Goal: Use online tool/utility: Utilize a website feature to perform a specific function

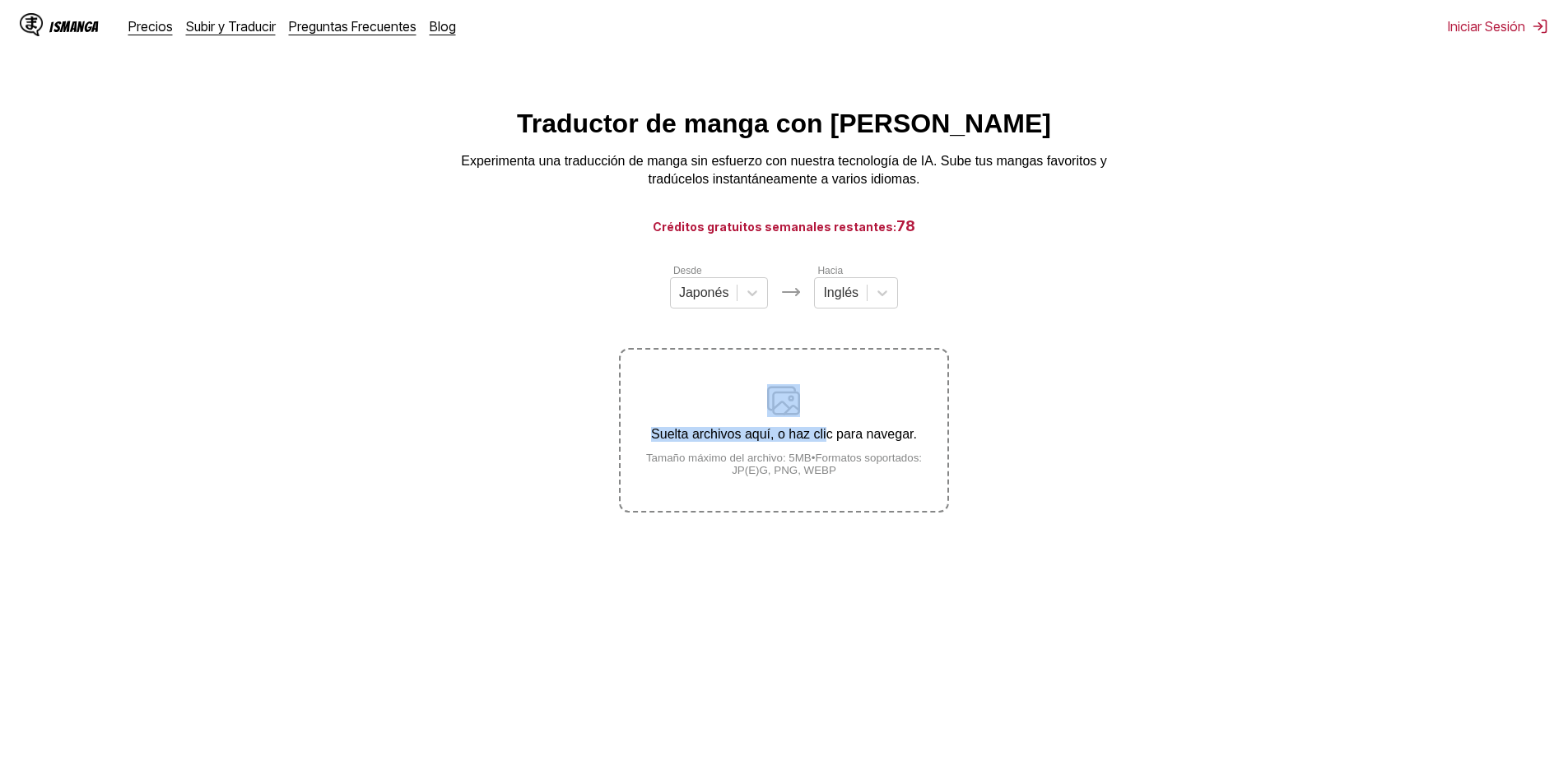
drag, startPoint x: 824, startPoint y: 412, endPoint x: 925, endPoint y: 333, distance: 128.2
click at [925, 333] on div "Desde Japonés Hacia Inglés Suelta archivos aquí, o haz clic para navegar. Tamañ…" at bounding box center [784, 387] width 329 height 250
click at [984, 339] on section "Desde Japonés Hacia Inglés Suelta archivos aquí, o haz clic para navegar. Tamañ…" at bounding box center [784, 387] width 1542 height 250
click at [854, 319] on div "Desde Japonés Hacia Inglés Suelta archivos aquí, o haz clic para navegar. Tamañ…" at bounding box center [784, 387] width 329 height 250
click at [854, 317] on div "Desde Japonés Hacia Inglés Suelta archivos aquí, o haz clic para navegar. Tamañ…" at bounding box center [784, 387] width 329 height 250
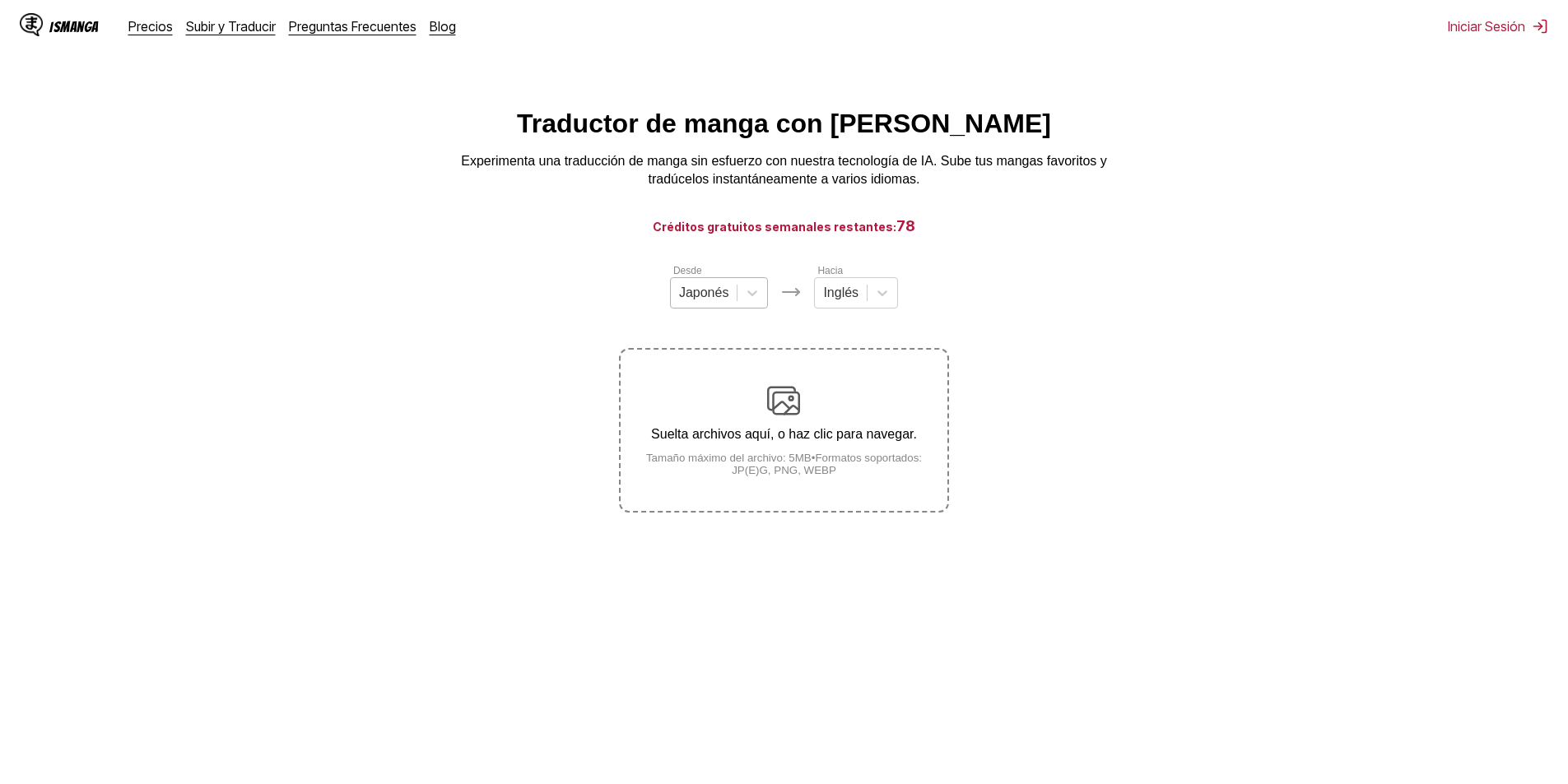
click at [701, 302] on div at bounding box center [704, 293] width 50 height 18
click at [712, 374] on div "Coreano" at bounding box center [719, 360] width 99 height 28
click at [830, 464] on small "Tamaño máximo del archivo: 5MB • Formatos soportados: JP(E)G, PNG, WEBP" at bounding box center [784, 463] width 326 height 25
click at [0, 0] on input "Suelta archivos aquí, o haz clic para navegar. Tamaño máximo del archivo: 5MB •…" at bounding box center [0, 0] width 0 height 0
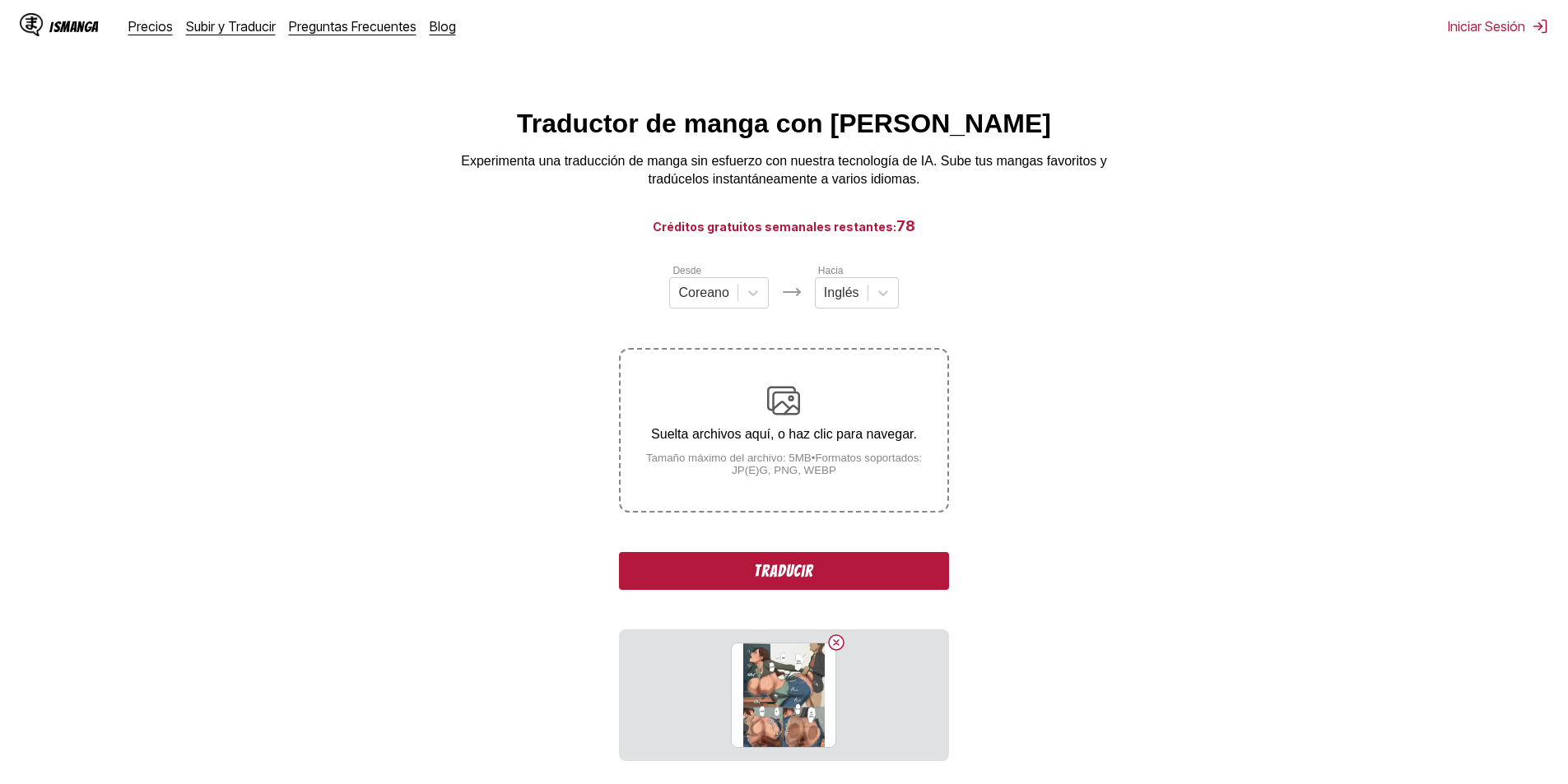
click at [827, 565] on button "Traducir" at bounding box center [784, 571] width 329 height 38
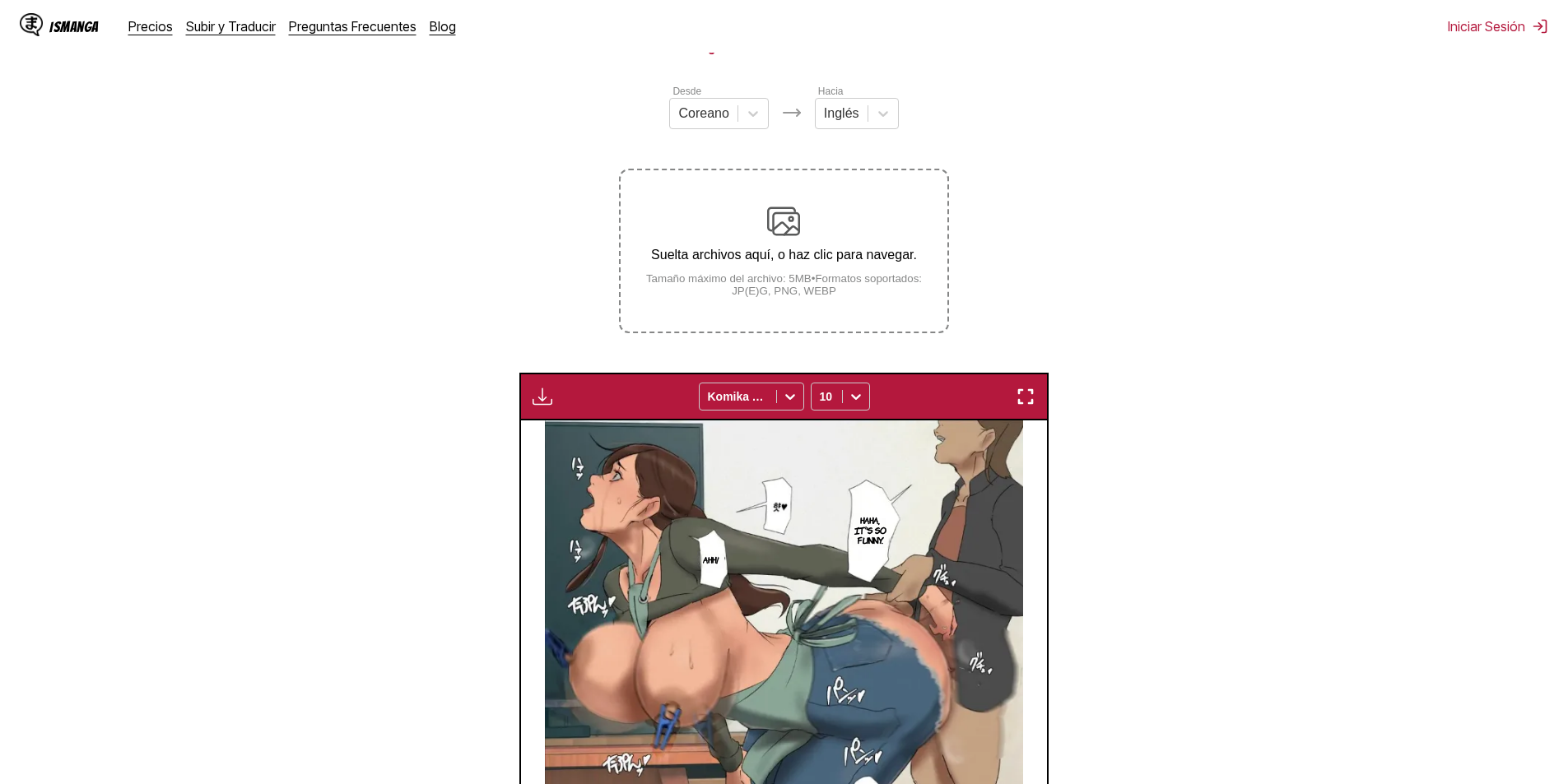
scroll to position [157, 0]
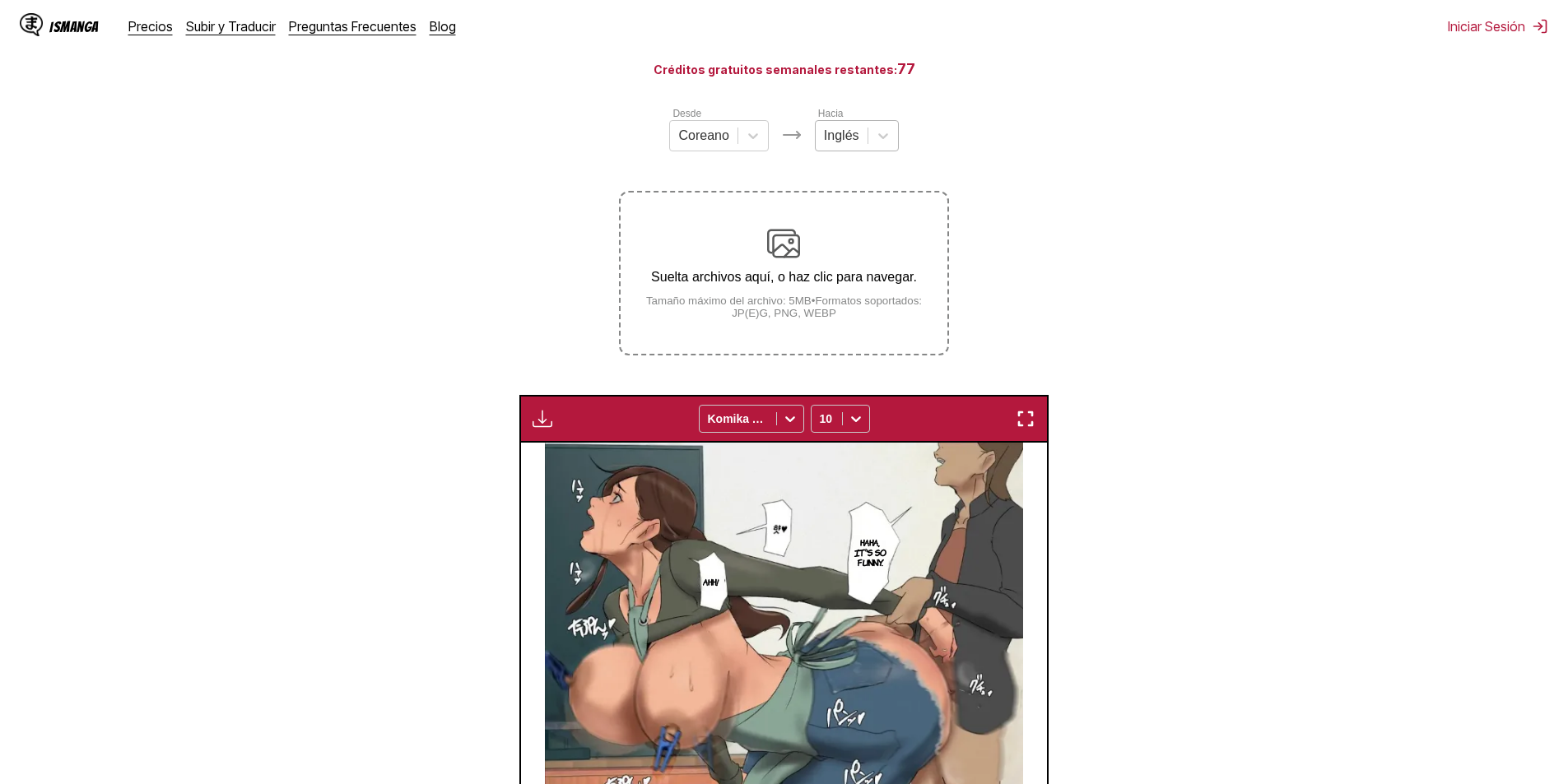
click at [831, 137] on div at bounding box center [841, 135] width 35 height 18
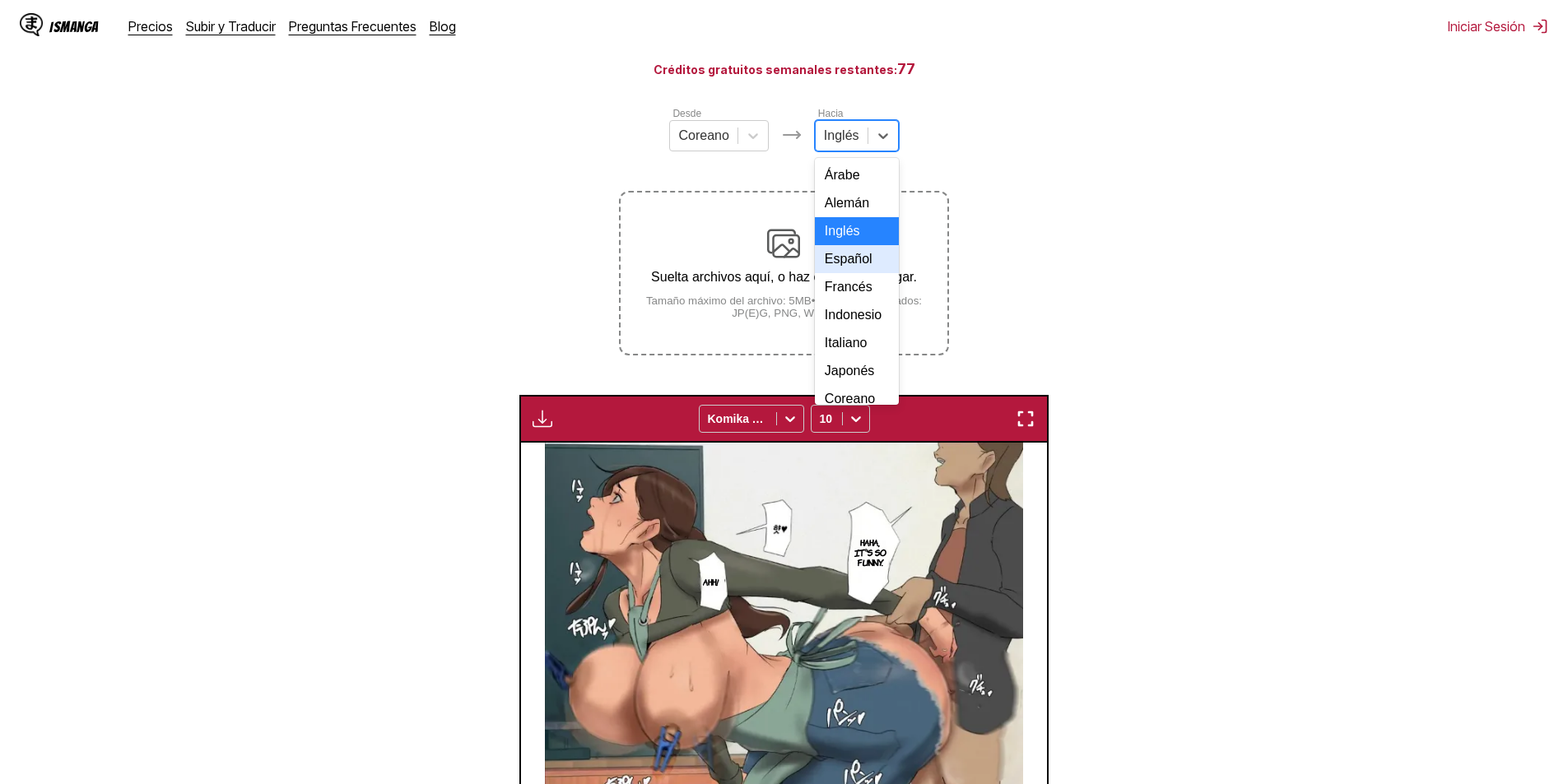
click at [848, 269] on div "Español" at bounding box center [856, 259] width 84 height 28
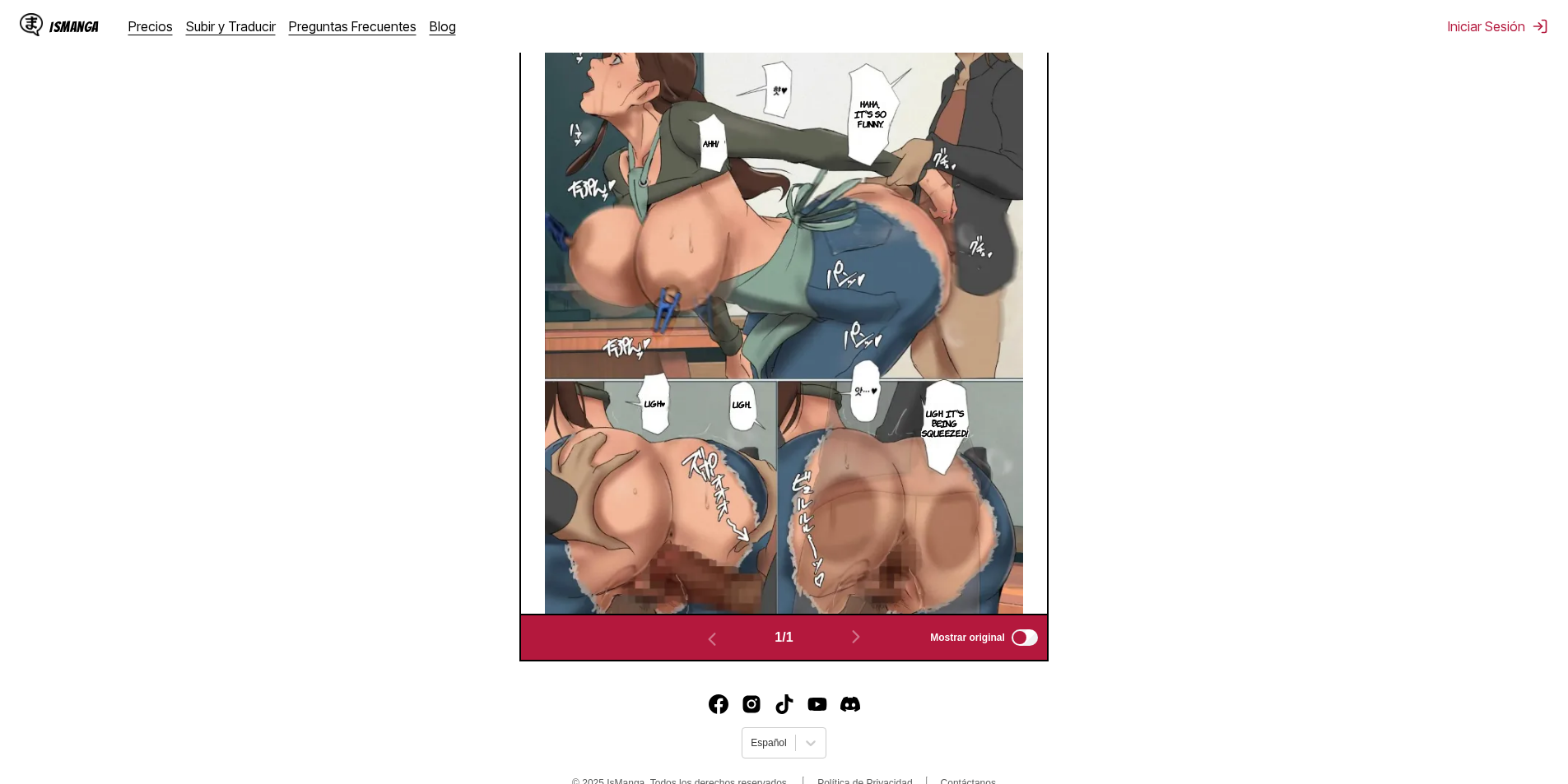
scroll to position [300, 0]
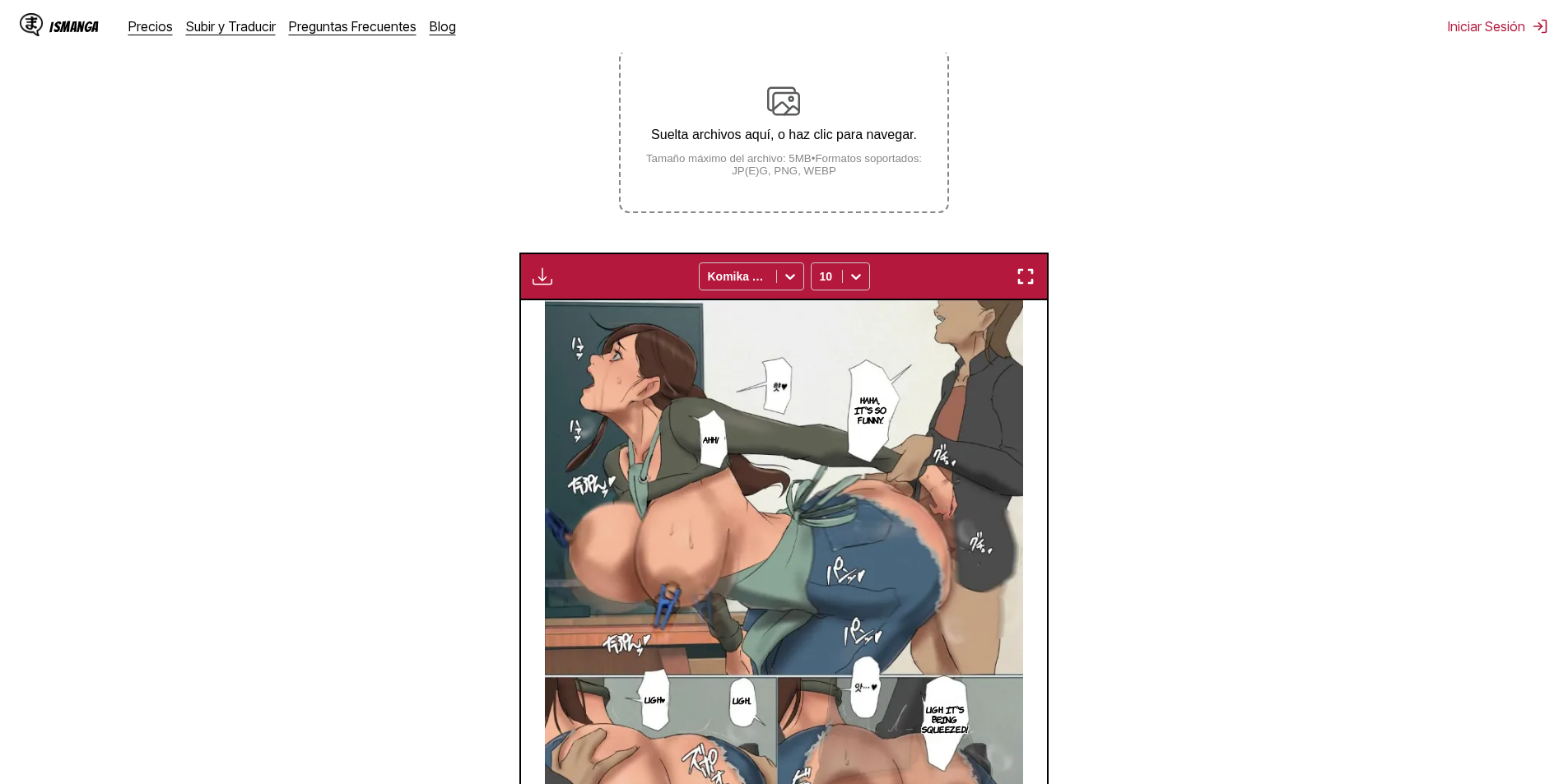
click at [788, 171] on small "Tamaño máximo del archivo: 5MB • Formatos soportados: JP(E)G, PNG, WEBP" at bounding box center [784, 164] width 326 height 25
click at [0, 0] on input "Suelta archivos aquí, o haz clic para navegar. Tamaño máximo del archivo: 5MB •…" at bounding box center [0, 0] width 0 height 0
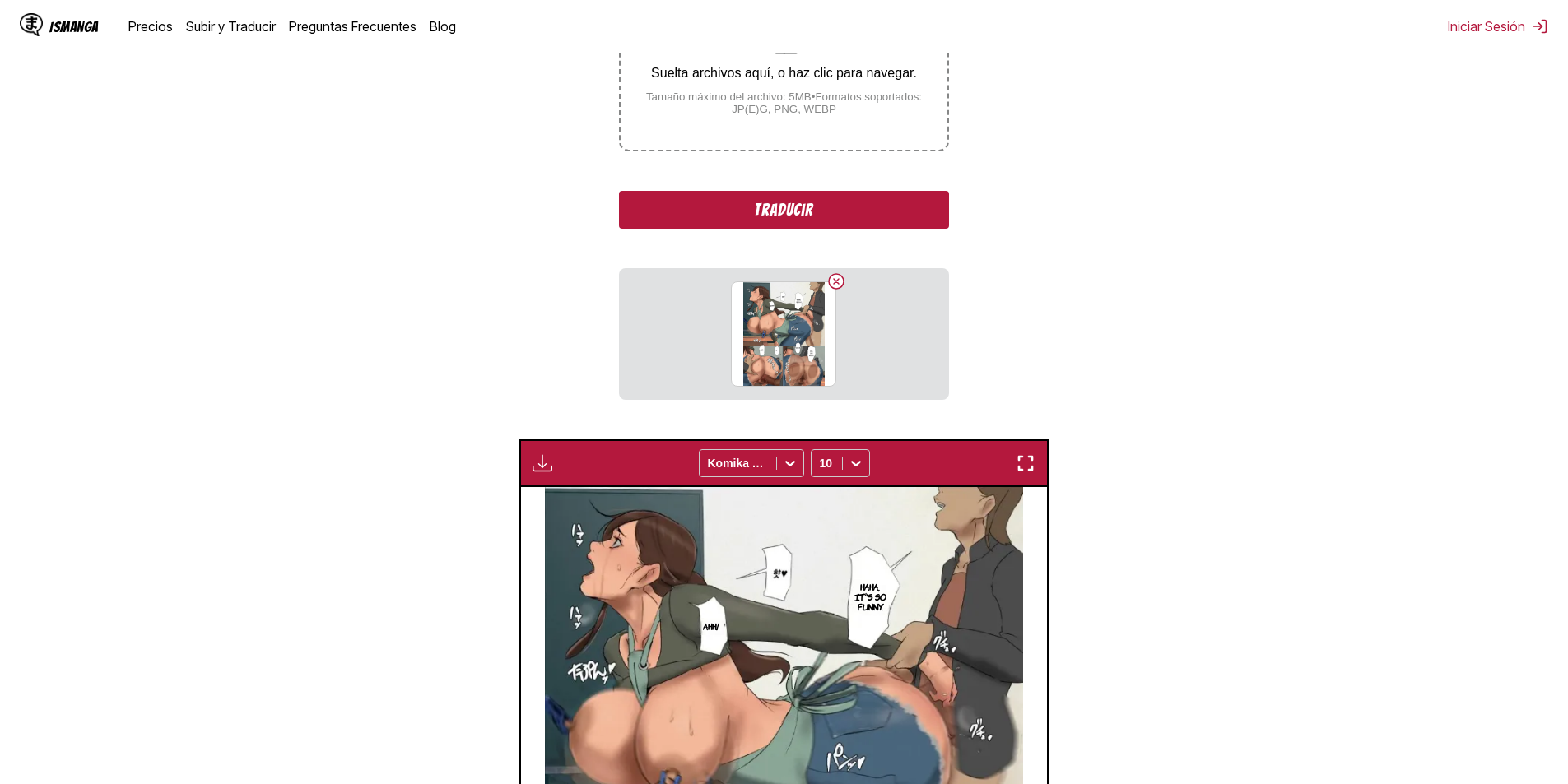
scroll to position [464, 0]
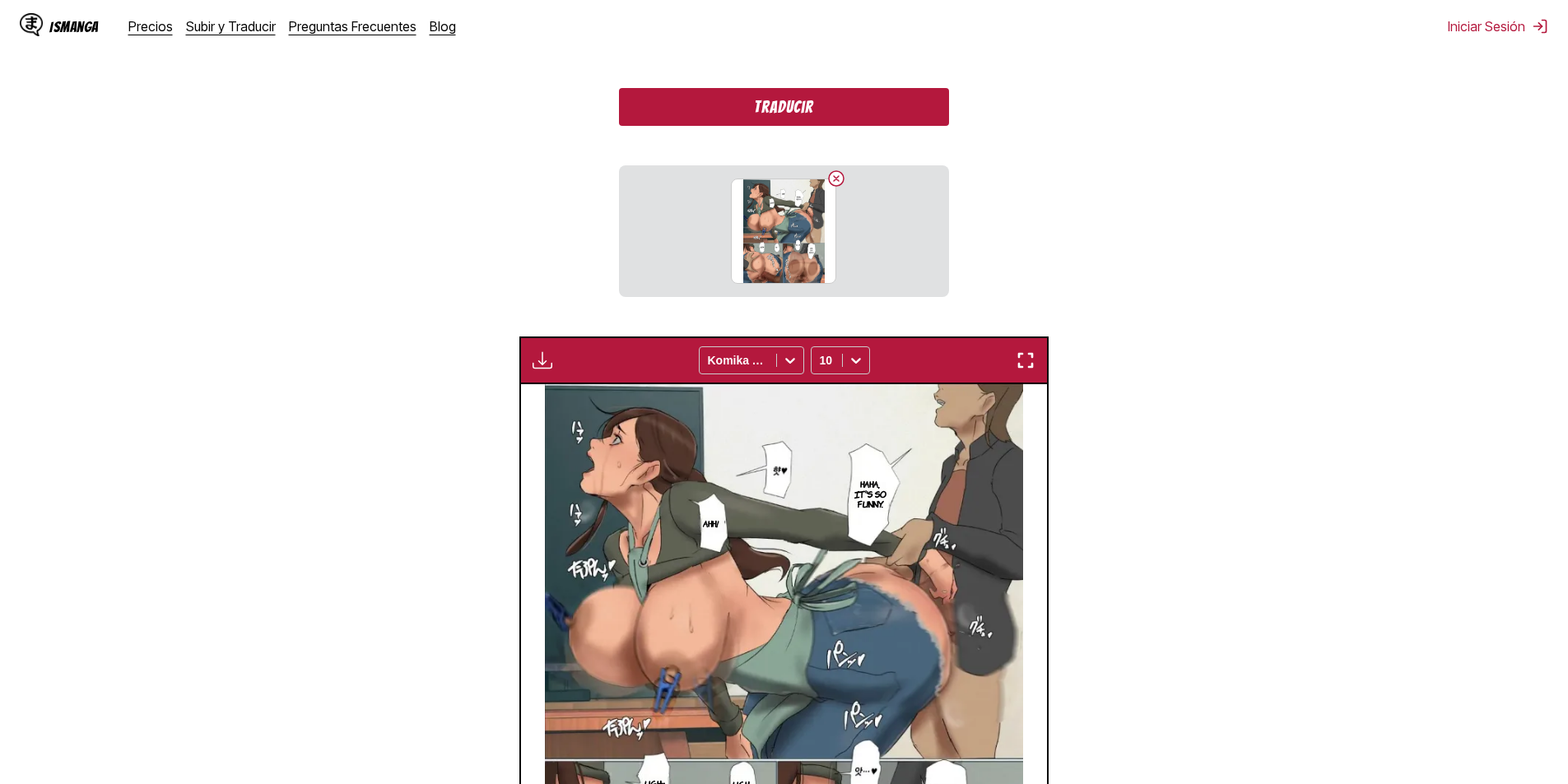
click at [832, 109] on button "Traducir" at bounding box center [784, 107] width 329 height 38
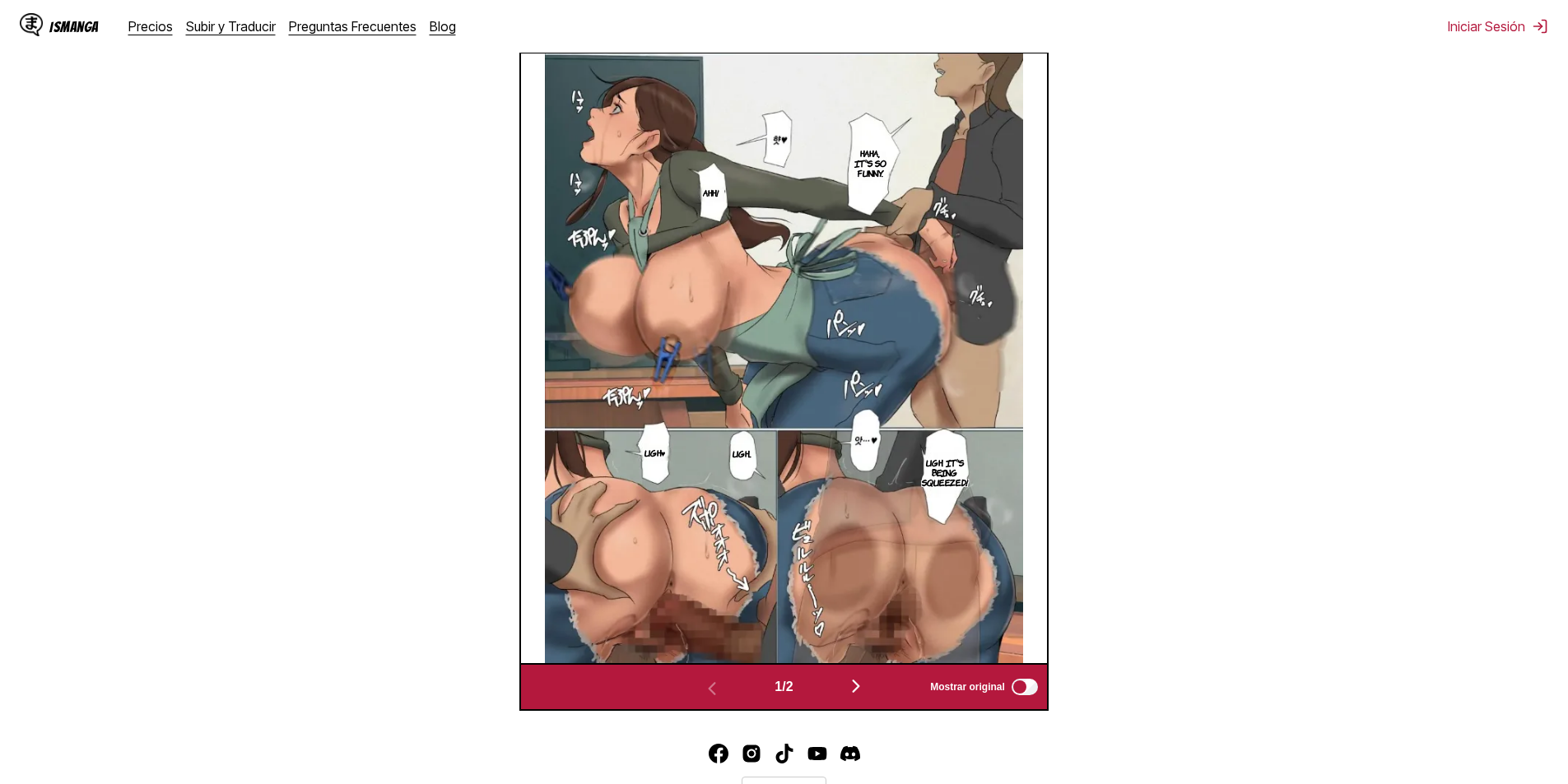
scroll to position [0, 526]
click at [724, 700] on button "button" at bounding box center [712, 687] width 99 height 24
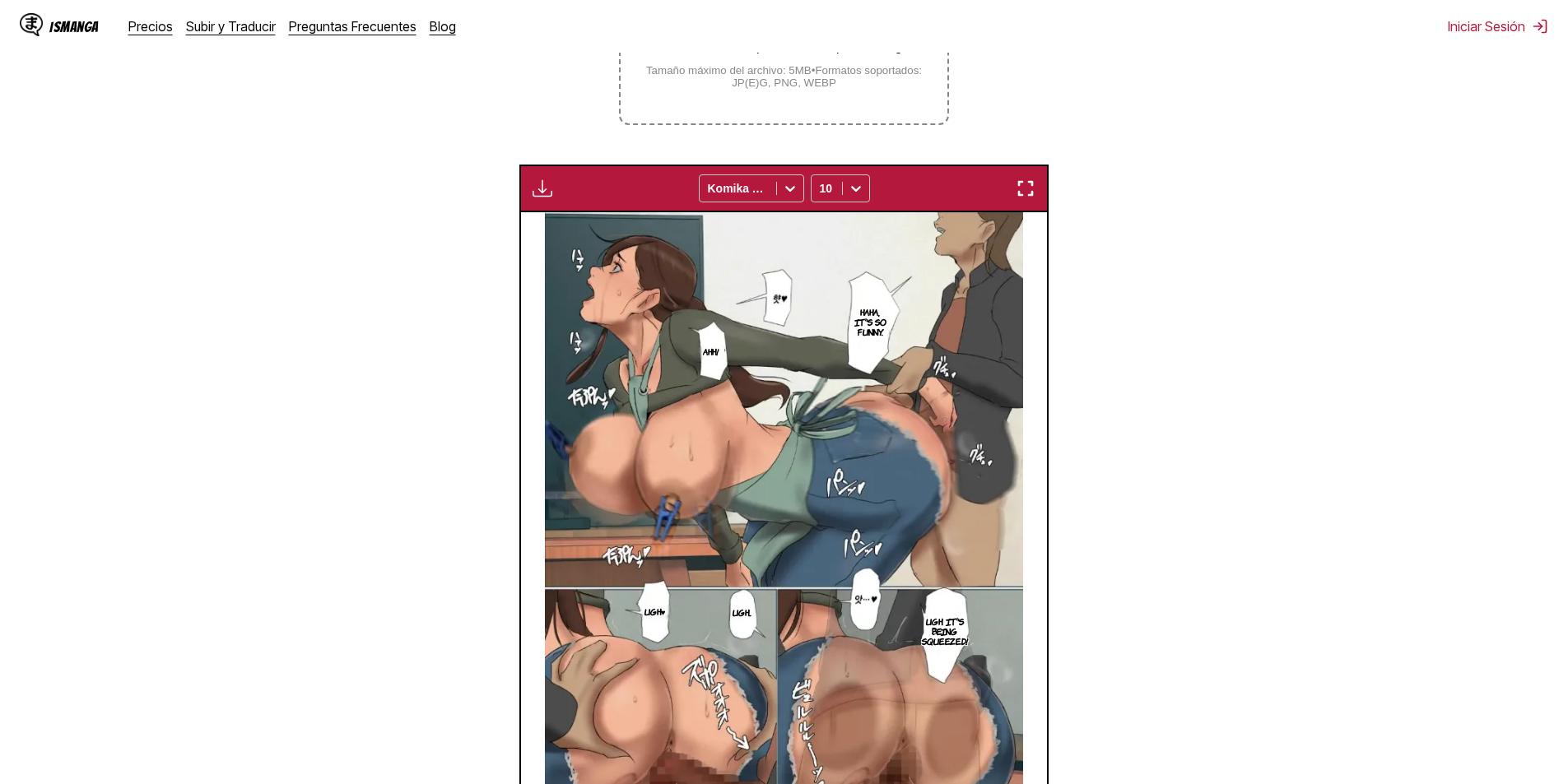
scroll to position [546, 0]
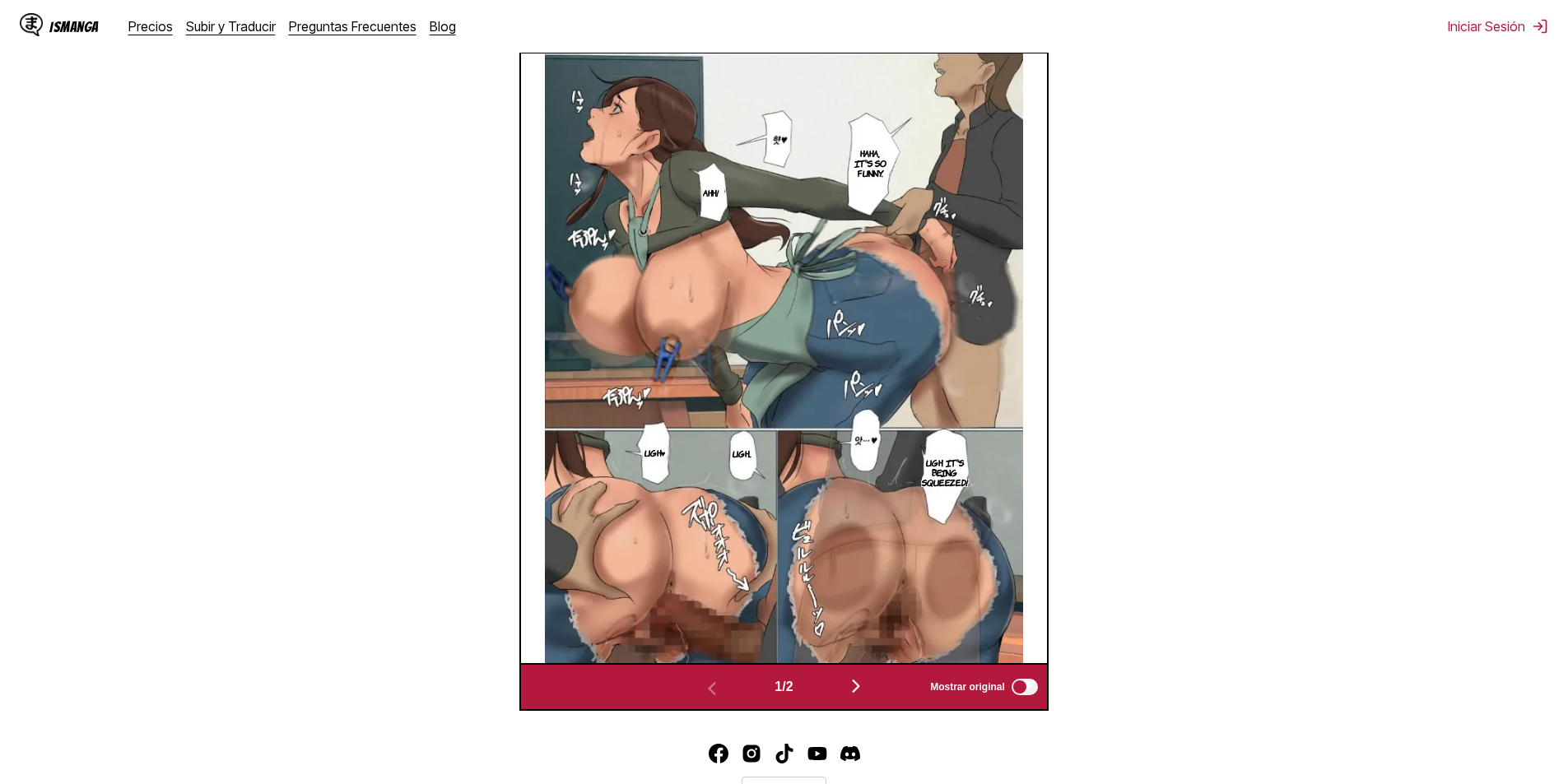
click at [860, 694] on img "button" at bounding box center [856, 686] width 20 height 20
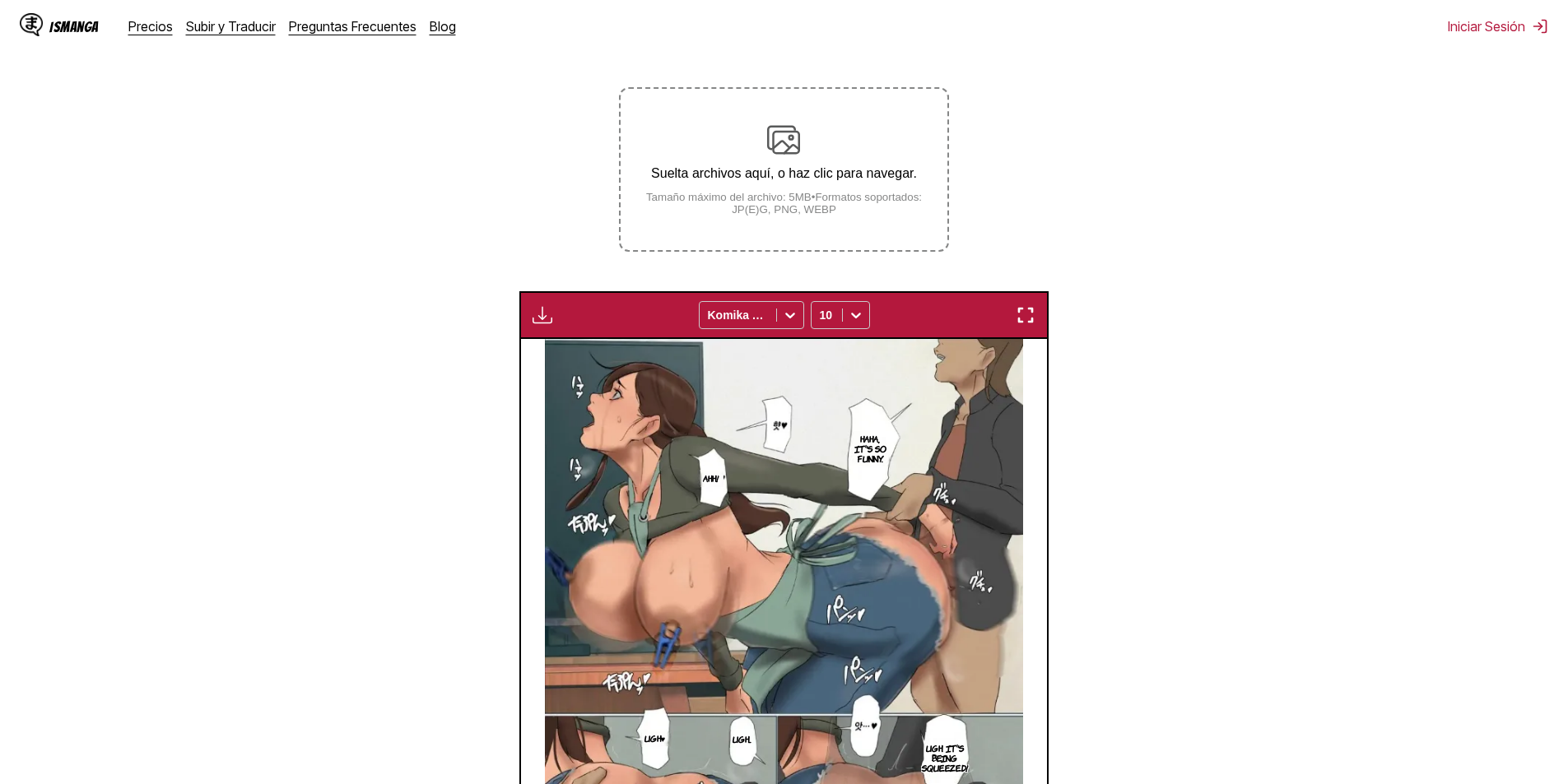
scroll to position [217, 0]
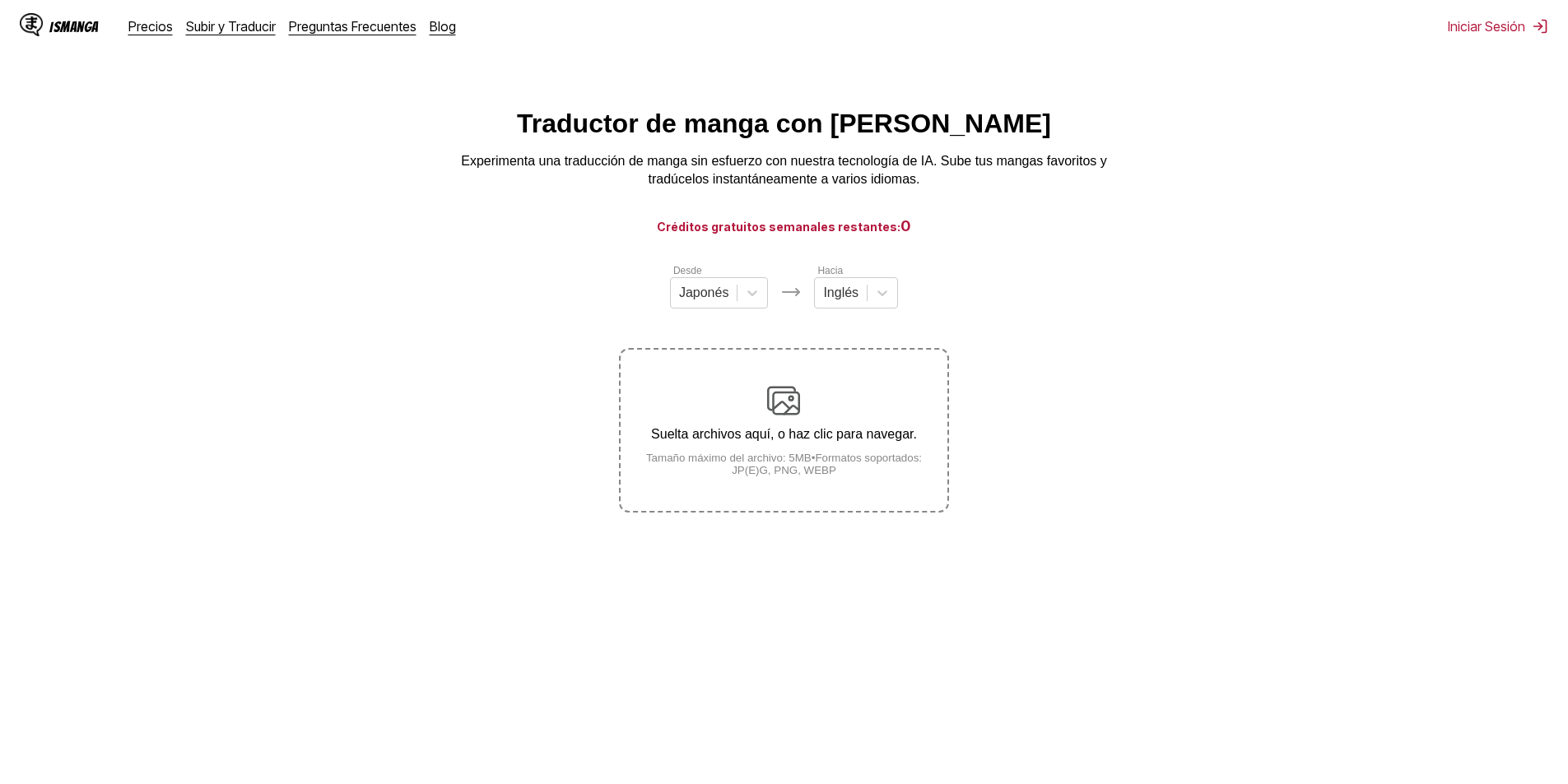
click at [787, 417] on img at bounding box center [784, 401] width 33 height 33
click at [0, 0] on input "Suelta archivos aquí, o haz clic para navegar. Tamaño máximo del archivo: 5MB •…" at bounding box center [0, 0] width 0 height 0
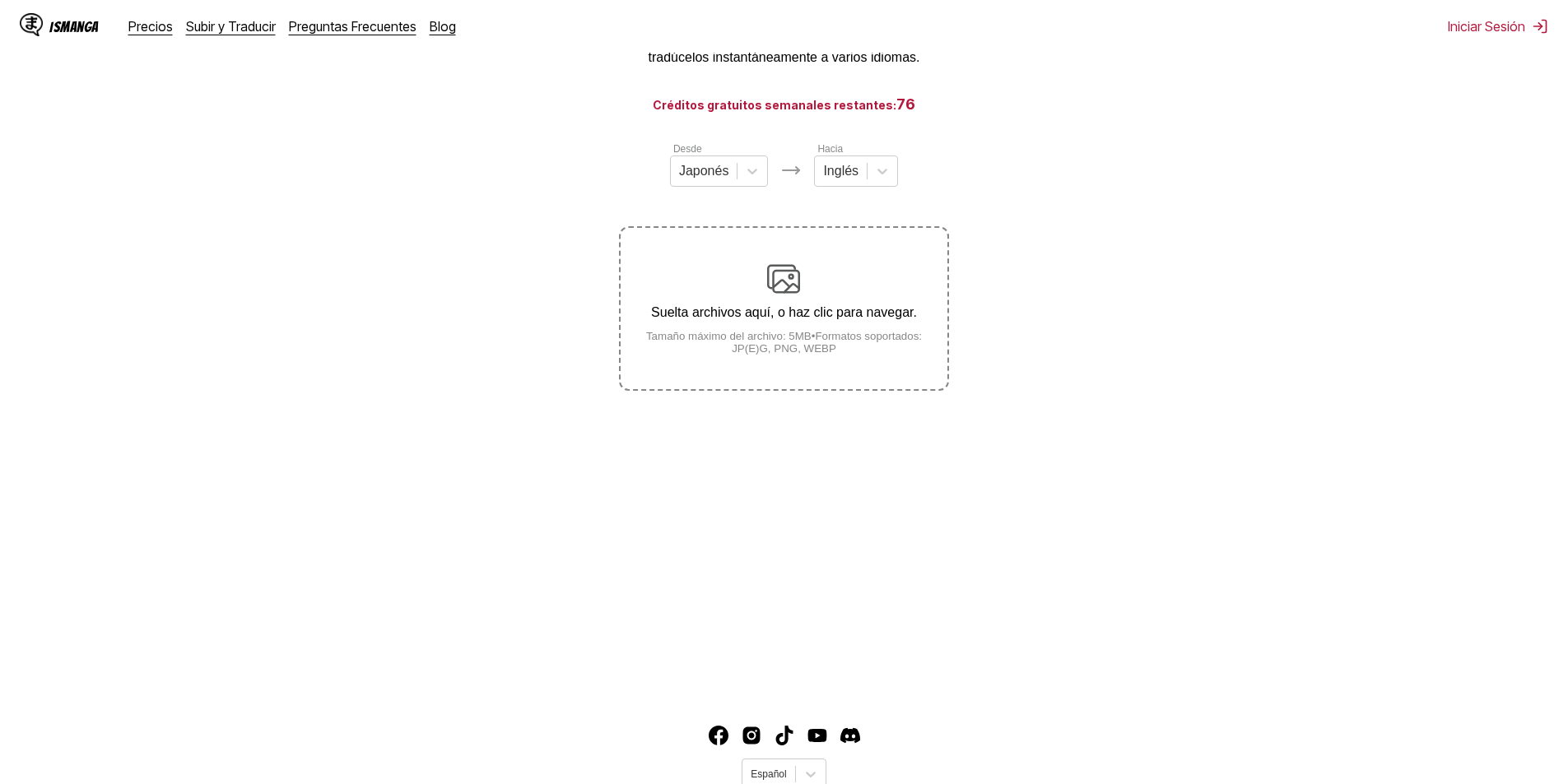
scroll to position [19, 0]
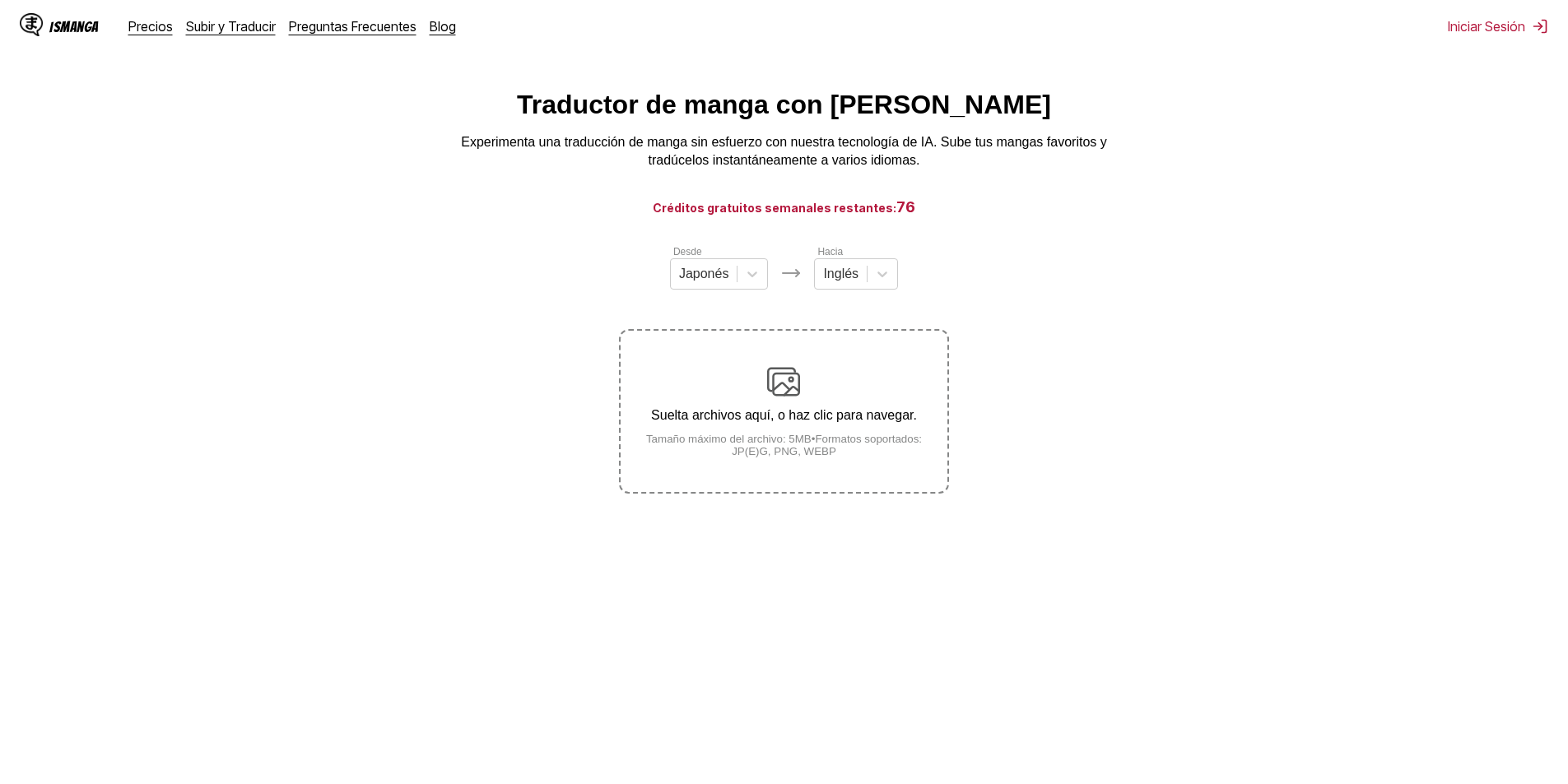
click at [724, 262] on div "Desde Japonés" at bounding box center [719, 266] width 99 height 46
click at [723, 267] on div "Japonés" at bounding box center [719, 273] width 99 height 31
click at [700, 351] on div "Coreano" at bounding box center [719, 341] width 99 height 28
click at [869, 274] on div at bounding box center [883, 273] width 30 height 30
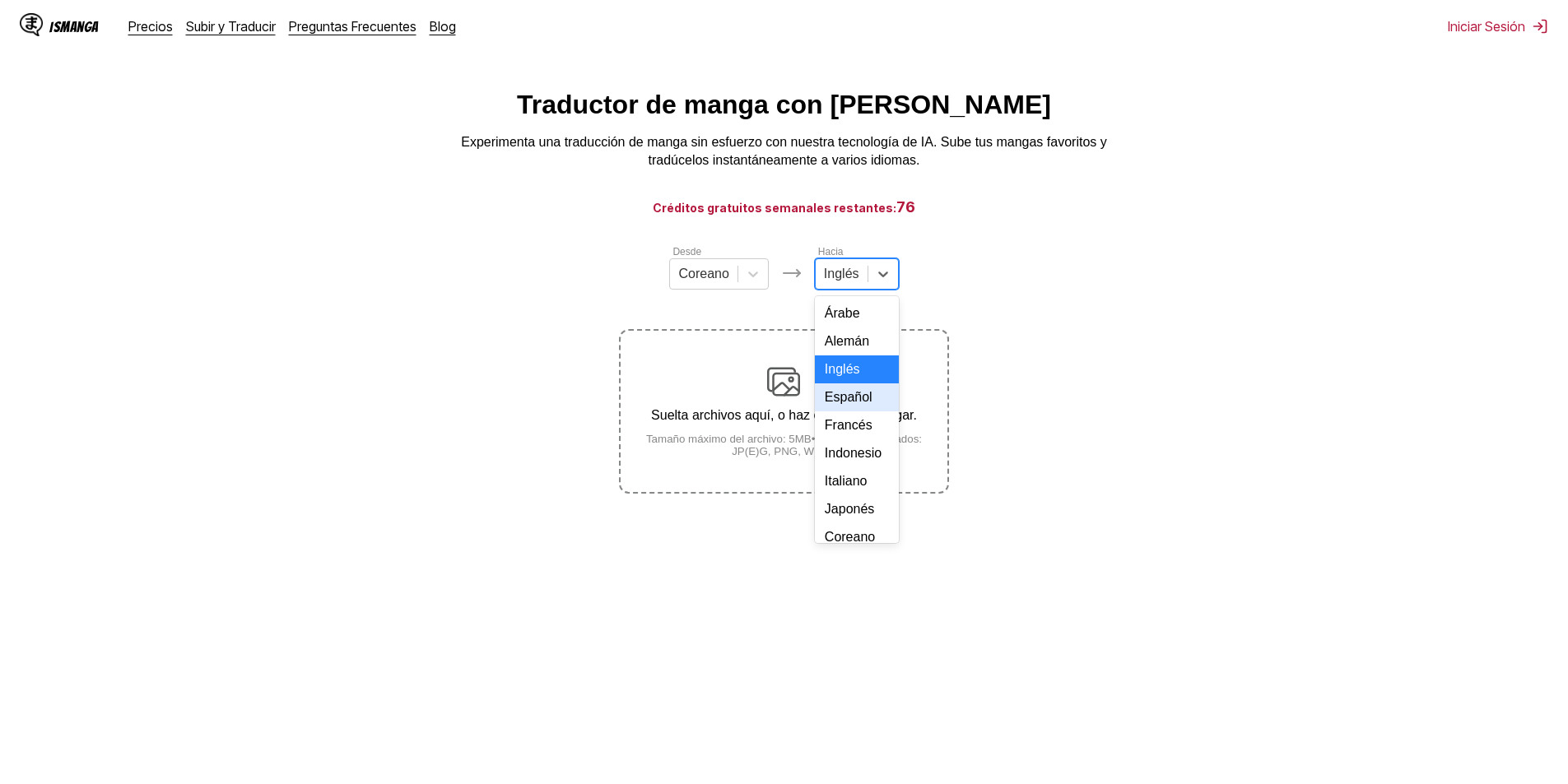
click at [850, 404] on div "Español" at bounding box center [856, 397] width 84 height 28
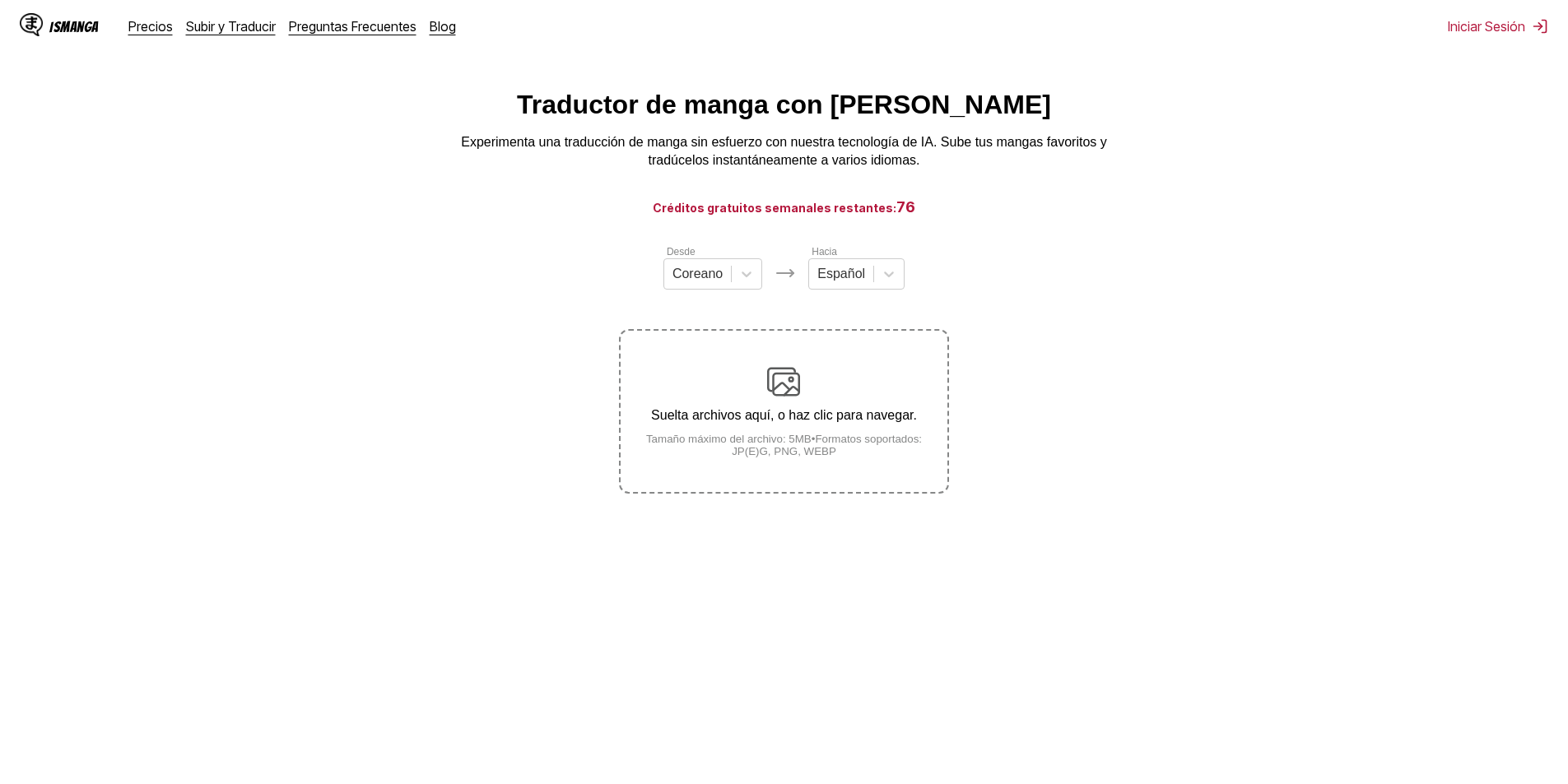
click at [836, 467] on label "Suelta archivos aquí, o haz clic para navegar. Tamaño máximo del archivo: 5MB •…" at bounding box center [784, 411] width 326 height 161
click at [0, 0] on input "Suelta archivos aquí, o haz clic para navegar. Tamaño máximo del archivo: 5MB •…" at bounding box center [0, 0] width 0 height 0
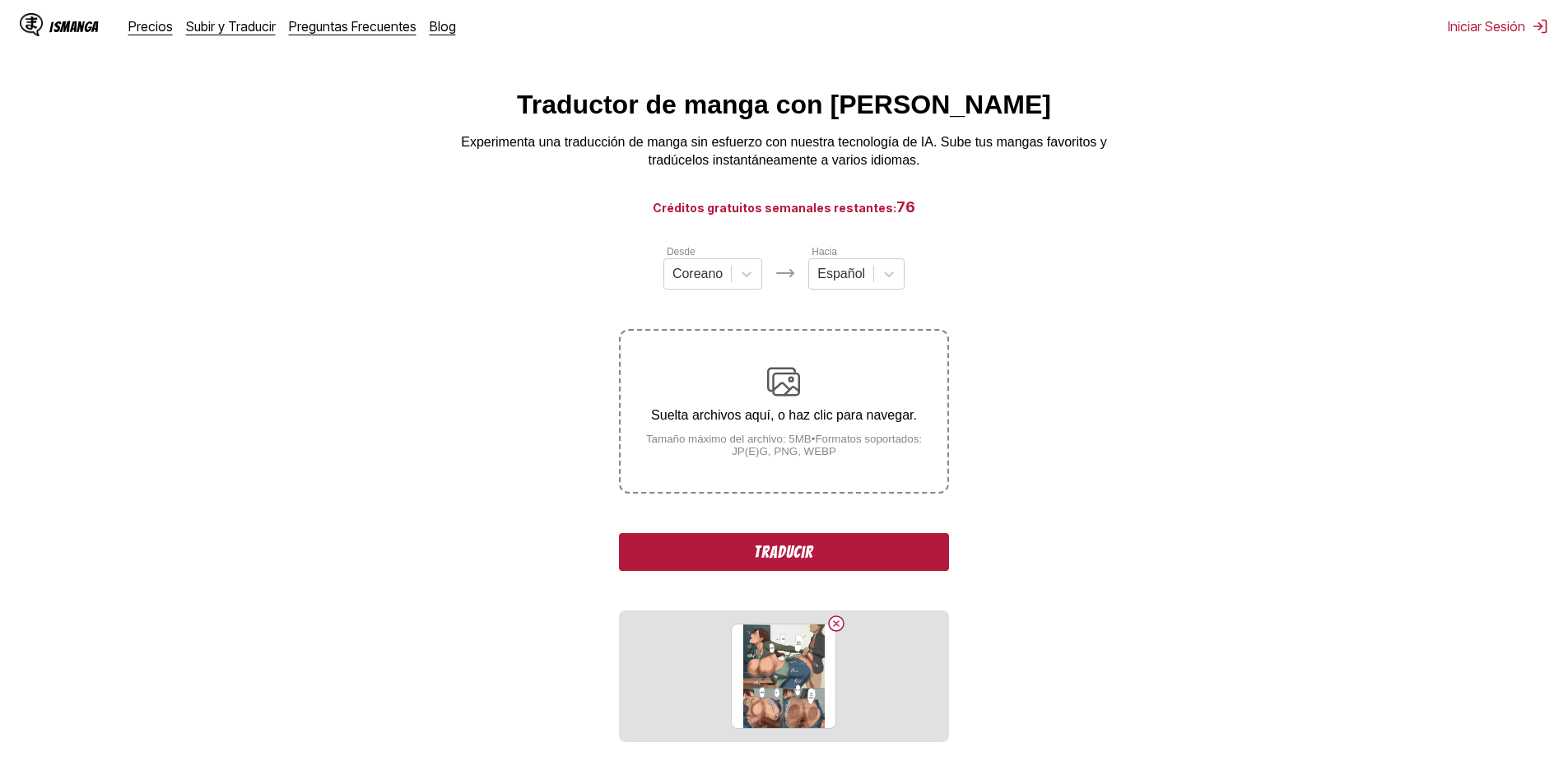
click at [786, 548] on button "Traducir" at bounding box center [784, 552] width 329 height 38
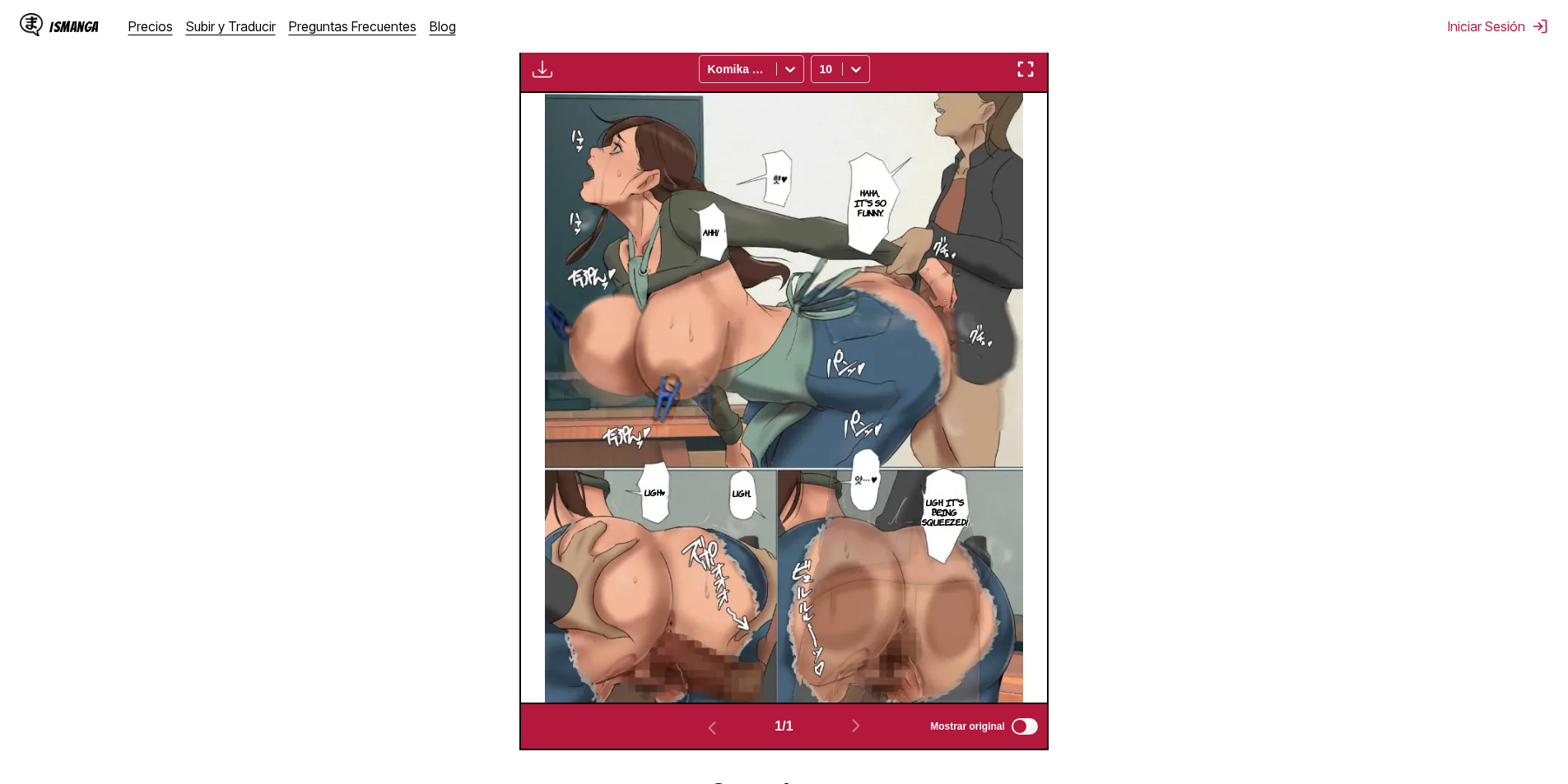
scroll to position [629, 0]
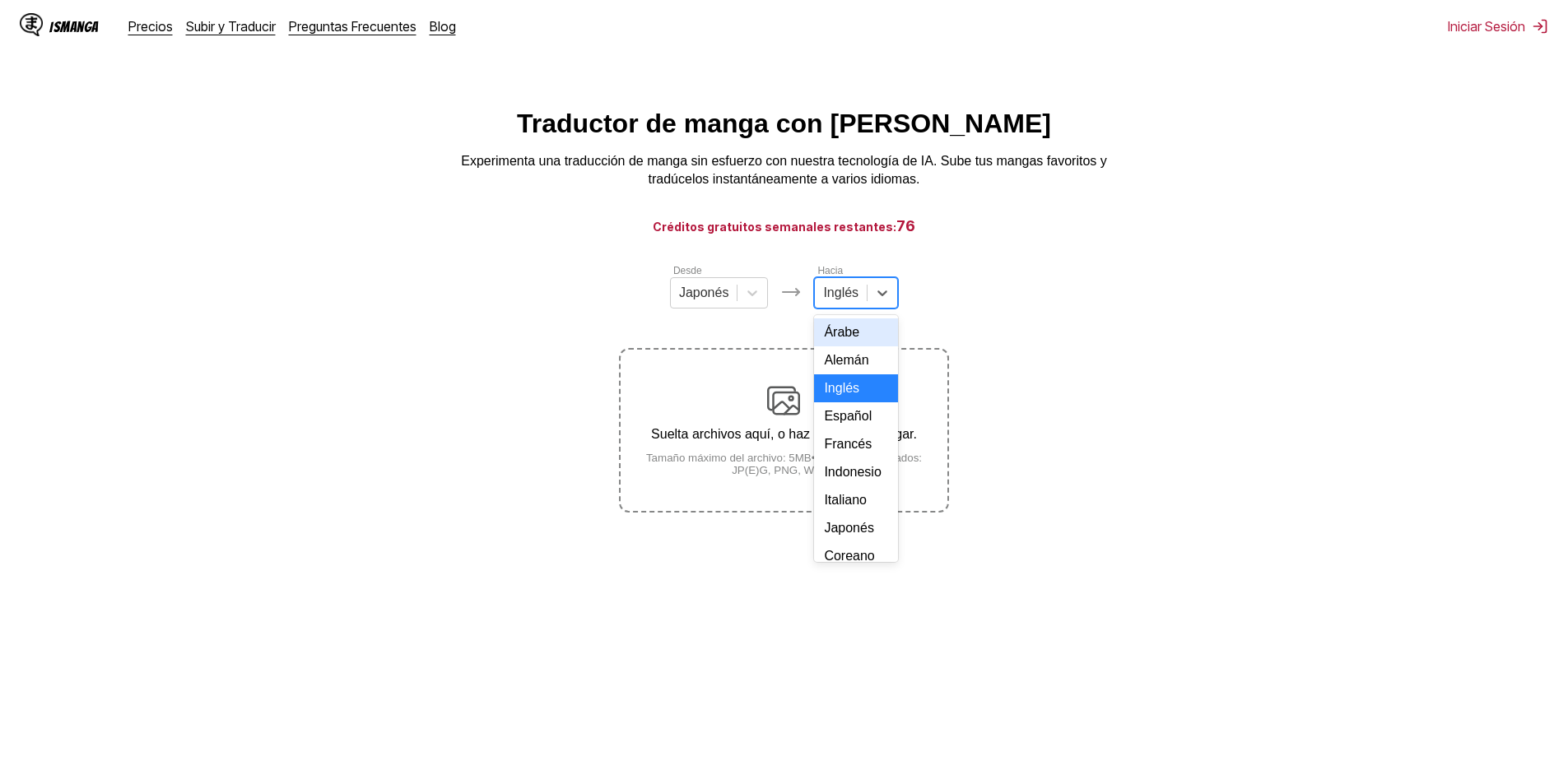
click at [852, 288] on div "Inglés" at bounding box center [840, 293] width 52 height 25
click at [852, 431] on div "Español" at bounding box center [855, 416] width 84 height 28
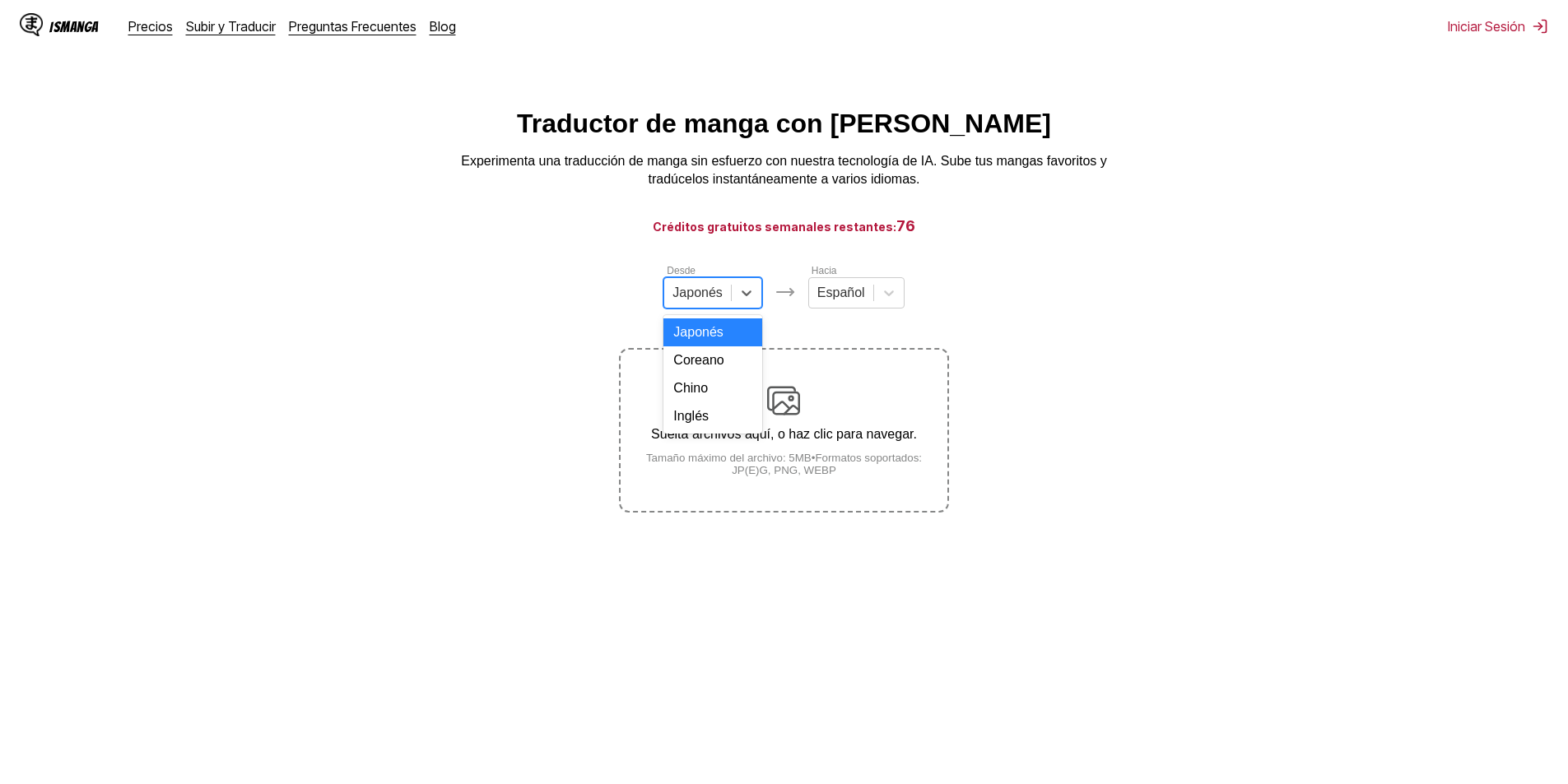
click at [713, 302] on div at bounding box center [697, 293] width 50 height 18
click at [726, 373] on div "Coreano" at bounding box center [713, 360] width 99 height 28
click at [798, 436] on p "Suelta archivos aquí, o haz clic para navegar." at bounding box center [784, 434] width 326 height 15
click at [0, 0] on input "Suelta archivos aquí, o haz clic para navegar. Tamaño máximo del archivo: 5MB •…" at bounding box center [0, 0] width 0 height 0
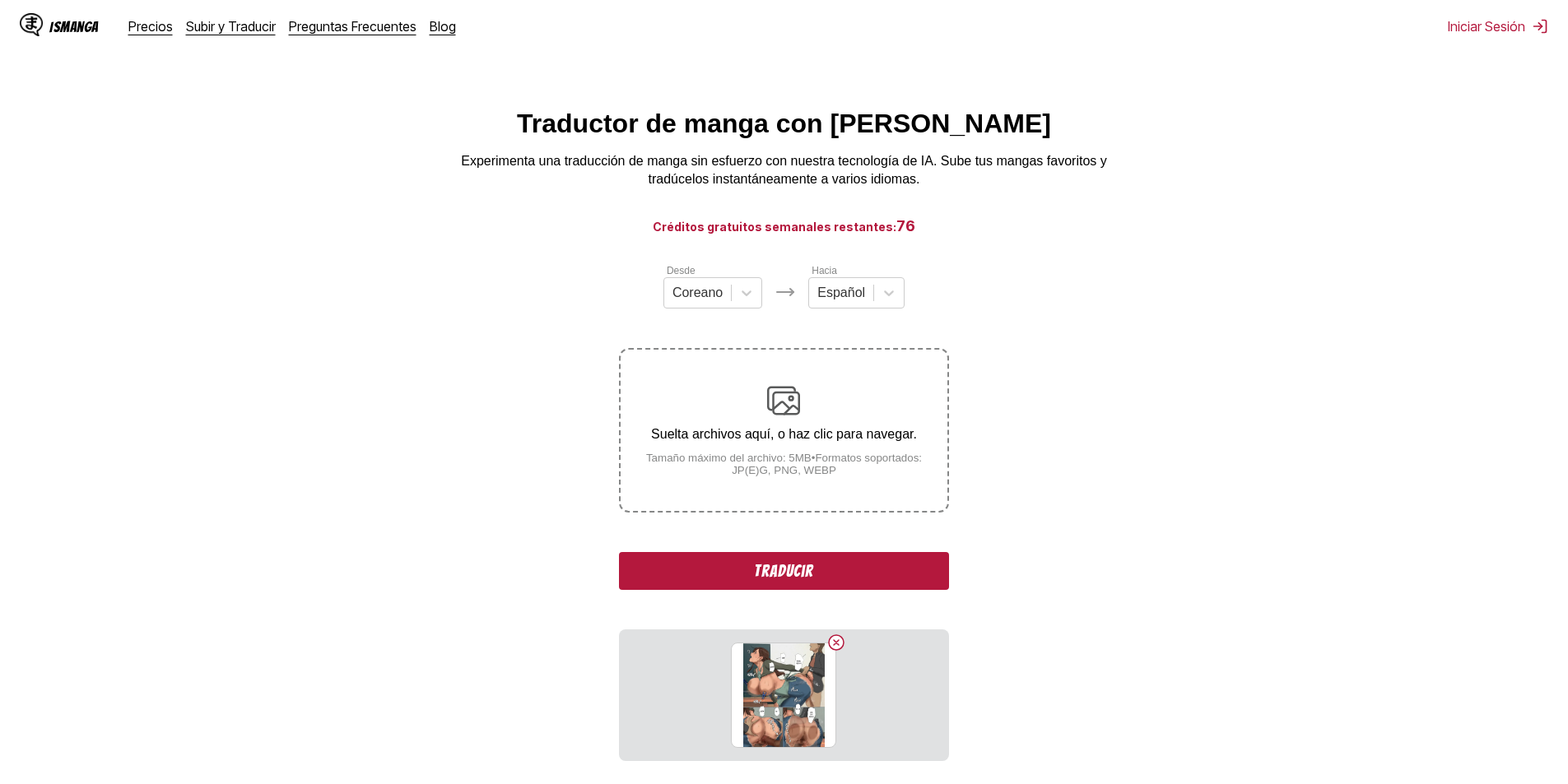
click at [844, 550] on div "Desde Coreano Hacia Español Suelta archivos aquí, o haz clic para navegar. Tama…" at bounding box center [784, 511] width 329 height 499
drag, startPoint x: 848, startPoint y: 568, endPoint x: 854, endPoint y: 561, distance: 9.2
click at [854, 561] on button "Traducir" at bounding box center [784, 571] width 329 height 38
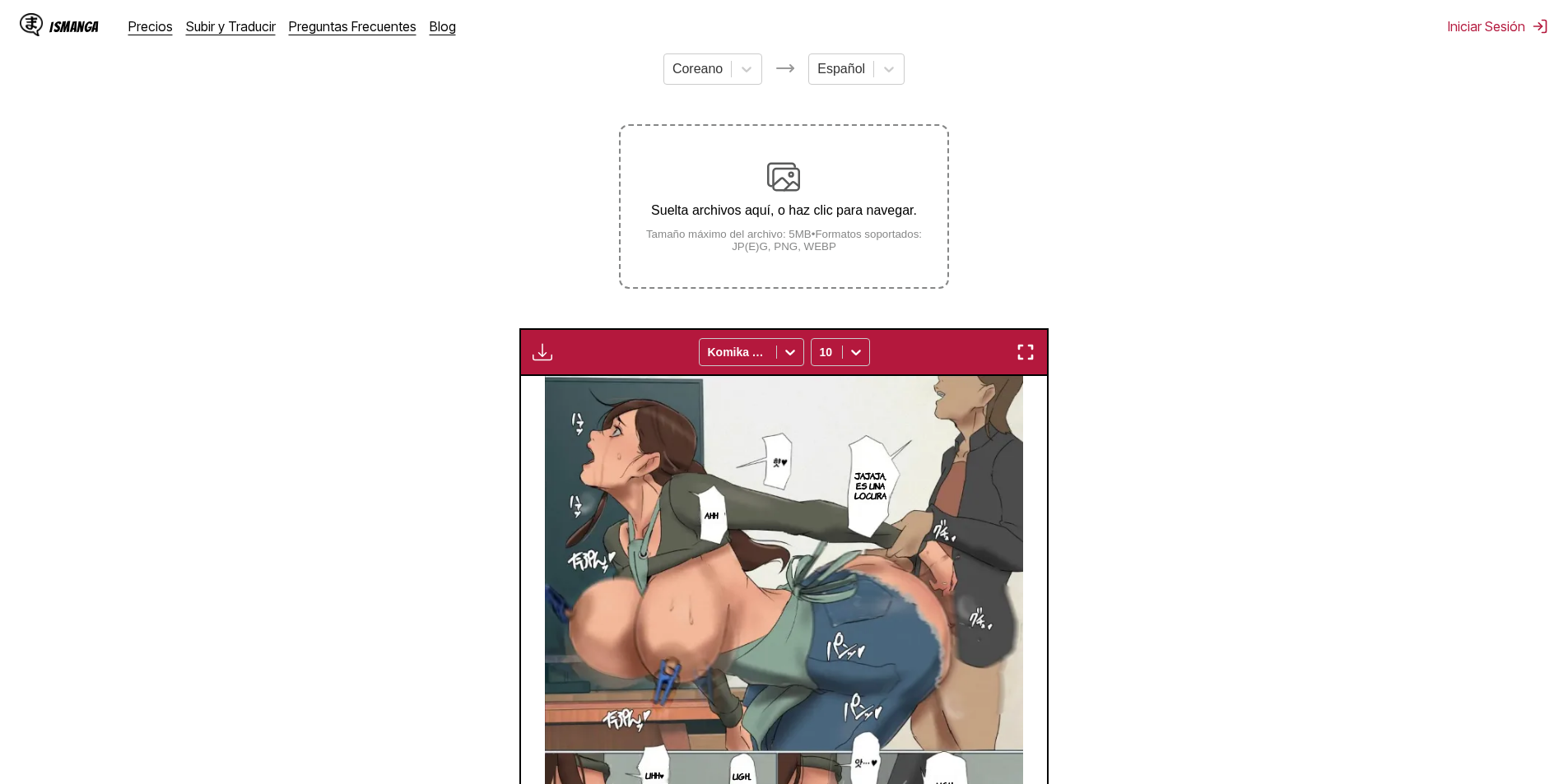
scroll to position [217, 0]
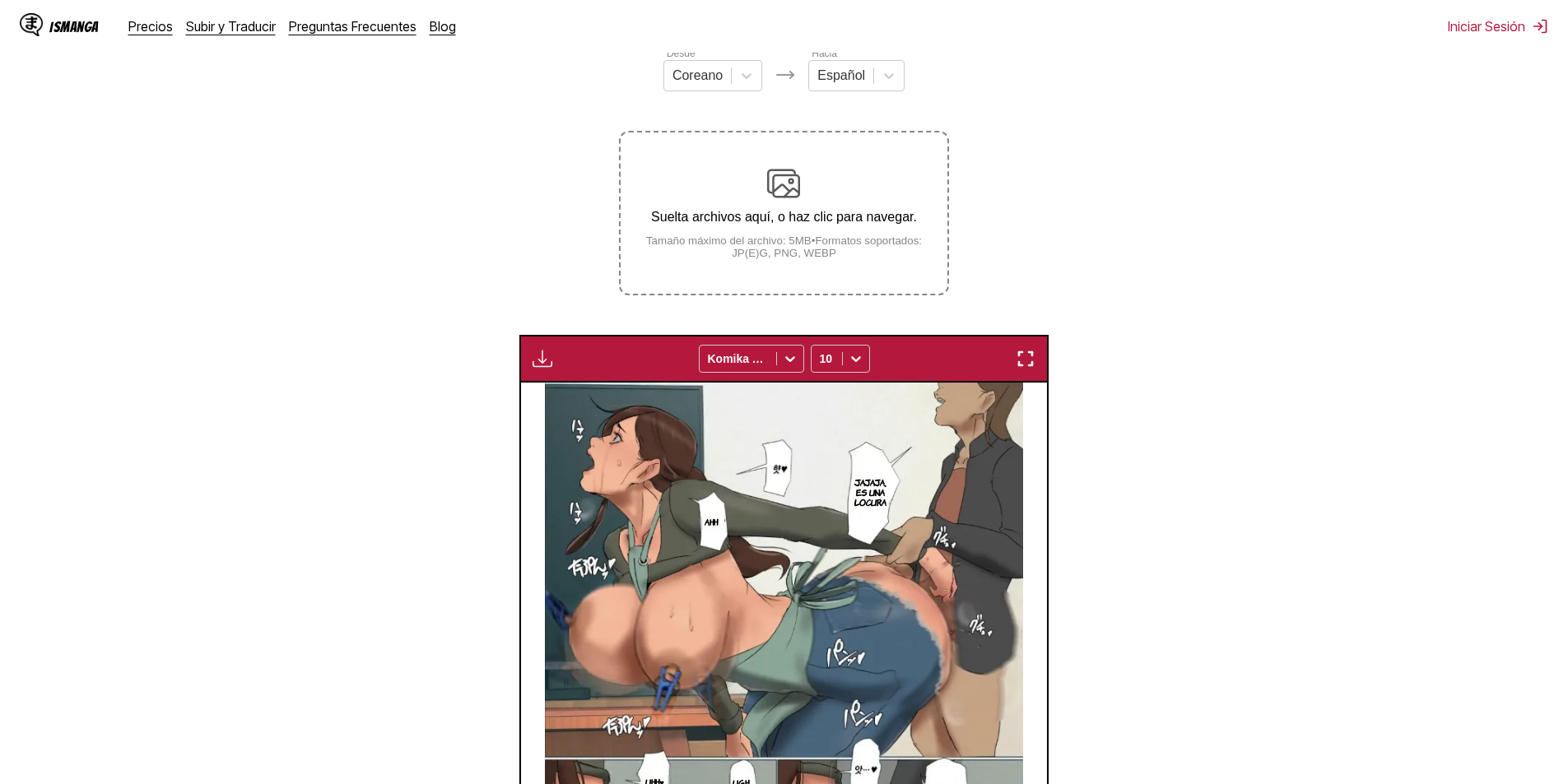
click at [848, 221] on p "Suelta archivos aquí, o haz clic para navegar." at bounding box center [784, 217] width 326 height 15
click at [0, 0] on input "Suelta archivos aquí, o haz clic para navegar. Tamaño máximo del archivo: 5MB •…" at bounding box center [0, 0] width 0 height 0
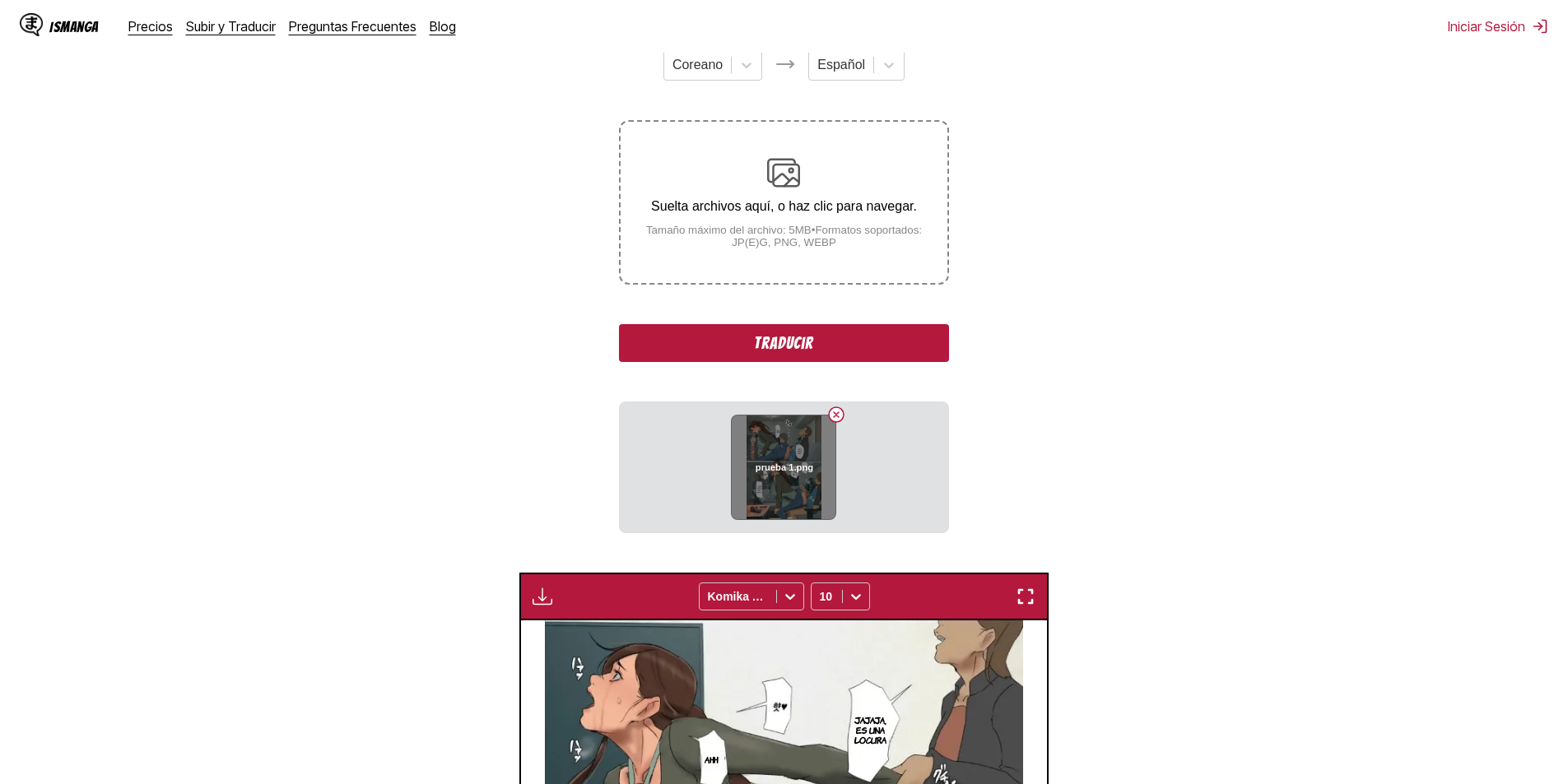
scroll to position [464, 0]
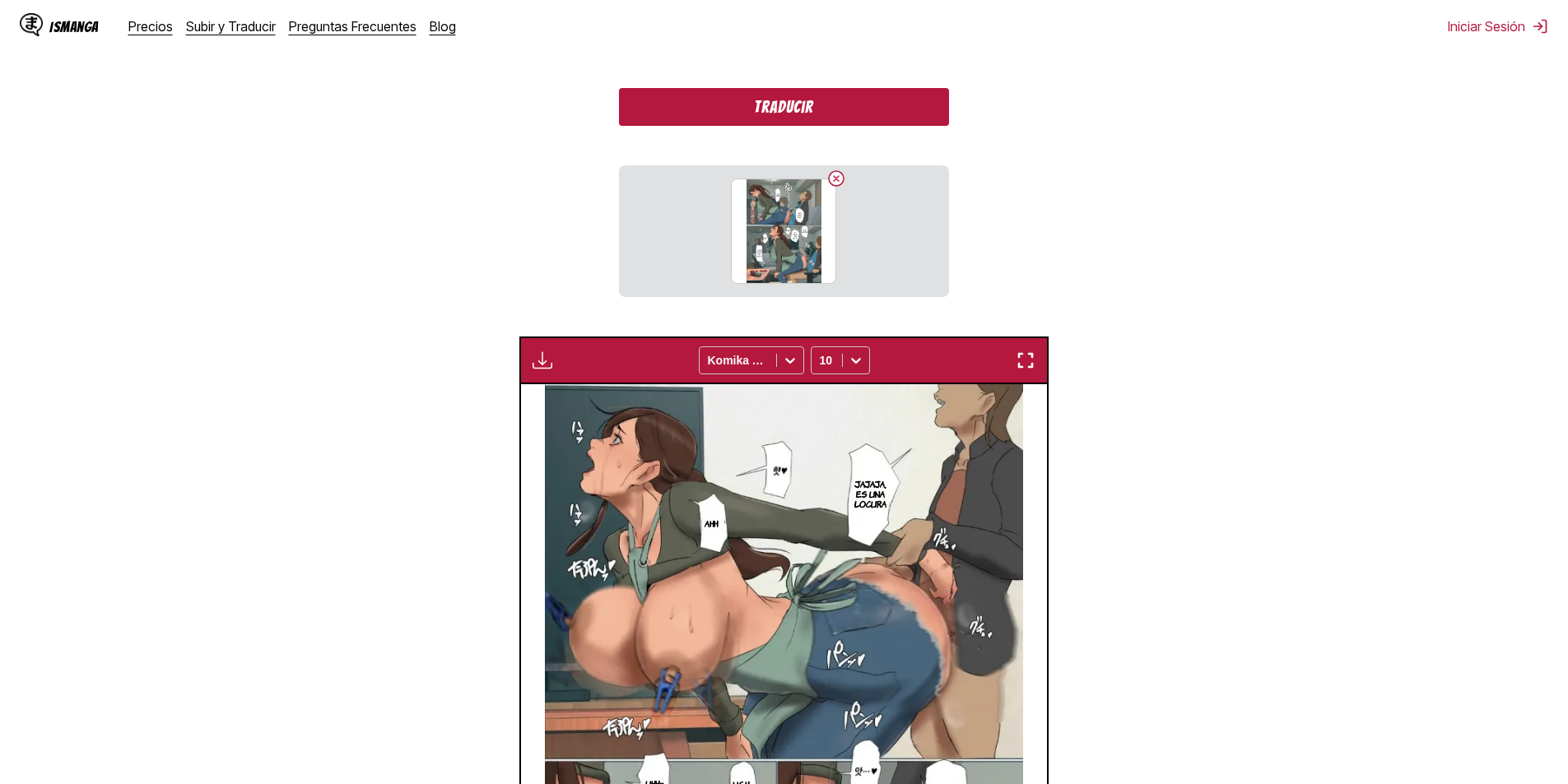
click at [826, 123] on button "Traducir" at bounding box center [784, 107] width 329 height 38
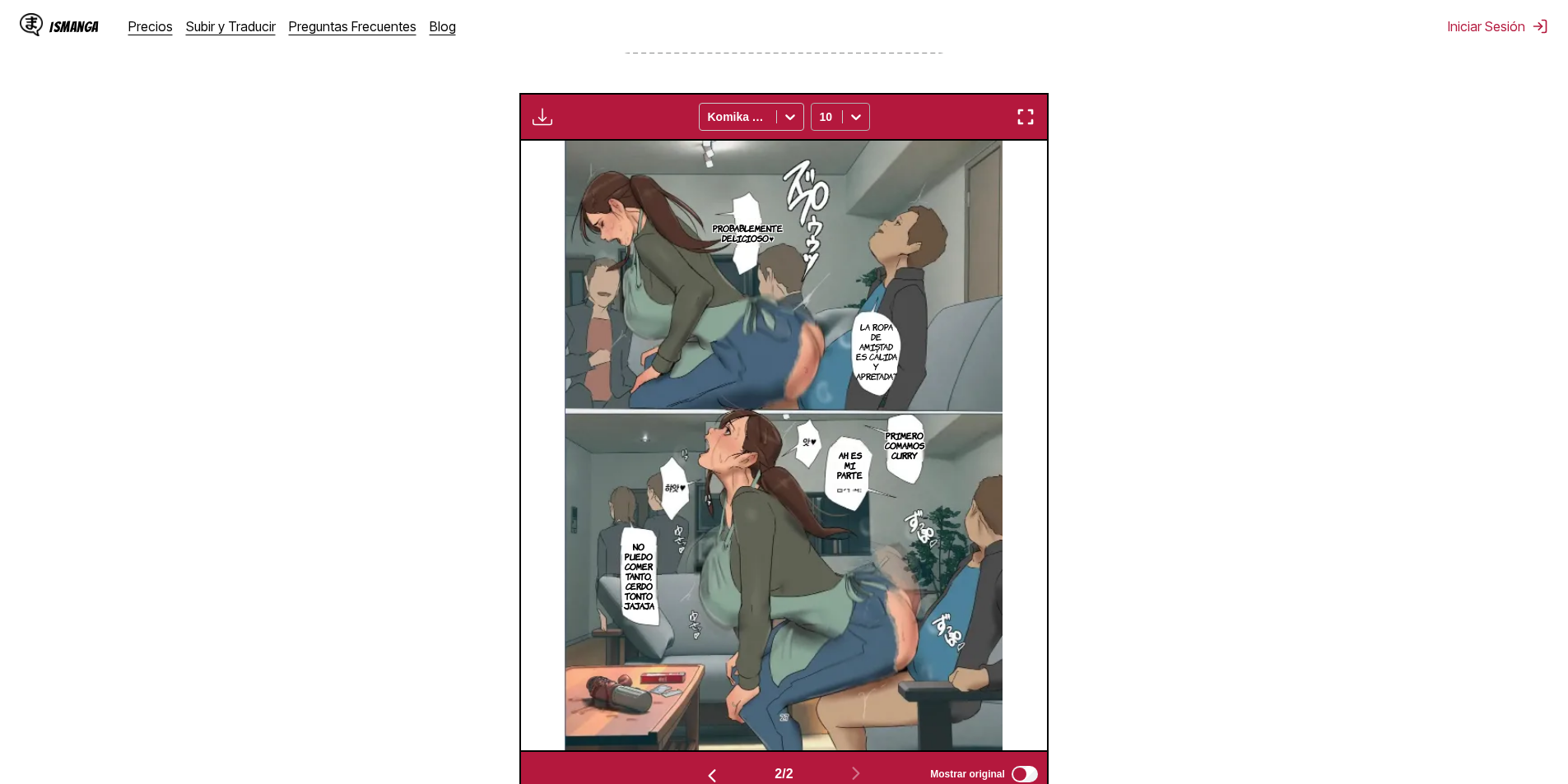
scroll to position [300, 0]
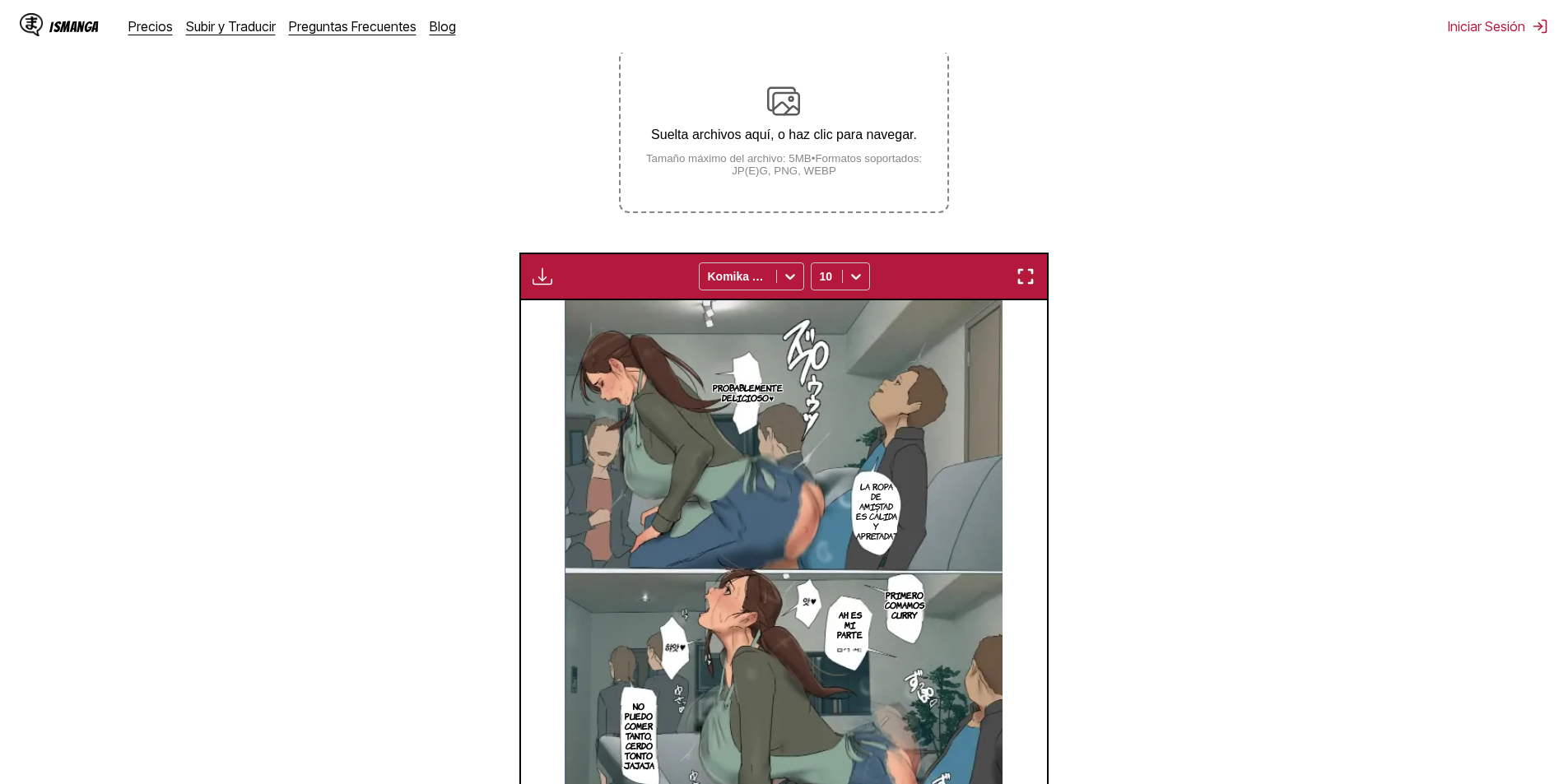
click at [822, 177] on small "Tamaño máximo del archivo: 5MB • Formatos soportados: JP(E)G, PNG, WEBP" at bounding box center [784, 164] width 326 height 25
click at [0, 0] on input "Suelta archivos aquí, o haz clic para navegar. Tamaño máximo del archivo: 5MB •…" at bounding box center [0, 0] width 0 height 0
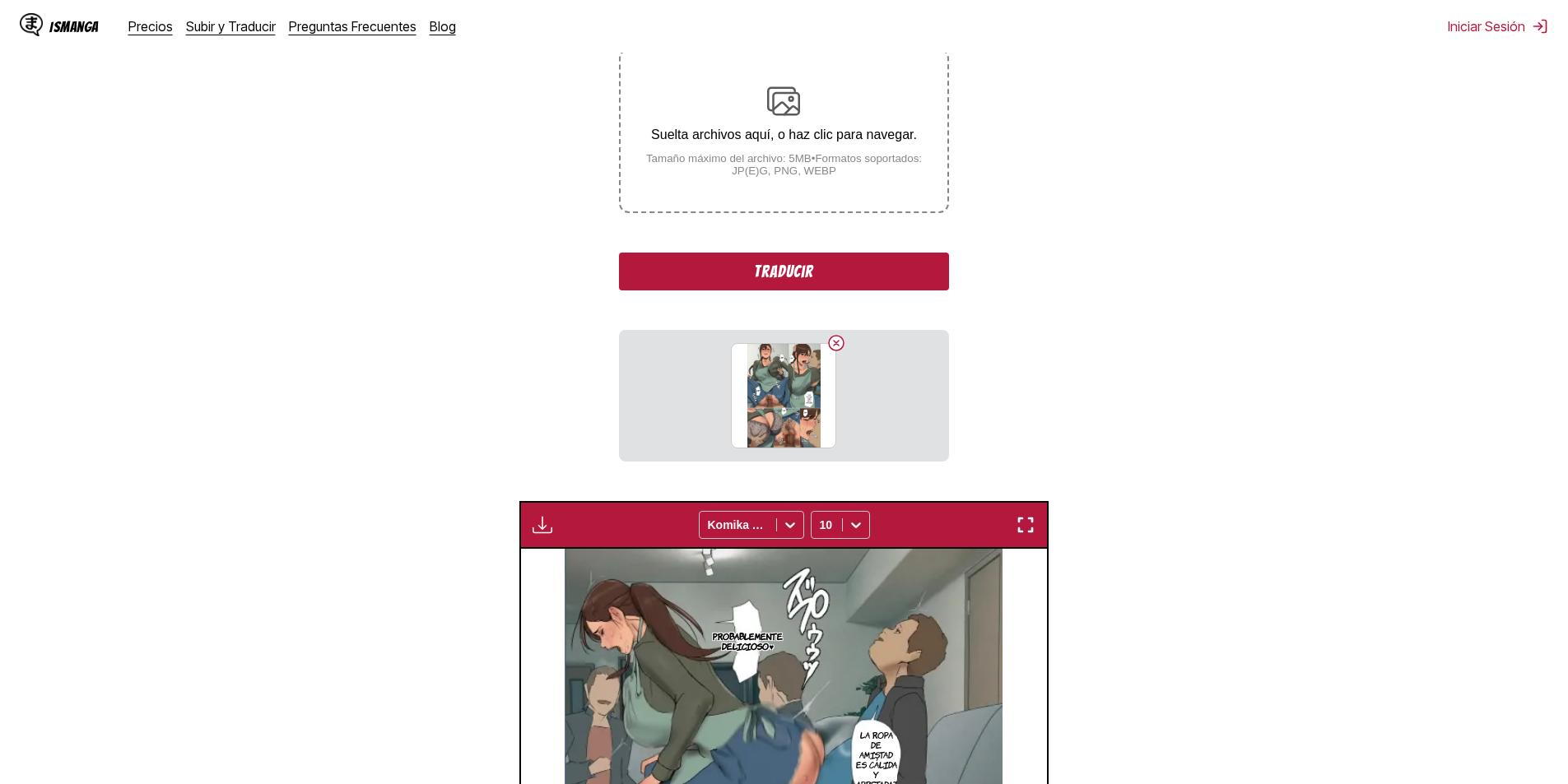
click at [839, 277] on button "Traducir" at bounding box center [784, 272] width 329 height 38
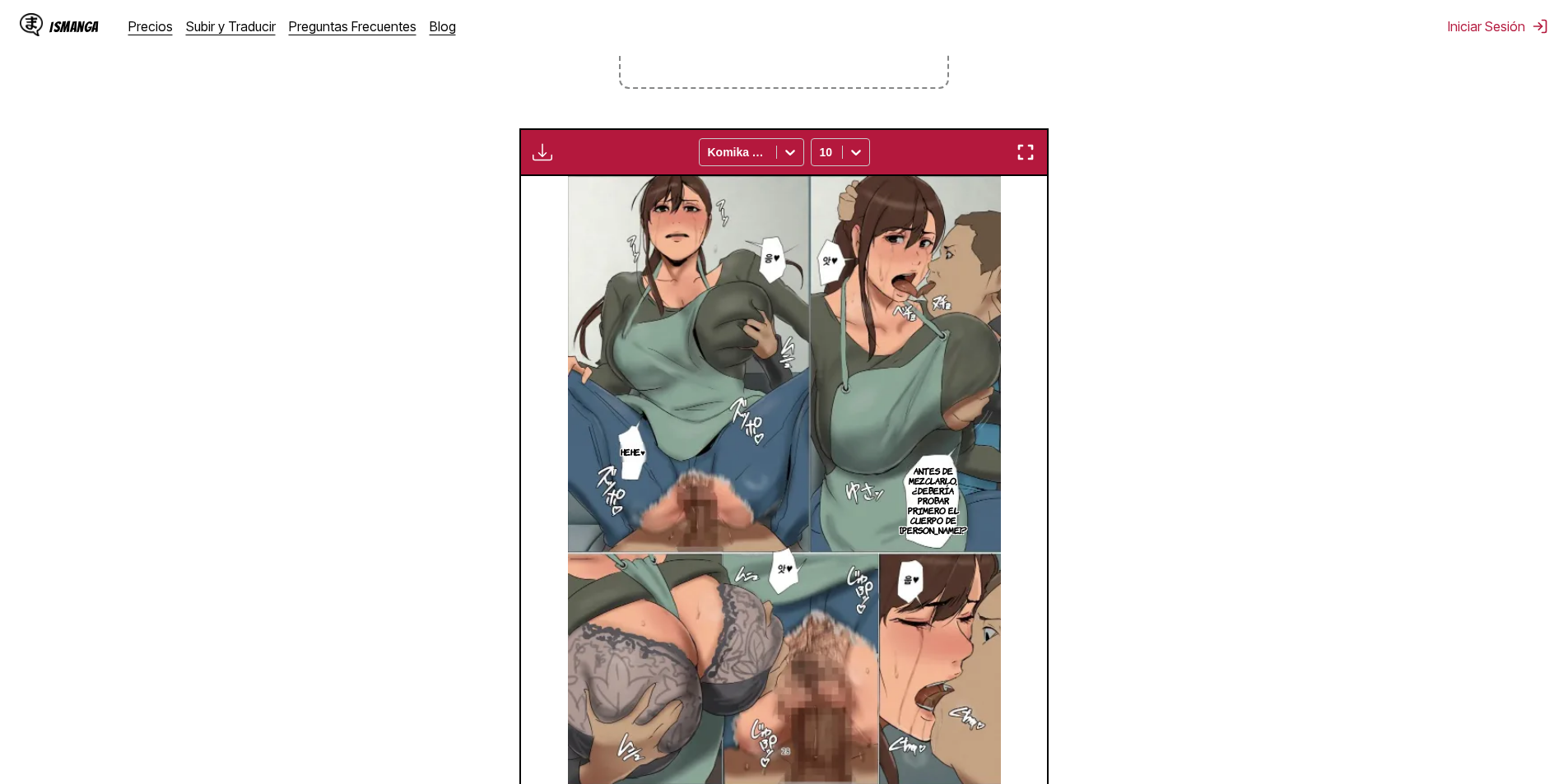
scroll to position [273, 0]
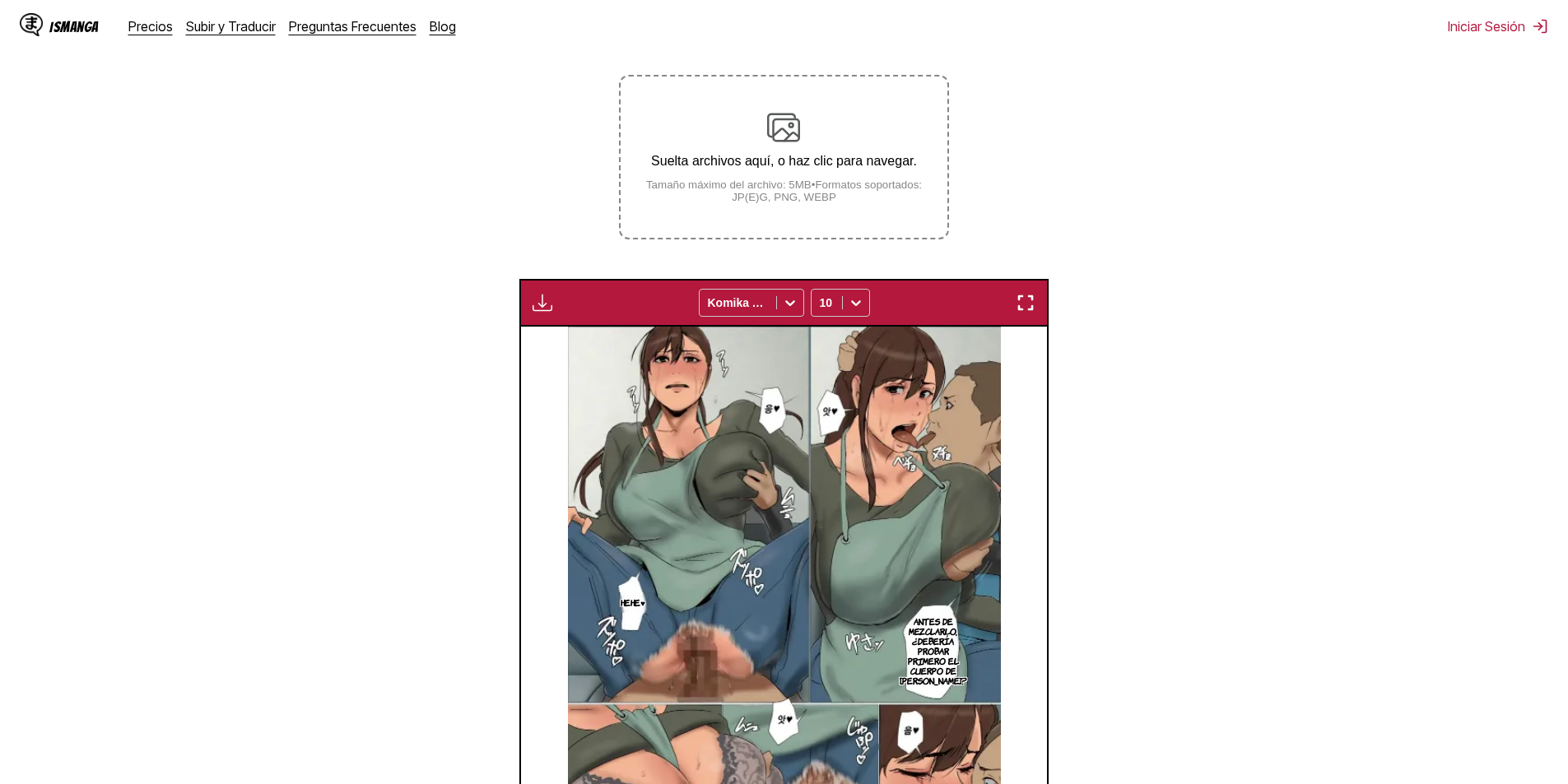
click at [848, 185] on small "Tamaño máximo del archivo: 5MB • Formatos soportados: JP(E)G, PNG, WEBP" at bounding box center [784, 190] width 326 height 25
click at [0, 0] on input "Suelta archivos aquí, o haz clic para navegar. Tamaño máximo del archivo: 5MB •…" at bounding box center [0, 0] width 0 height 0
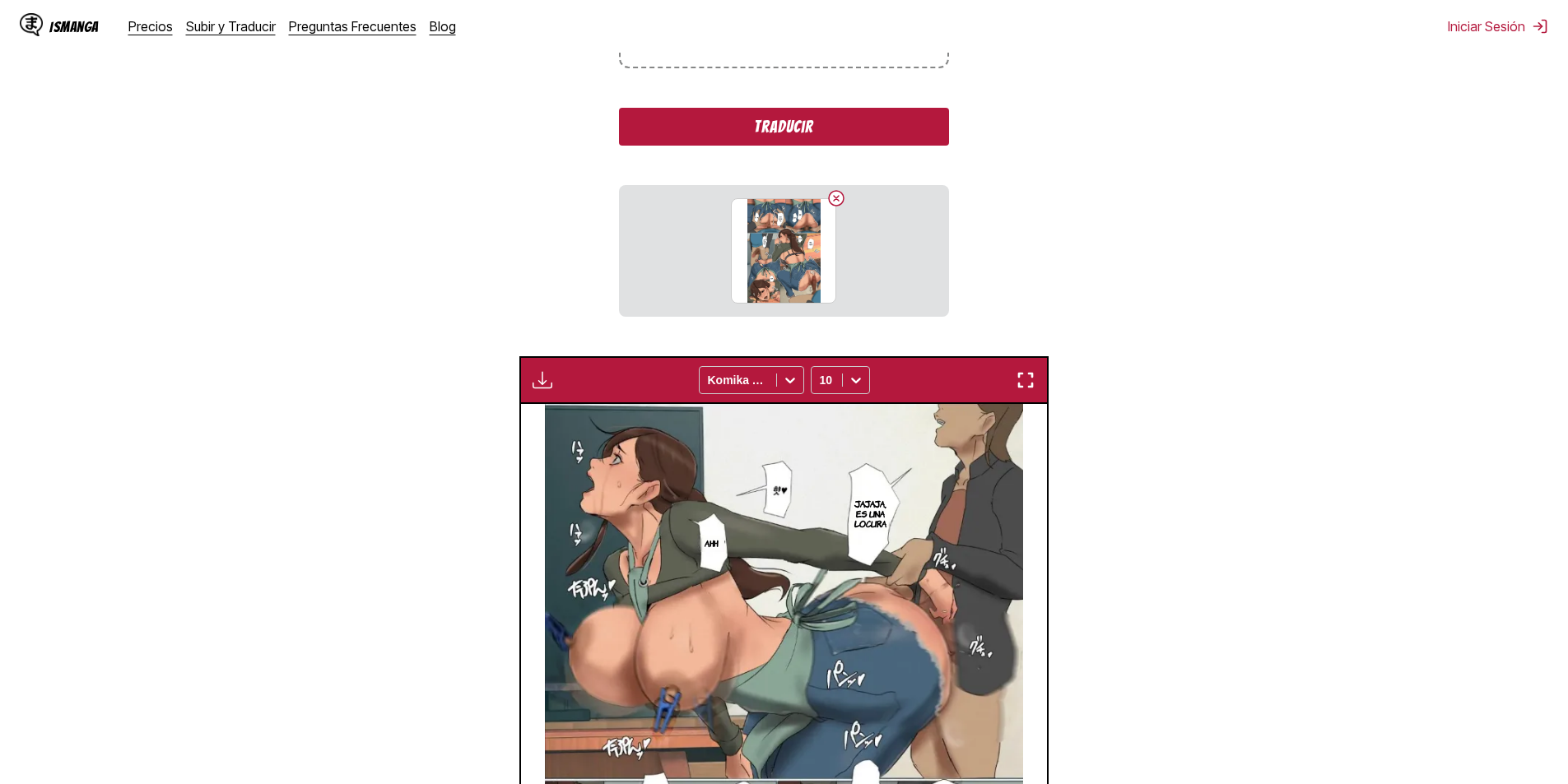
scroll to position [439, 0]
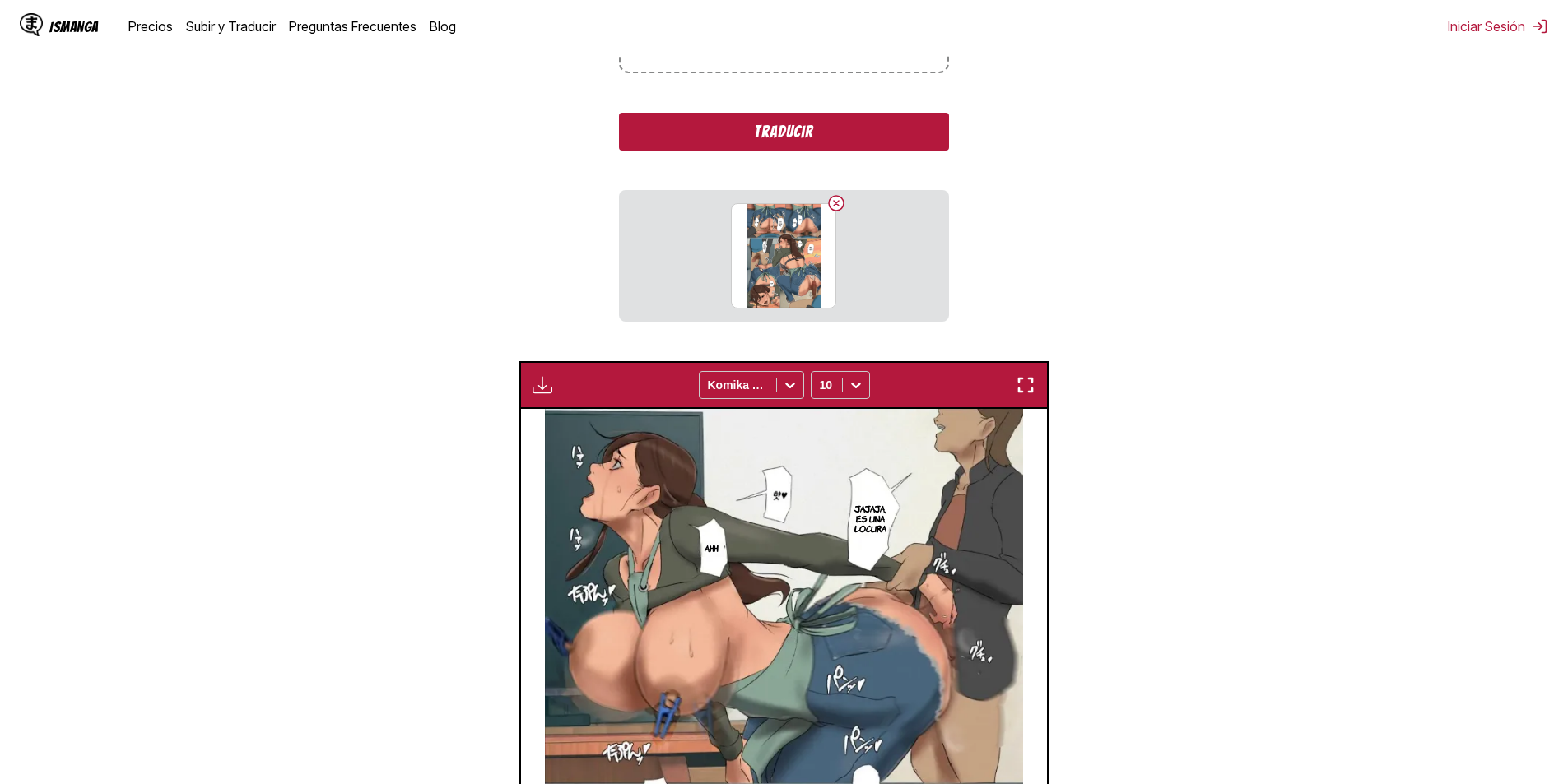
click at [840, 141] on button "Traducir" at bounding box center [784, 132] width 329 height 38
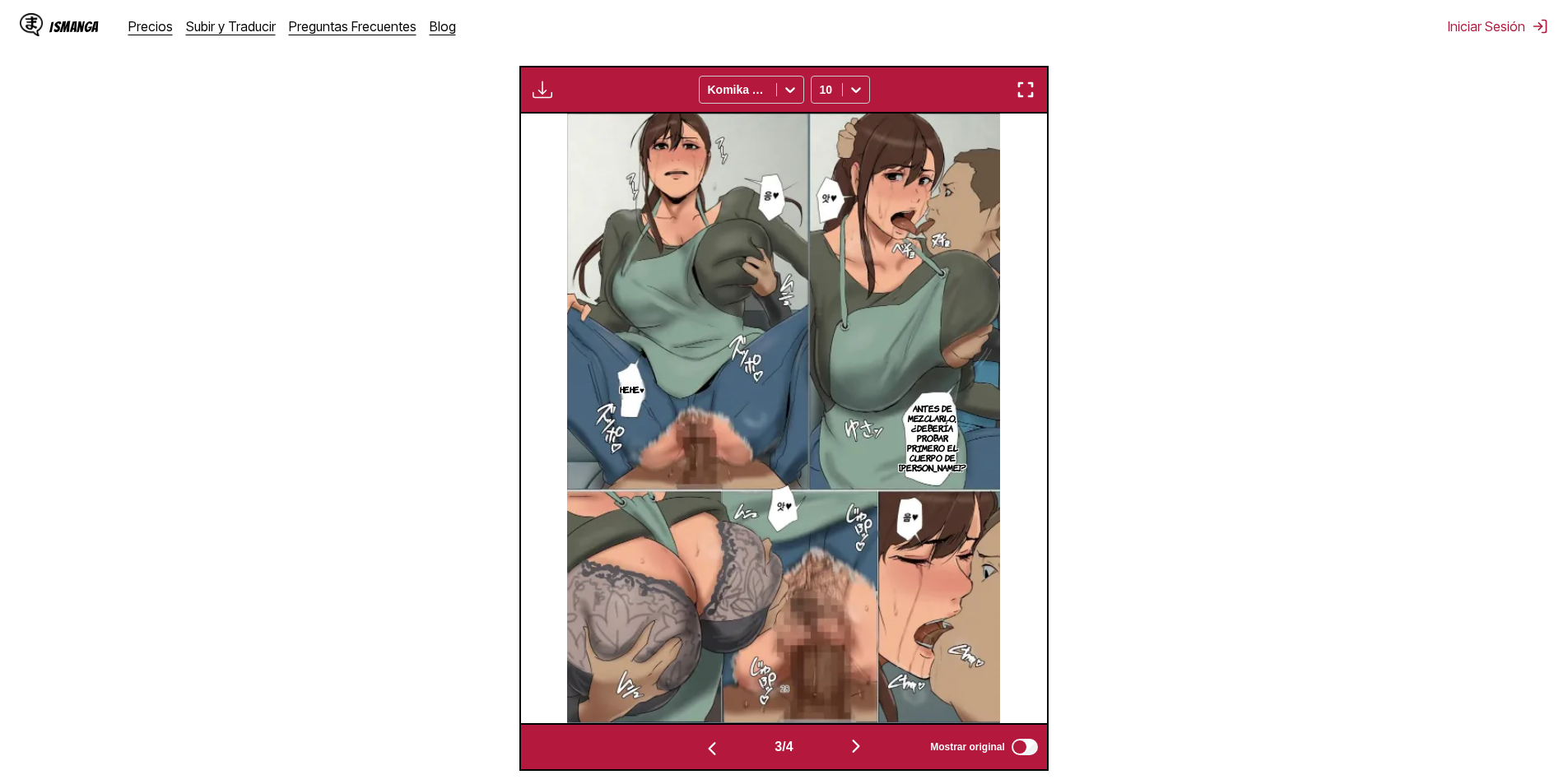
scroll to position [0, 1577]
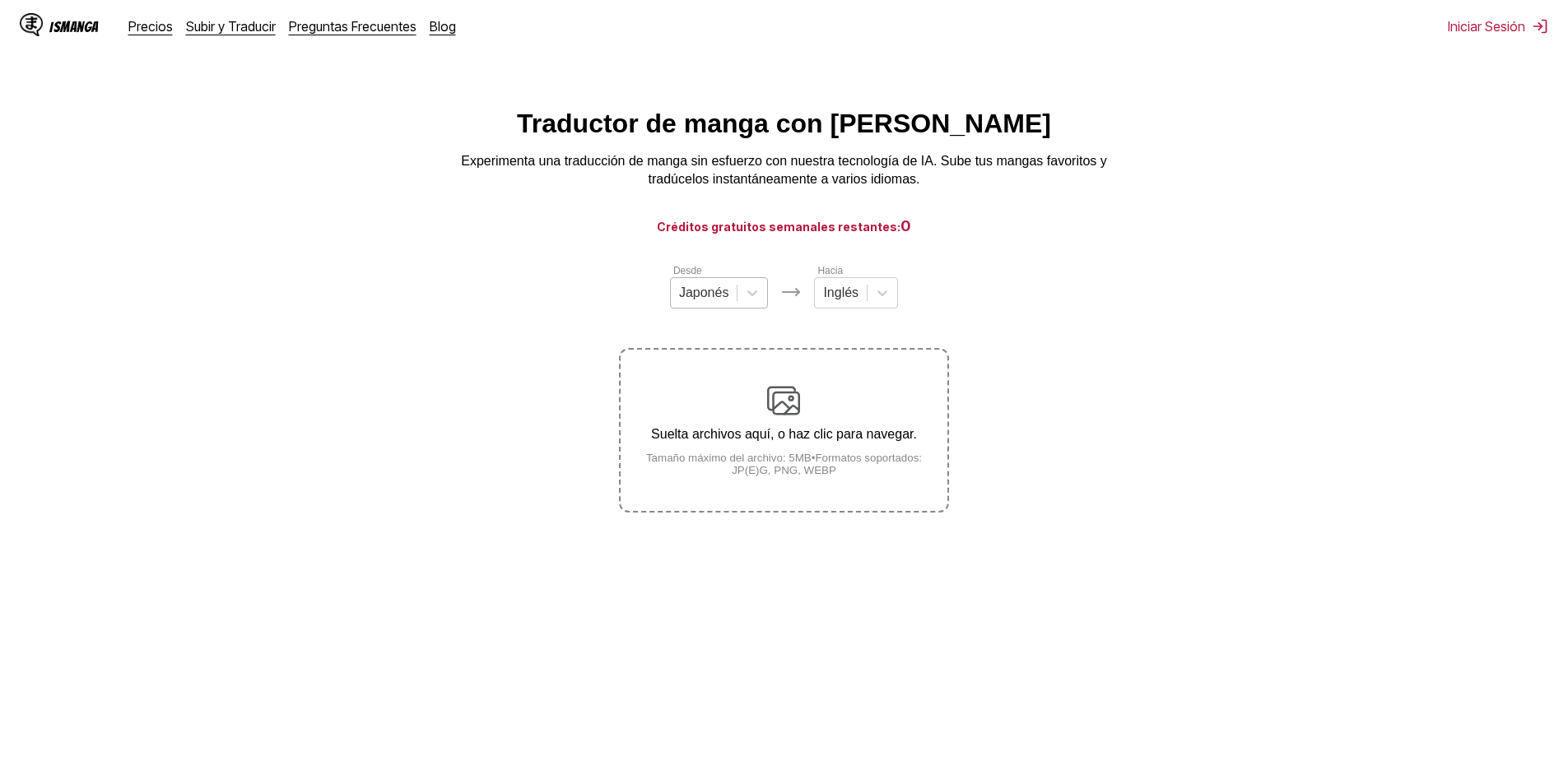
click at [710, 302] on div at bounding box center [704, 293] width 50 height 18
click at [714, 374] on div "Coreano" at bounding box center [719, 360] width 99 height 28
click at [826, 300] on input "text" at bounding box center [825, 293] width 4 height 15
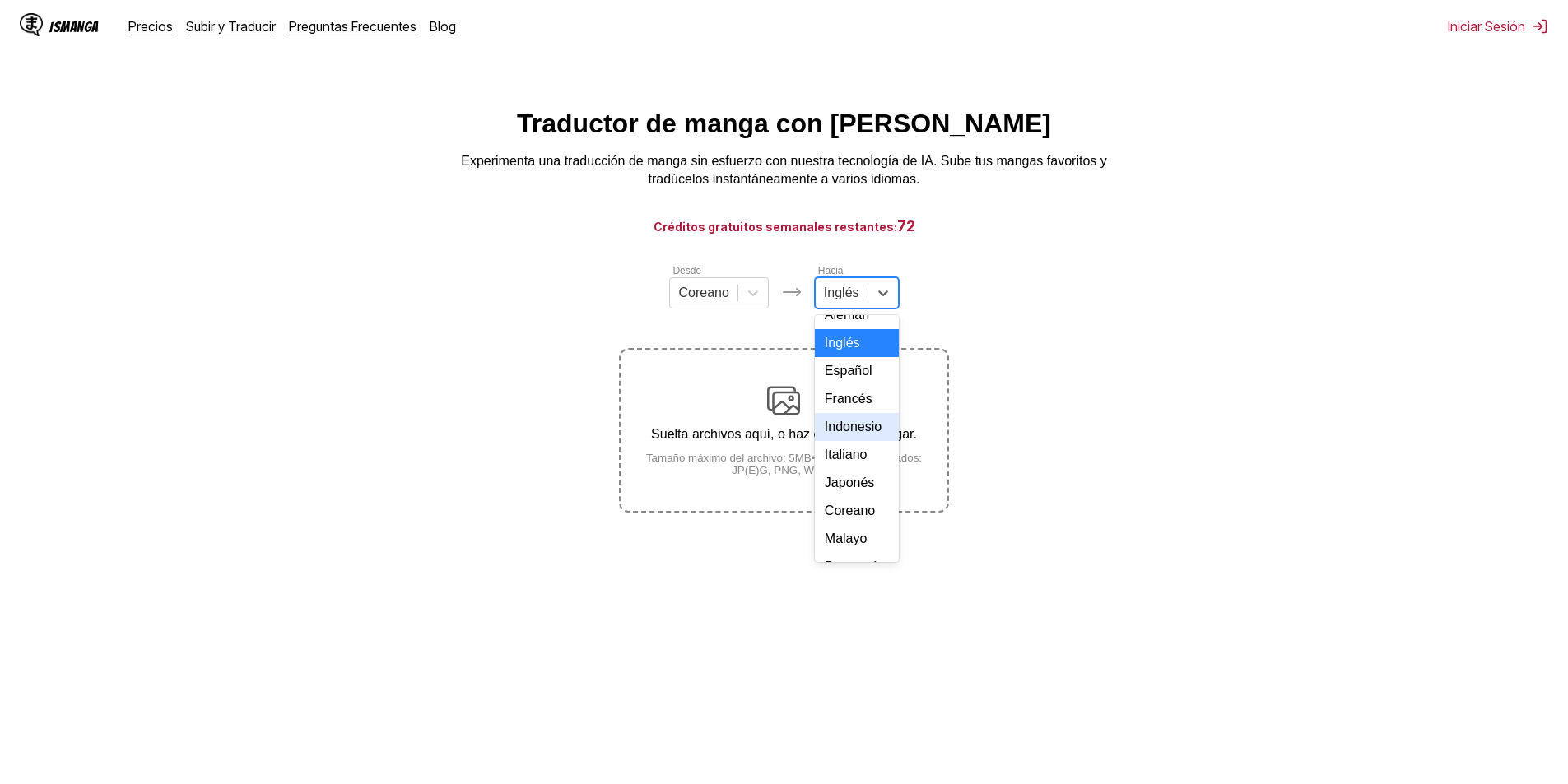
scroll to position [83, 0]
click at [837, 432] on div "Italiano" at bounding box center [856, 418] width 84 height 28
click at [826, 442] on p "Suelta archivos aquí, o haz clic para navegar." at bounding box center [784, 434] width 326 height 15
click at [0, 0] on input "Suelta archivos aquí, o haz clic para navegar. Tamaño máximo del archivo: 5MB •…" at bounding box center [0, 0] width 0 height 0
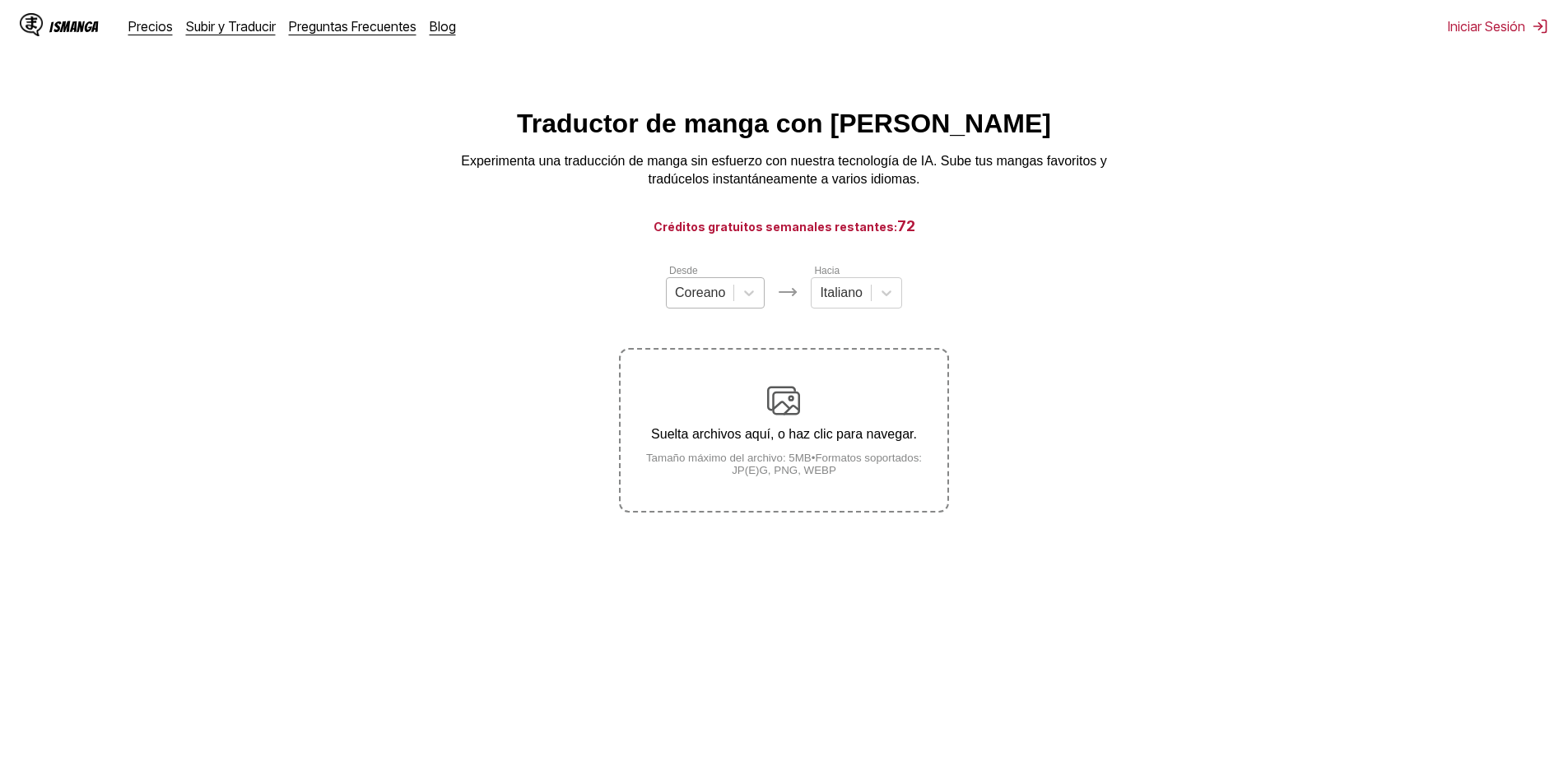
click at [706, 302] on div at bounding box center [699, 293] width 50 height 18
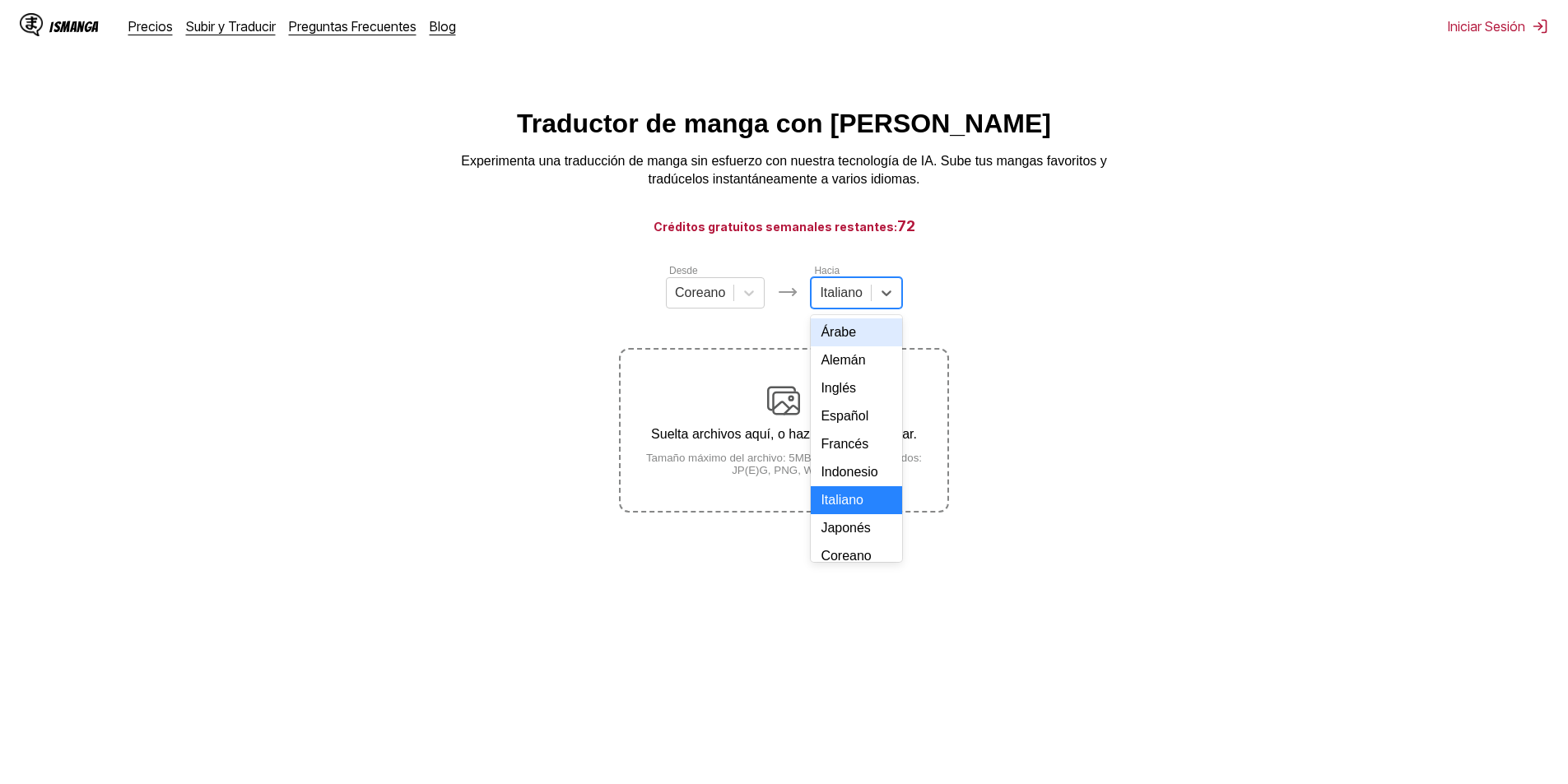
click at [823, 300] on input "text" at bounding box center [822, 293] width 4 height 15
click at [837, 559] on div "Chino" at bounding box center [856, 544] width 92 height 28
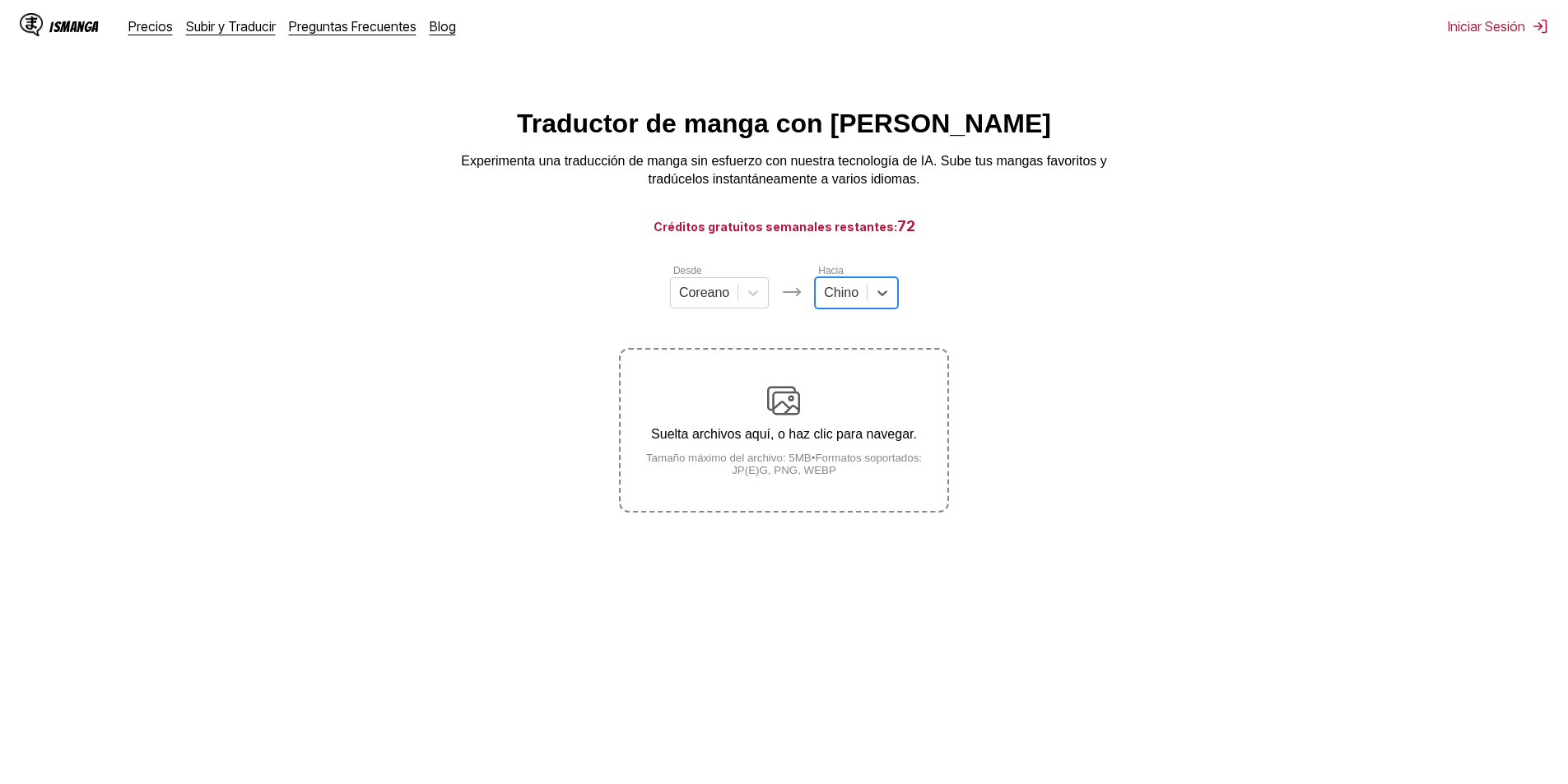
click at [789, 455] on div "Suelta archivos aquí, o haz clic para navegar. Tamaño máximo del archivo: 5MB •…" at bounding box center [784, 430] width 326 height 92
click at [0, 0] on input "Suelta archivos aquí, o haz clic para navegar. Tamaño máximo del archivo: 5MB •…" at bounding box center [0, 0] width 0 height 0
click at [785, 405] on img at bounding box center [784, 401] width 33 height 33
click at [0, 0] on input "Suelta archivos aquí, o haz clic para navegar. Tamaño máximo del archivo: 5MB •…" at bounding box center [0, 0] width 0 height 0
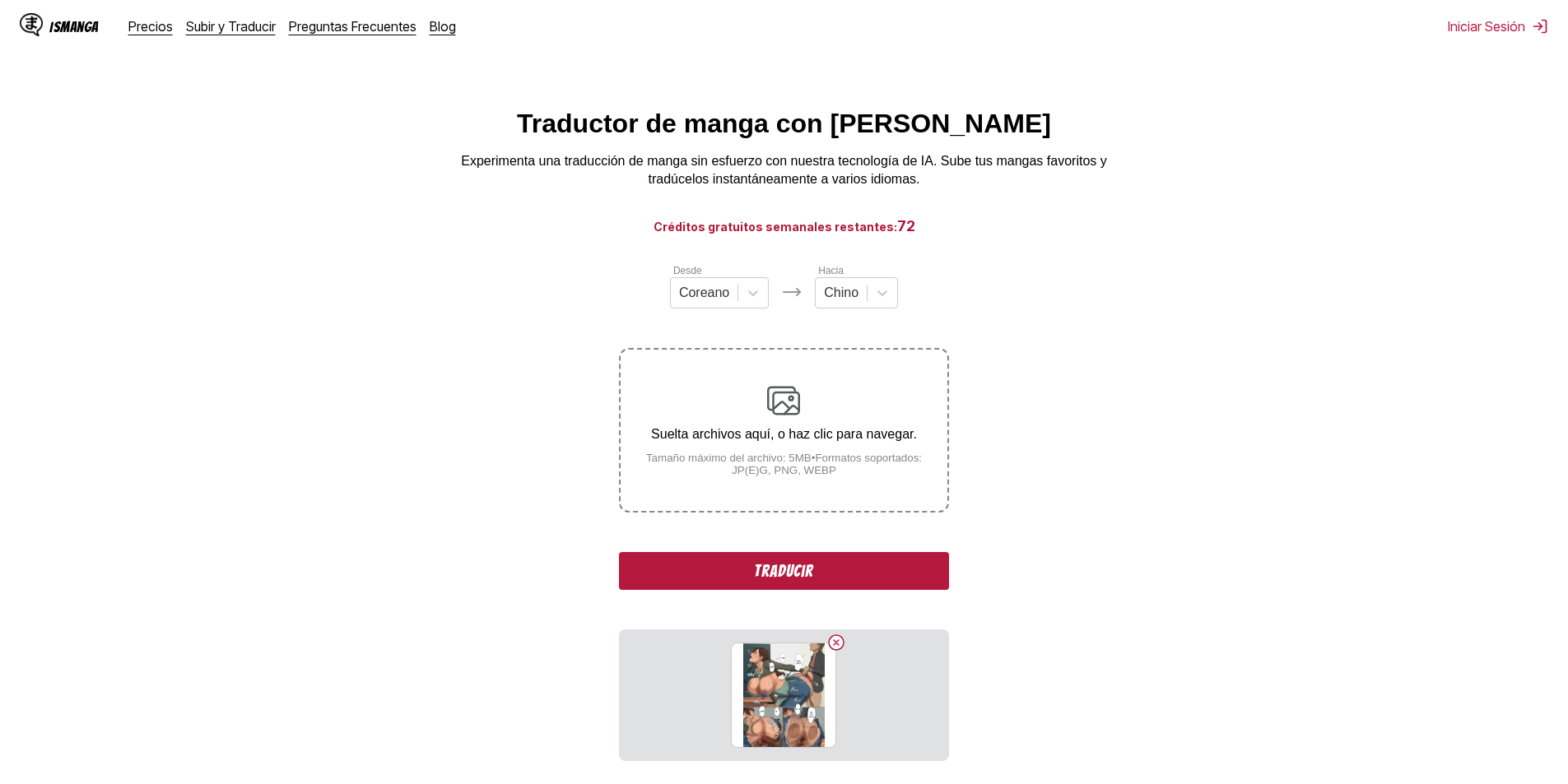
click at [826, 570] on button "Traducir" at bounding box center [784, 571] width 329 height 38
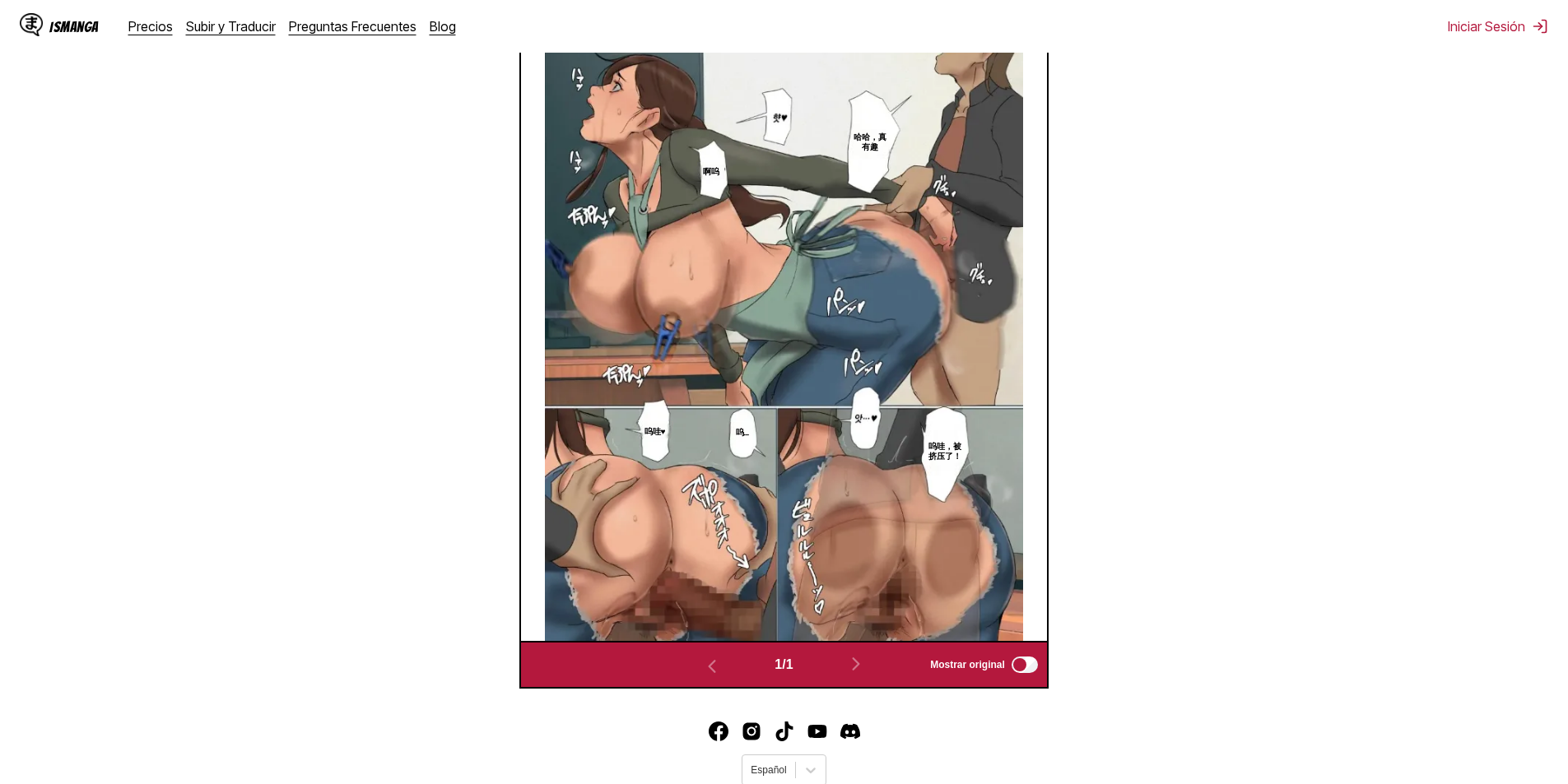
scroll to position [486, 0]
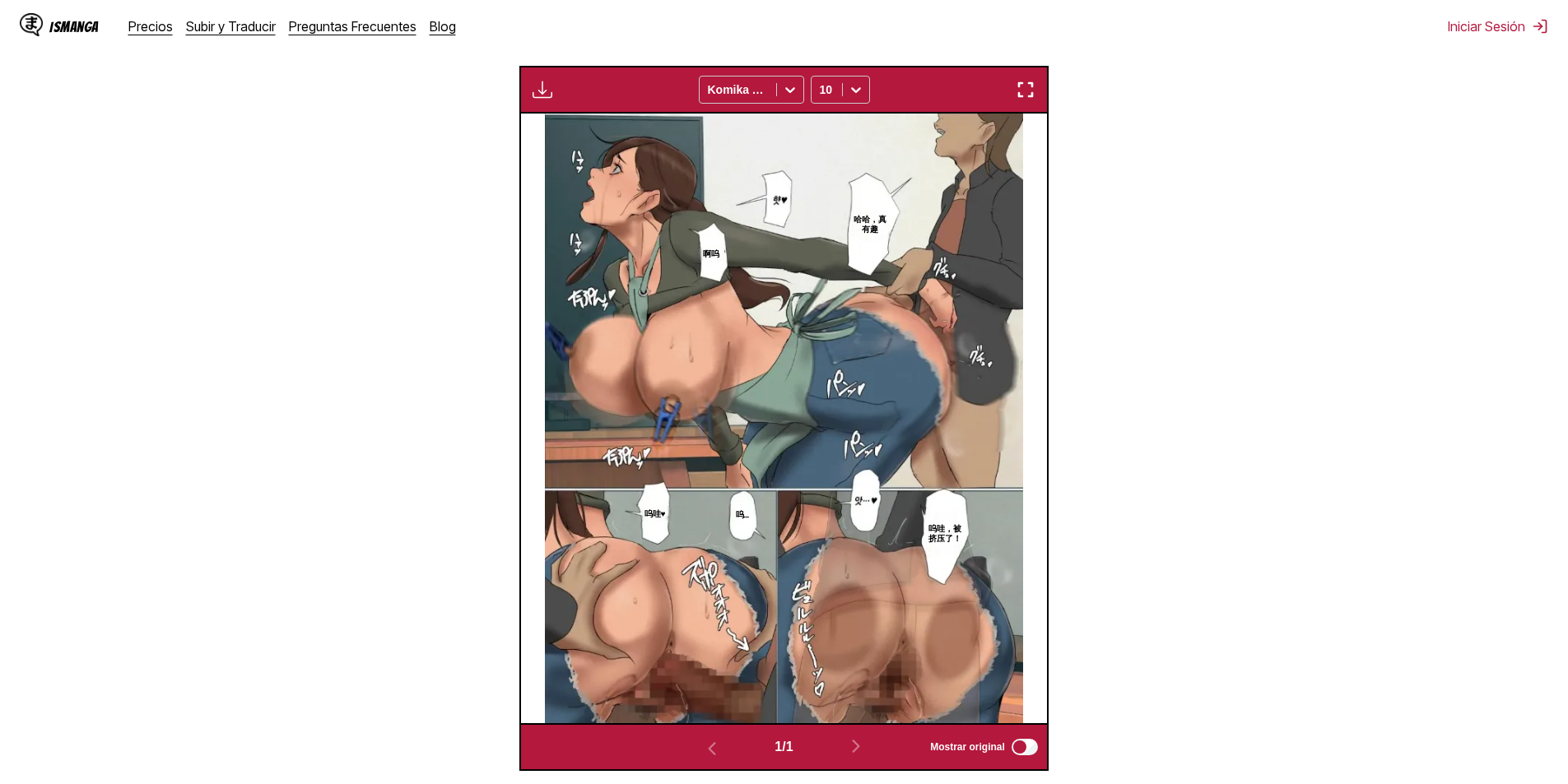
click at [1031, 95] on img "button" at bounding box center [1025, 90] width 20 height 20
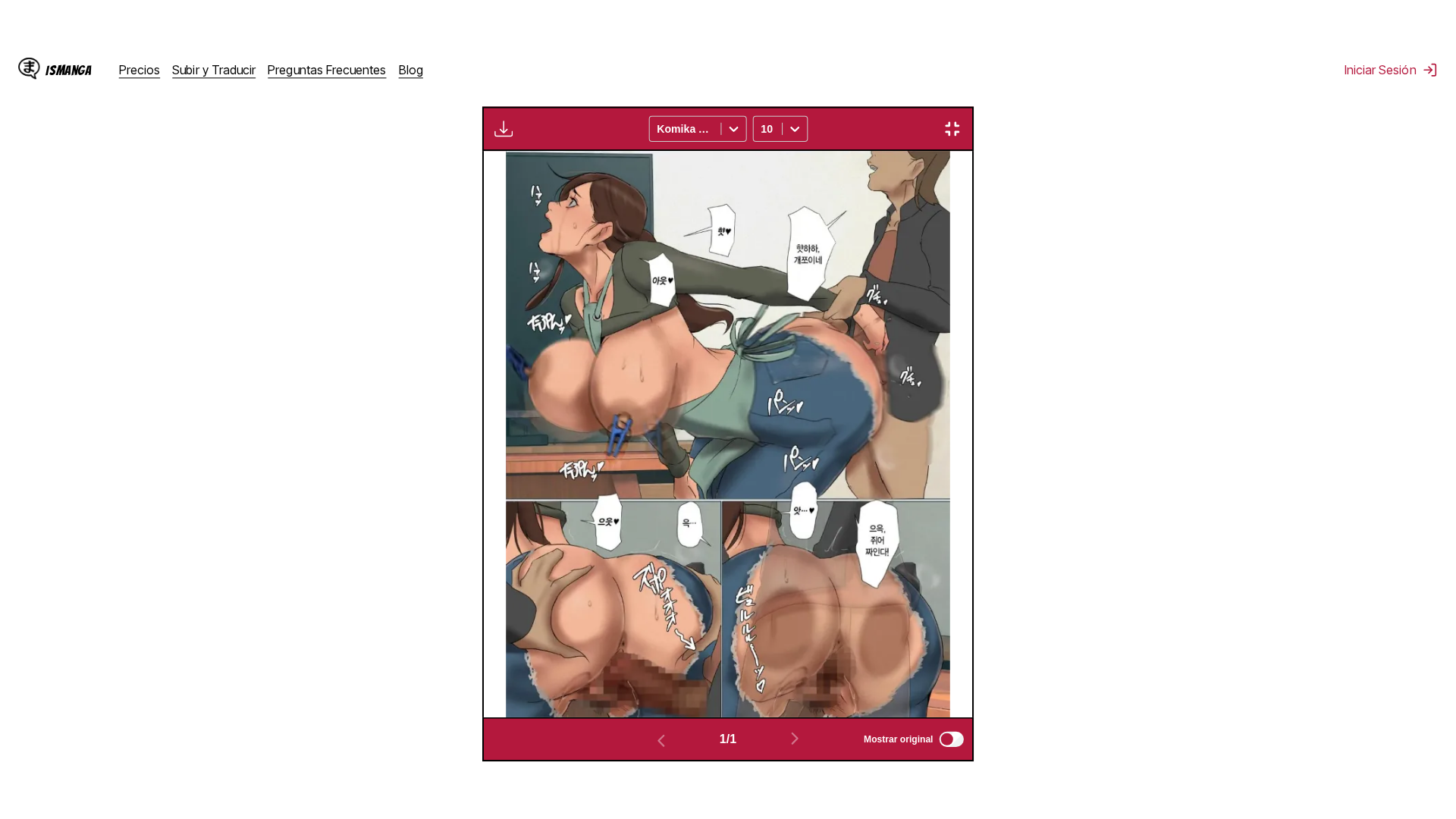
scroll to position [159, 0]
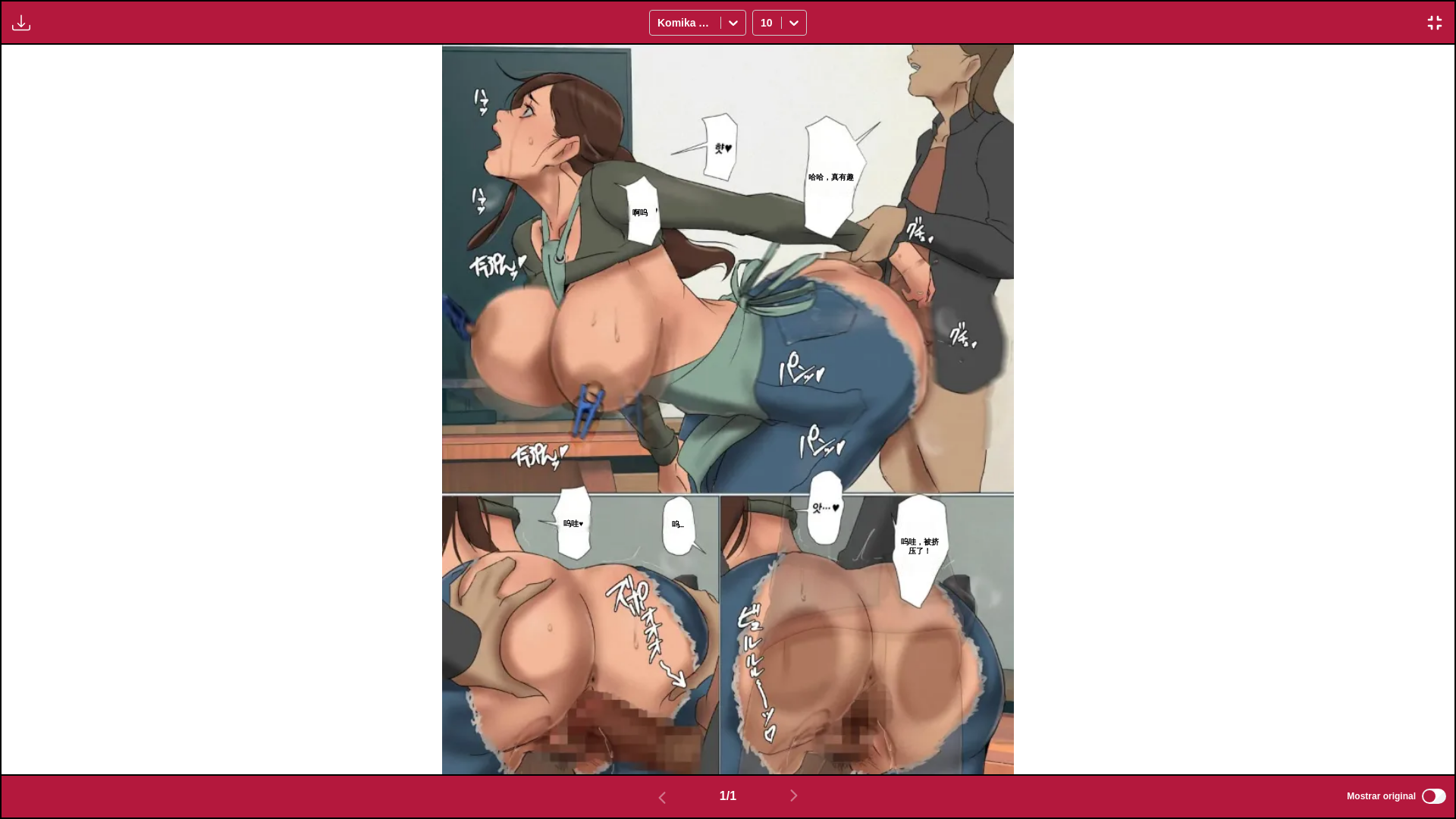
click at [1082, 272] on div "哈哈，真有趣 啊呜 呜哇，被挤压了！ 呜… 呜哇♥" at bounding box center [728, 409] width 1453 height 729
click at [1433, 20] on img "button" at bounding box center [1435, 23] width 18 height 18
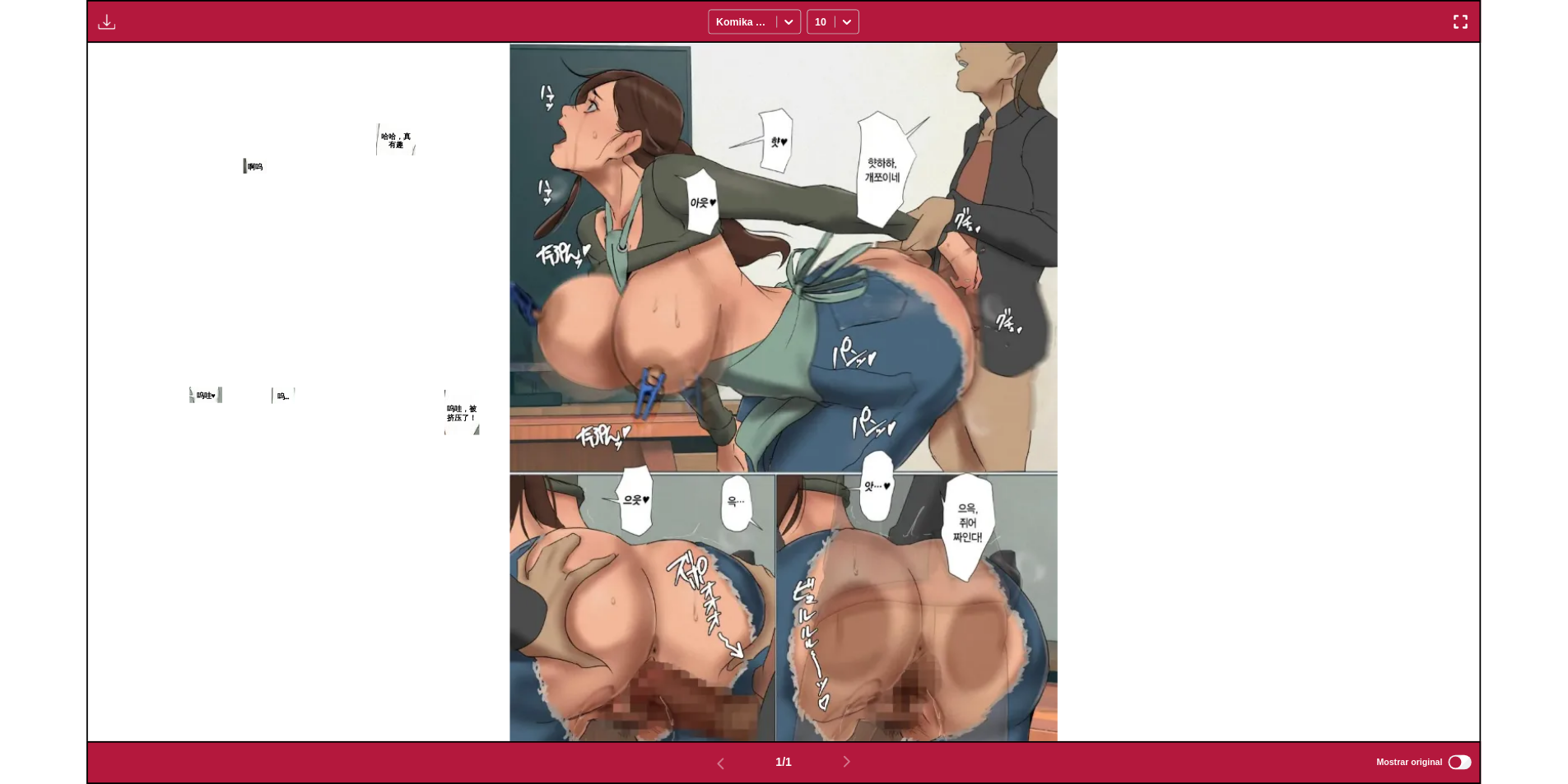
scroll to position [428, 0]
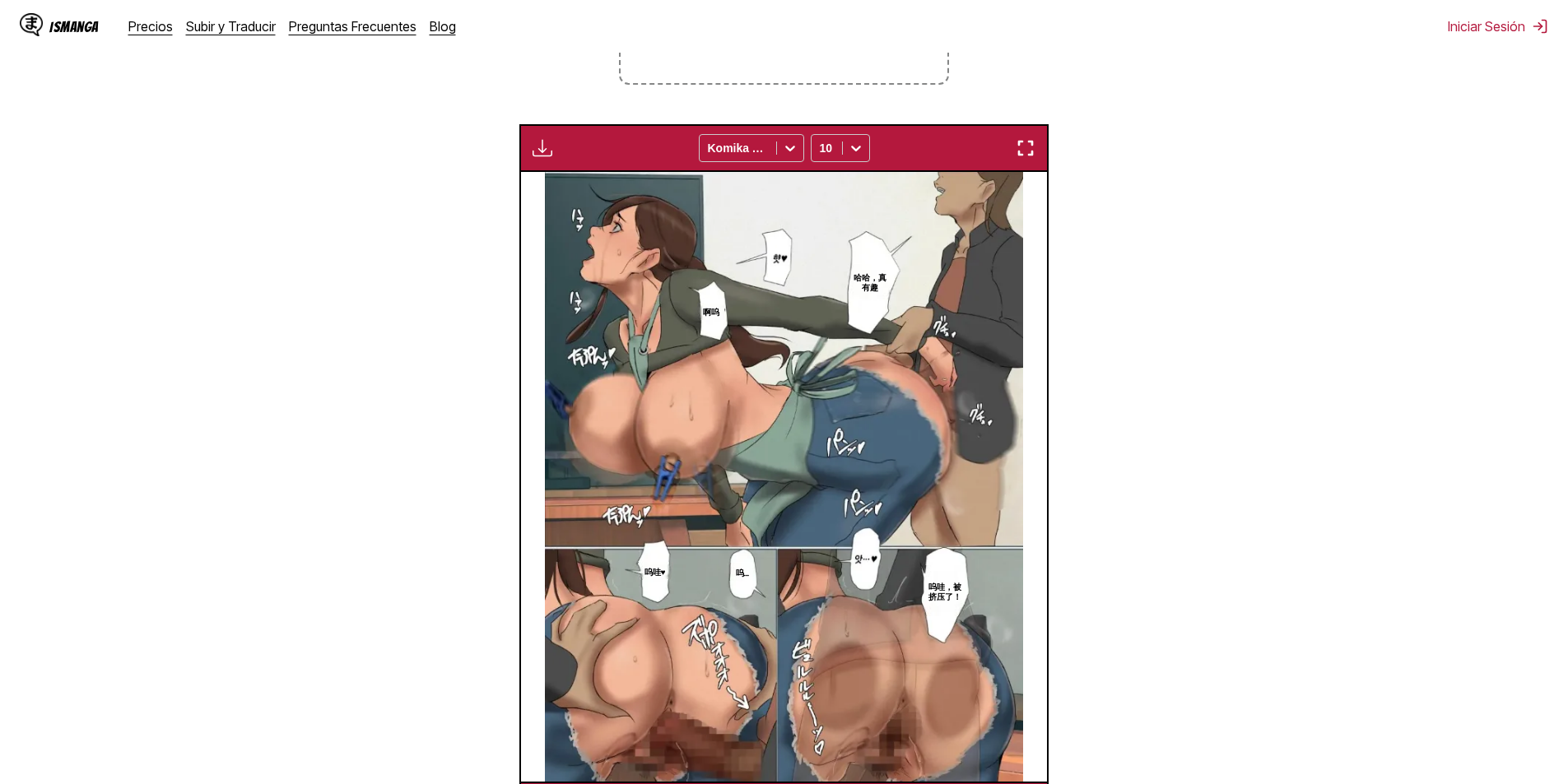
click at [1024, 144] on img "button" at bounding box center [1025, 148] width 20 height 20
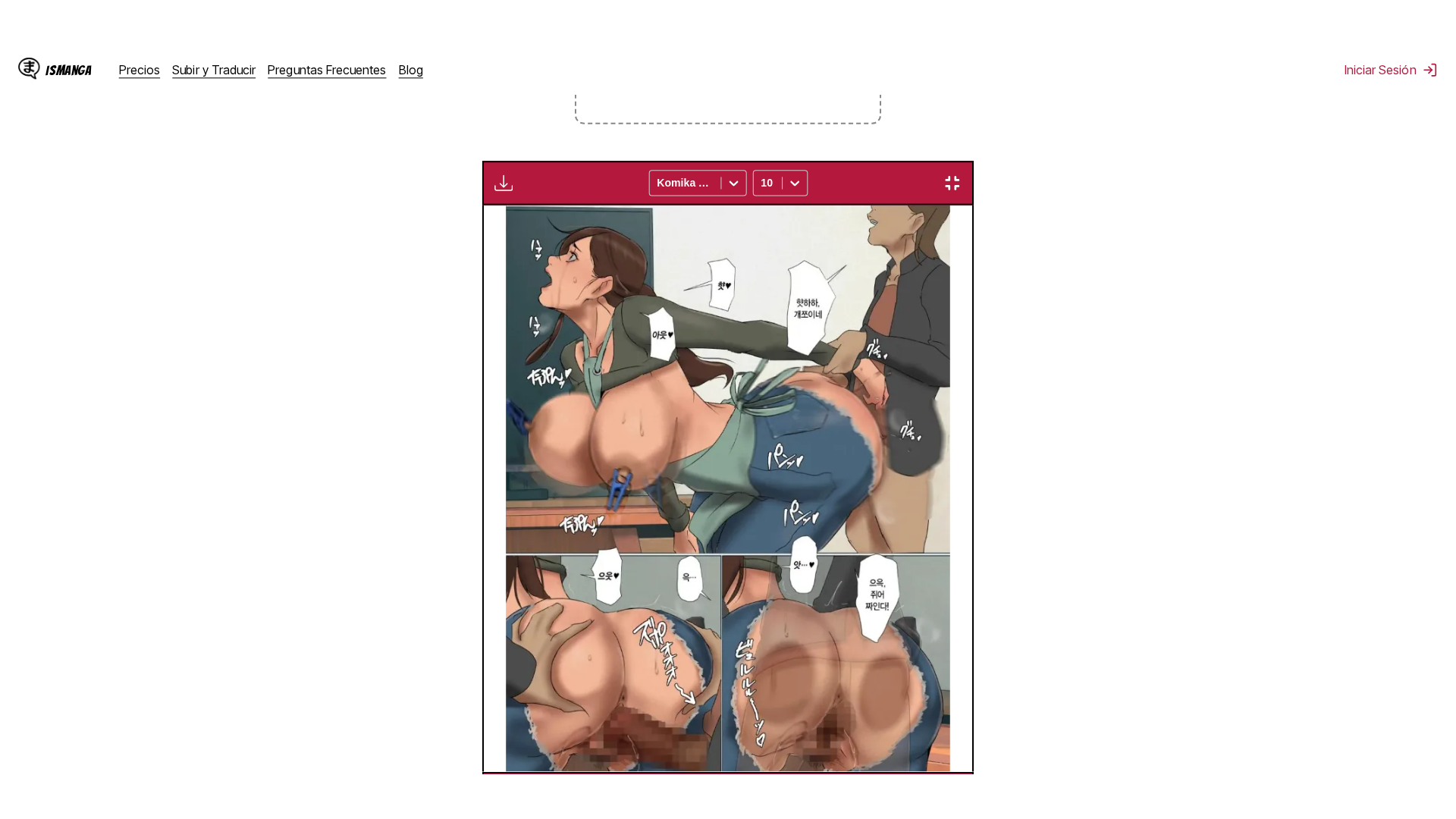
scroll to position [159, 0]
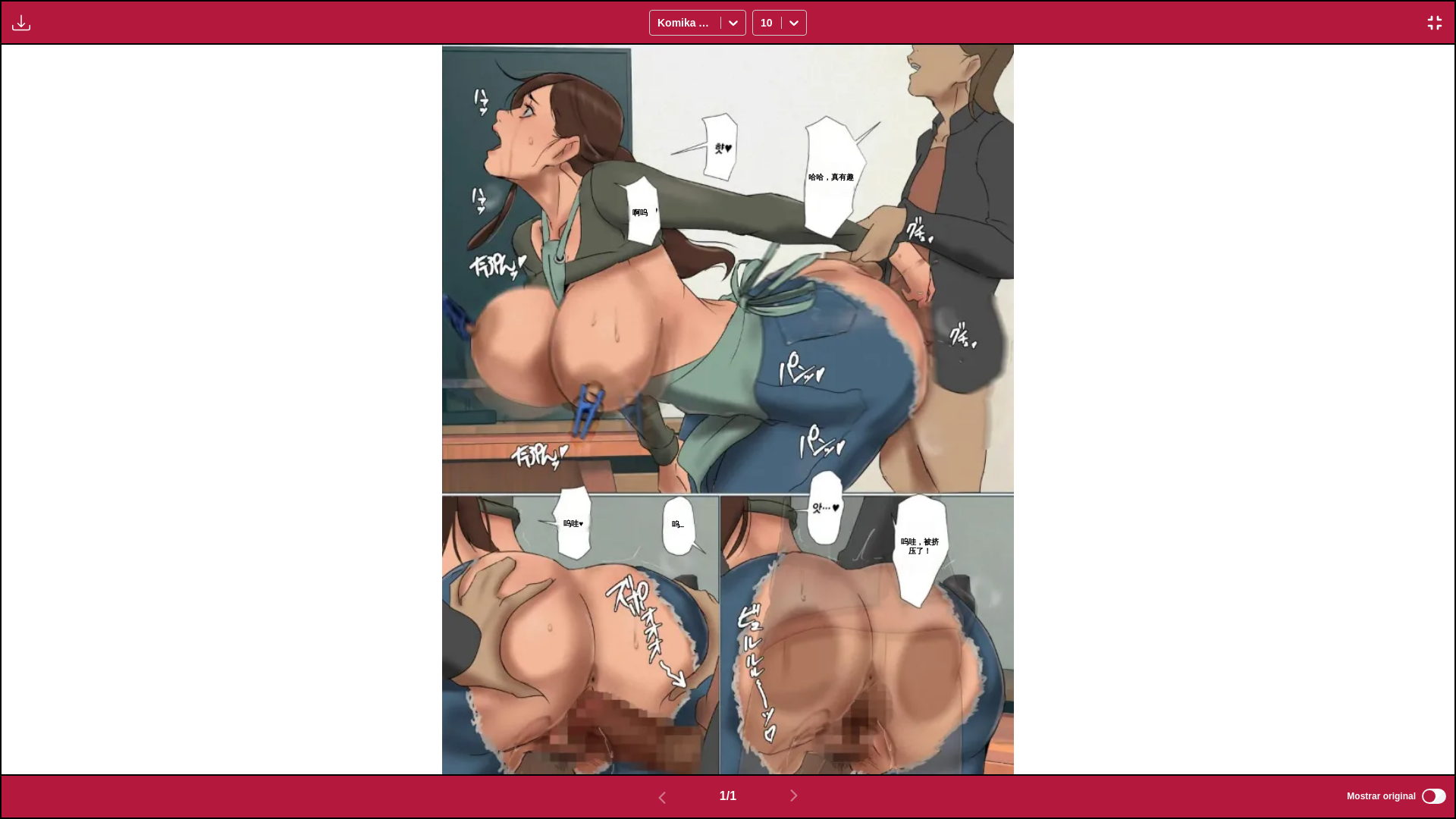
click at [1429, 19] on img "button" at bounding box center [1435, 23] width 18 height 18
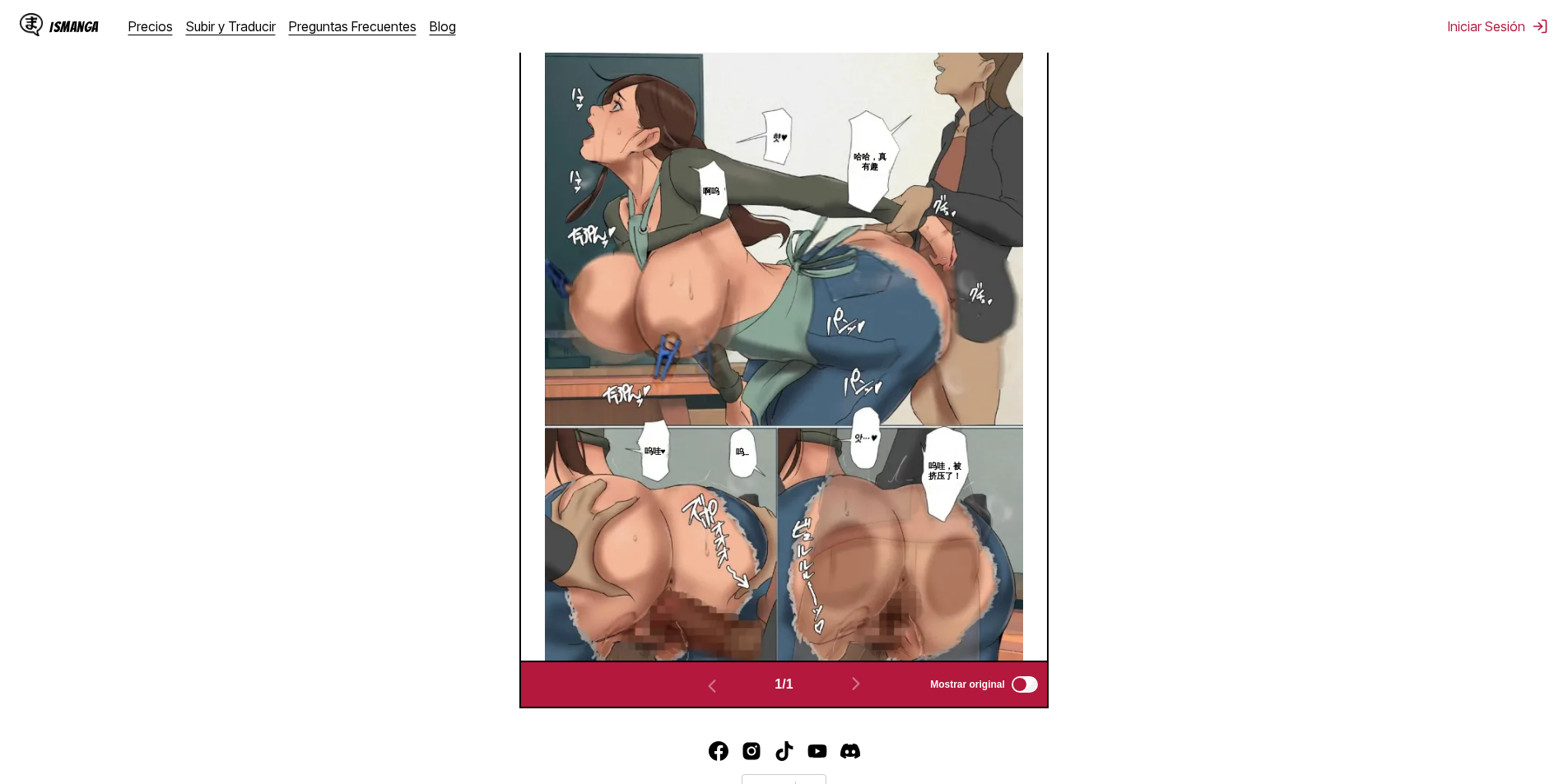
scroll to position [510, 0]
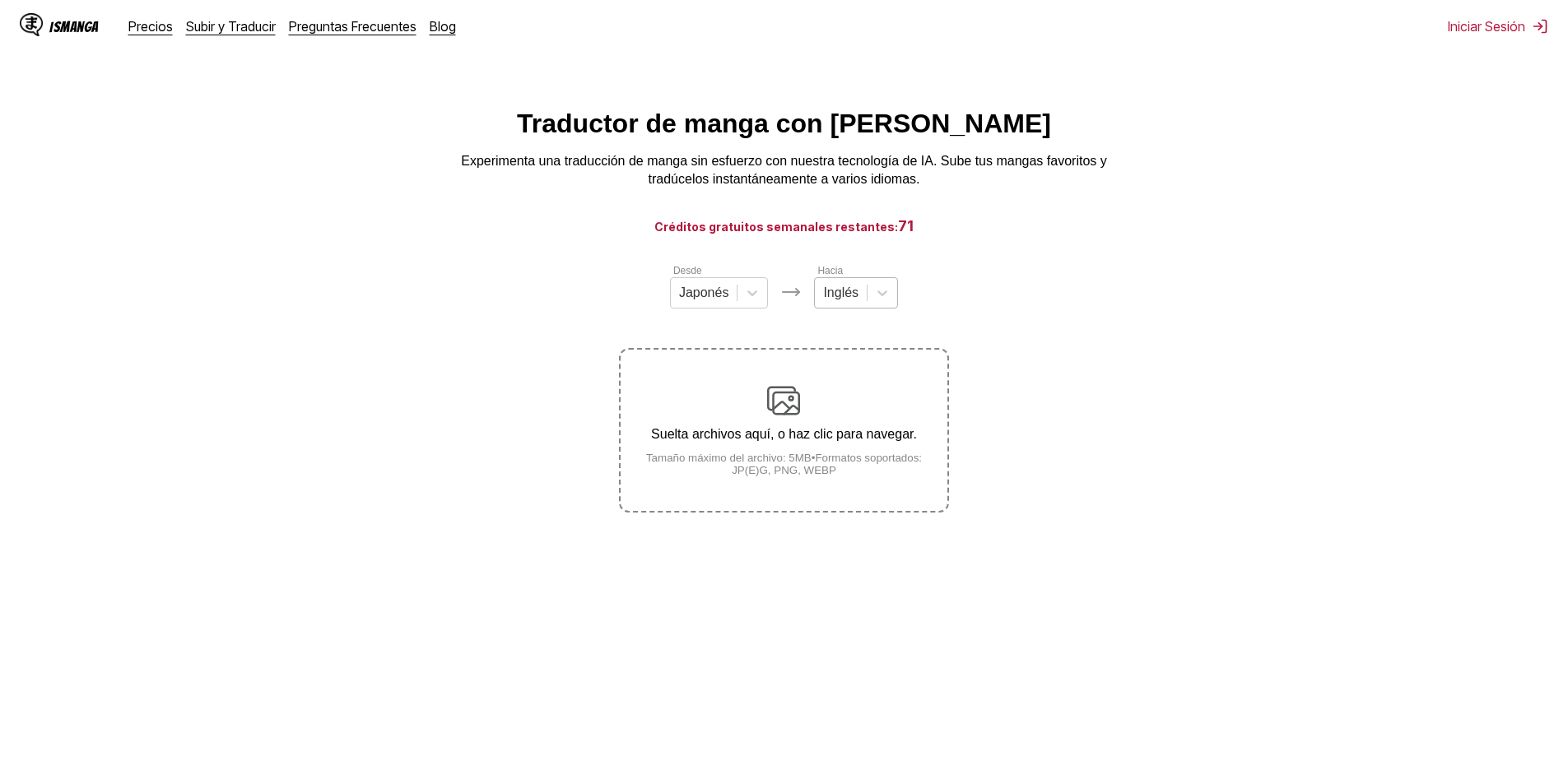
scroll to position [184, 0]
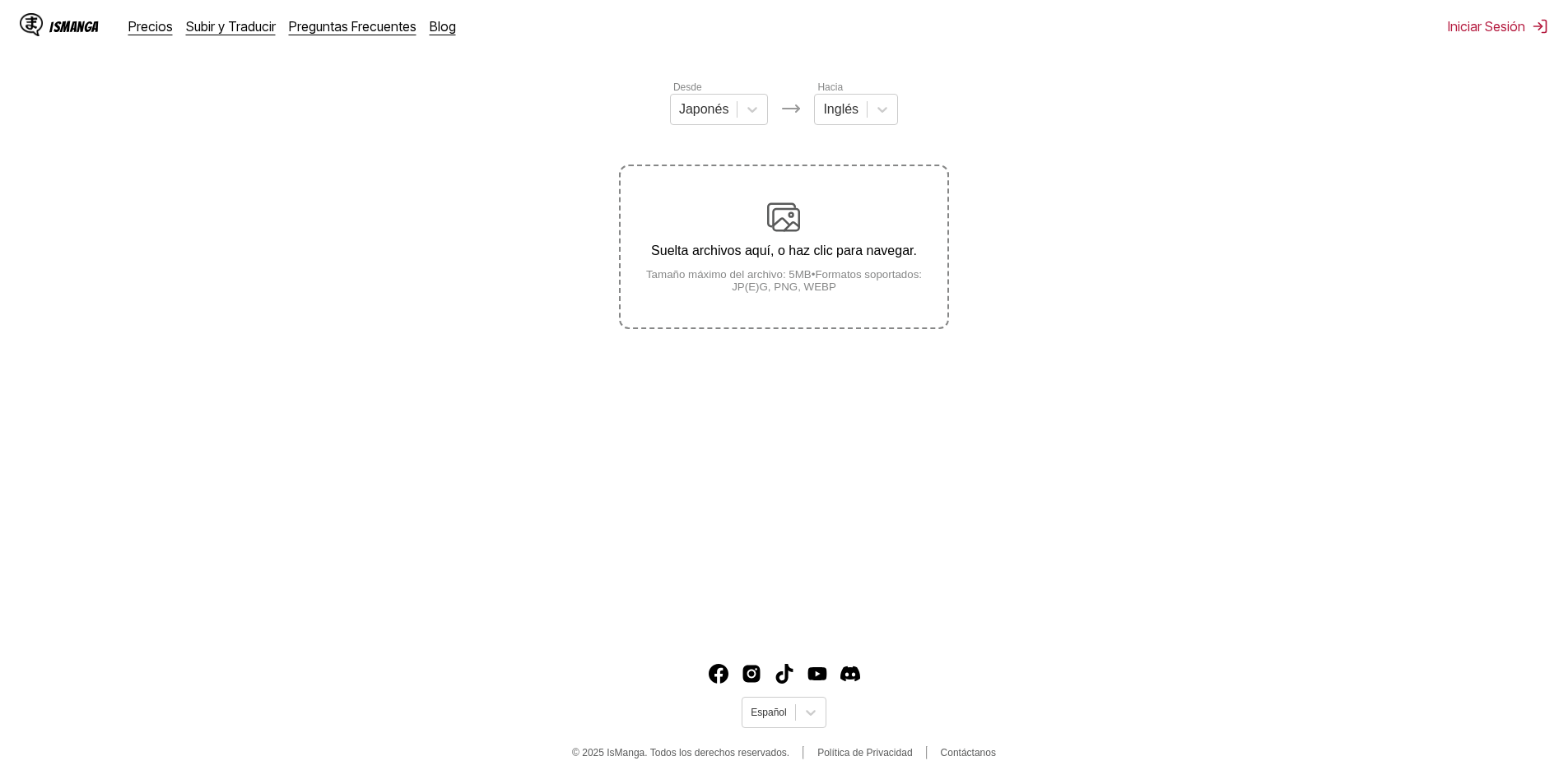
click at [680, 148] on div "Desde Japonés Hacia Inglés Suelta archivos aquí, o haz clic para navegar. Tamañ…" at bounding box center [784, 203] width 329 height 250
click at [715, 117] on div at bounding box center [704, 109] width 50 height 18
click at [706, 219] on div "Chino" at bounding box center [719, 204] width 99 height 28
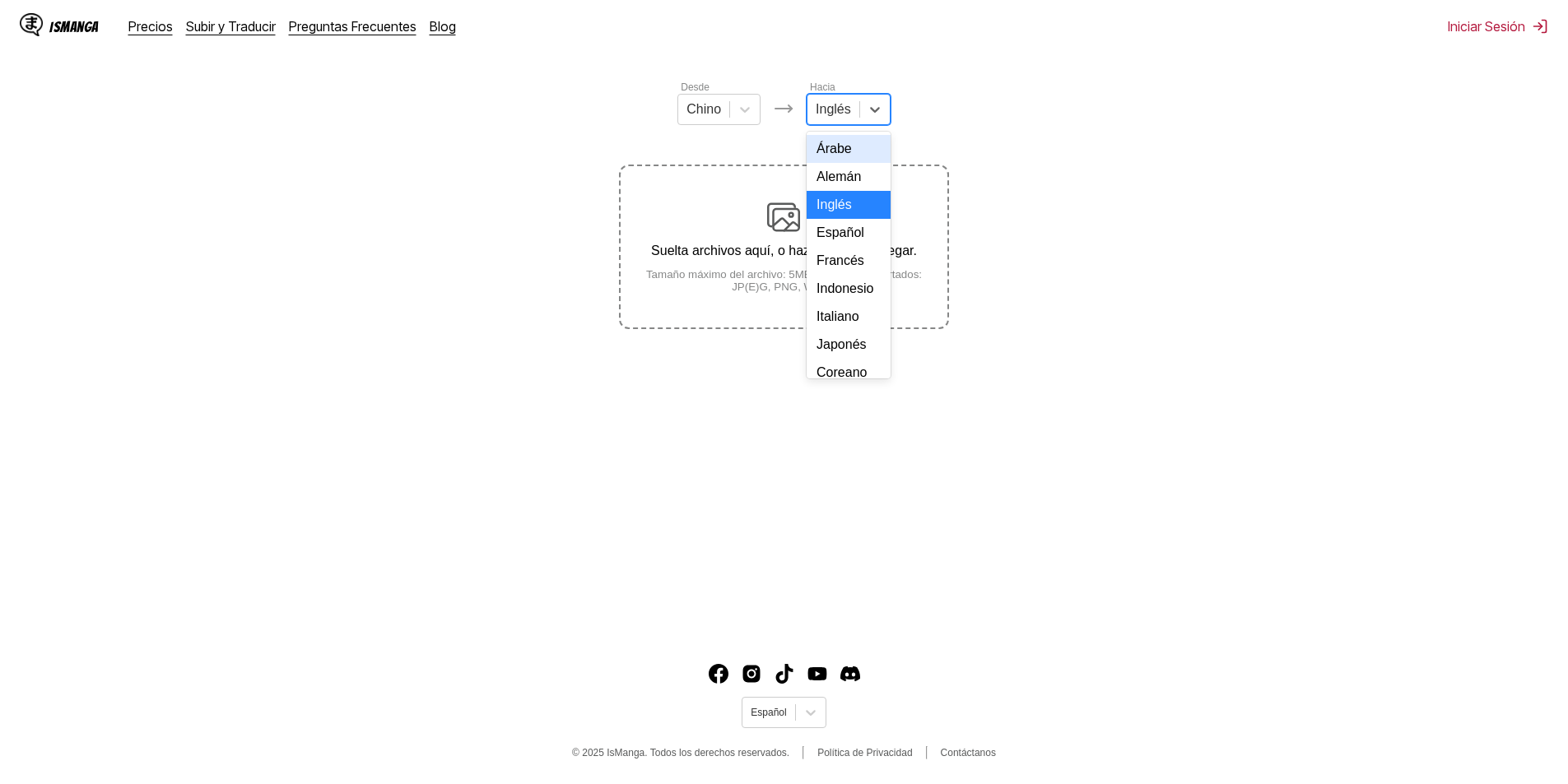
click at [824, 118] on div at bounding box center [833, 109] width 35 height 18
click at [849, 247] on div "Español" at bounding box center [848, 233] width 84 height 28
click at [787, 258] on p "Suelta archivos aquí, o haz clic para navegar." at bounding box center [784, 251] width 326 height 15
click at [0, 0] on input "Suelta archivos aquí, o haz clic para navegar. Tamaño máximo del archivo: 5MB •…" at bounding box center [0, 0] width 0 height 0
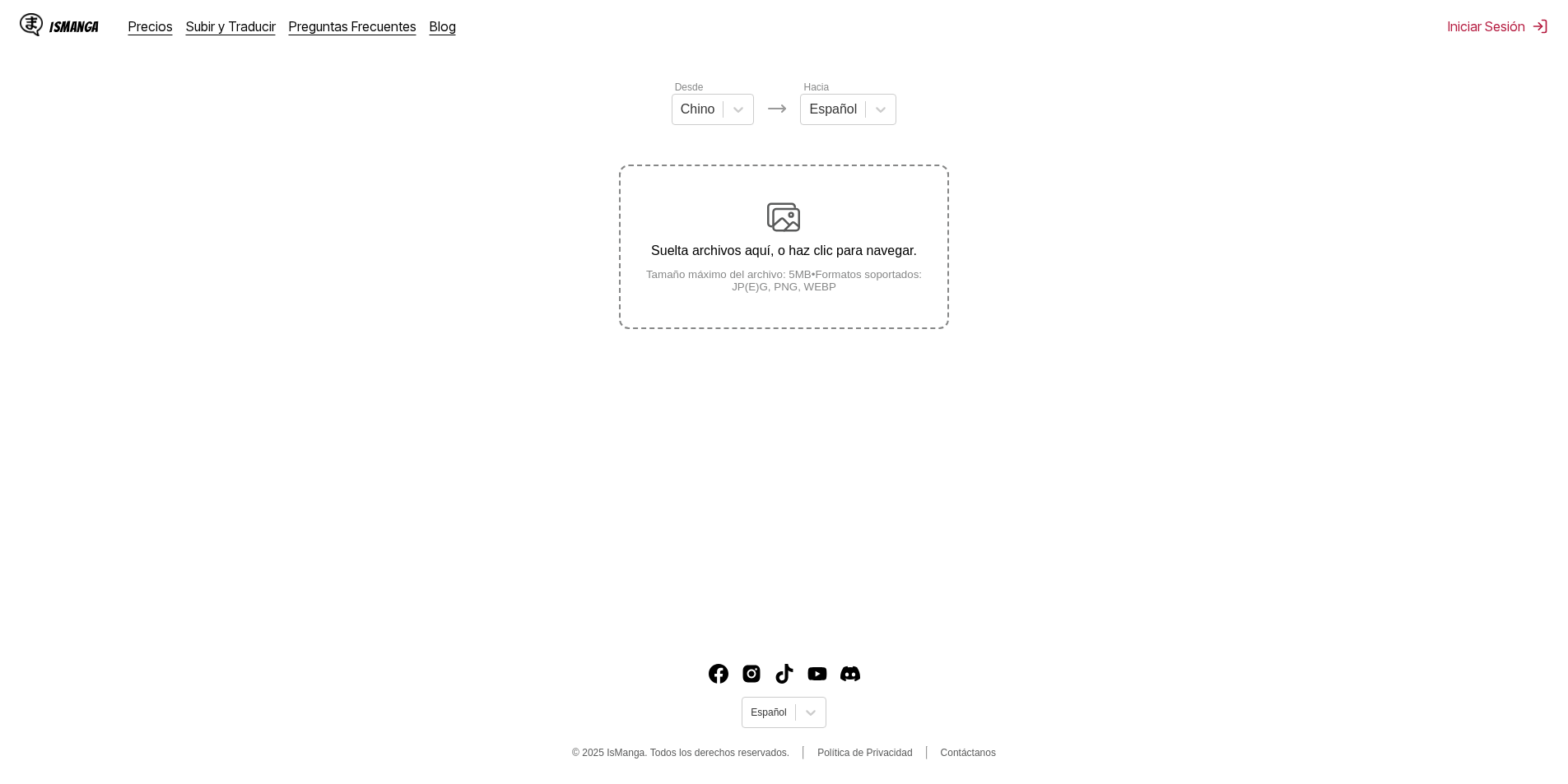
click at [782, 303] on label "Suelta archivos aquí, o haz clic para navegar. Tamaño máximo del archivo: 5MB •…" at bounding box center [784, 246] width 326 height 161
click at [0, 0] on input "Suelta archivos aquí, o haz clic para navegar. Tamaño máximo del archivo: 5MB •…" at bounding box center [0, 0] width 0 height 0
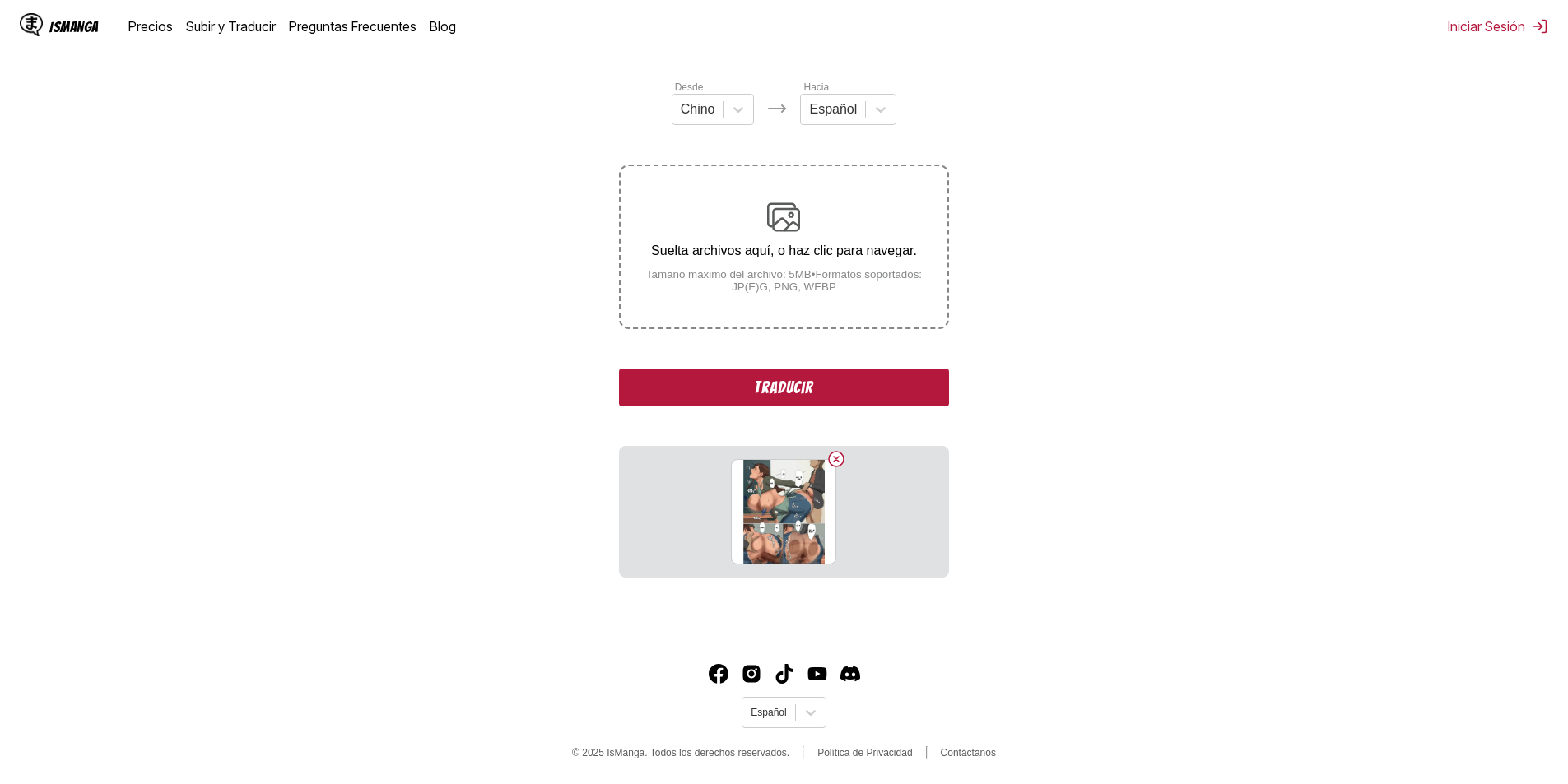
click at [817, 388] on button "Traducir" at bounding box center [784, 388] width 329 height 38
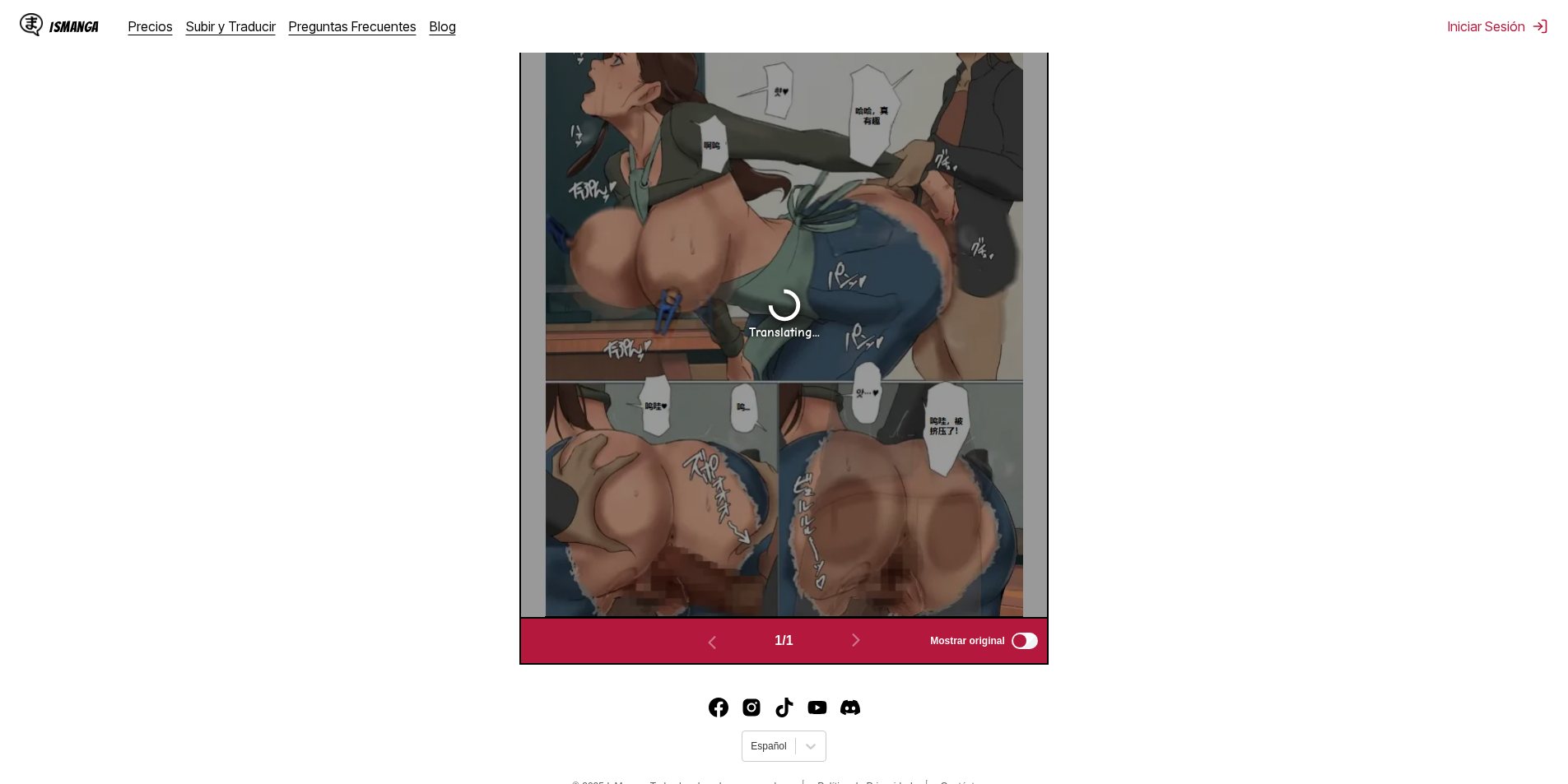
scroll to position [592, 0]
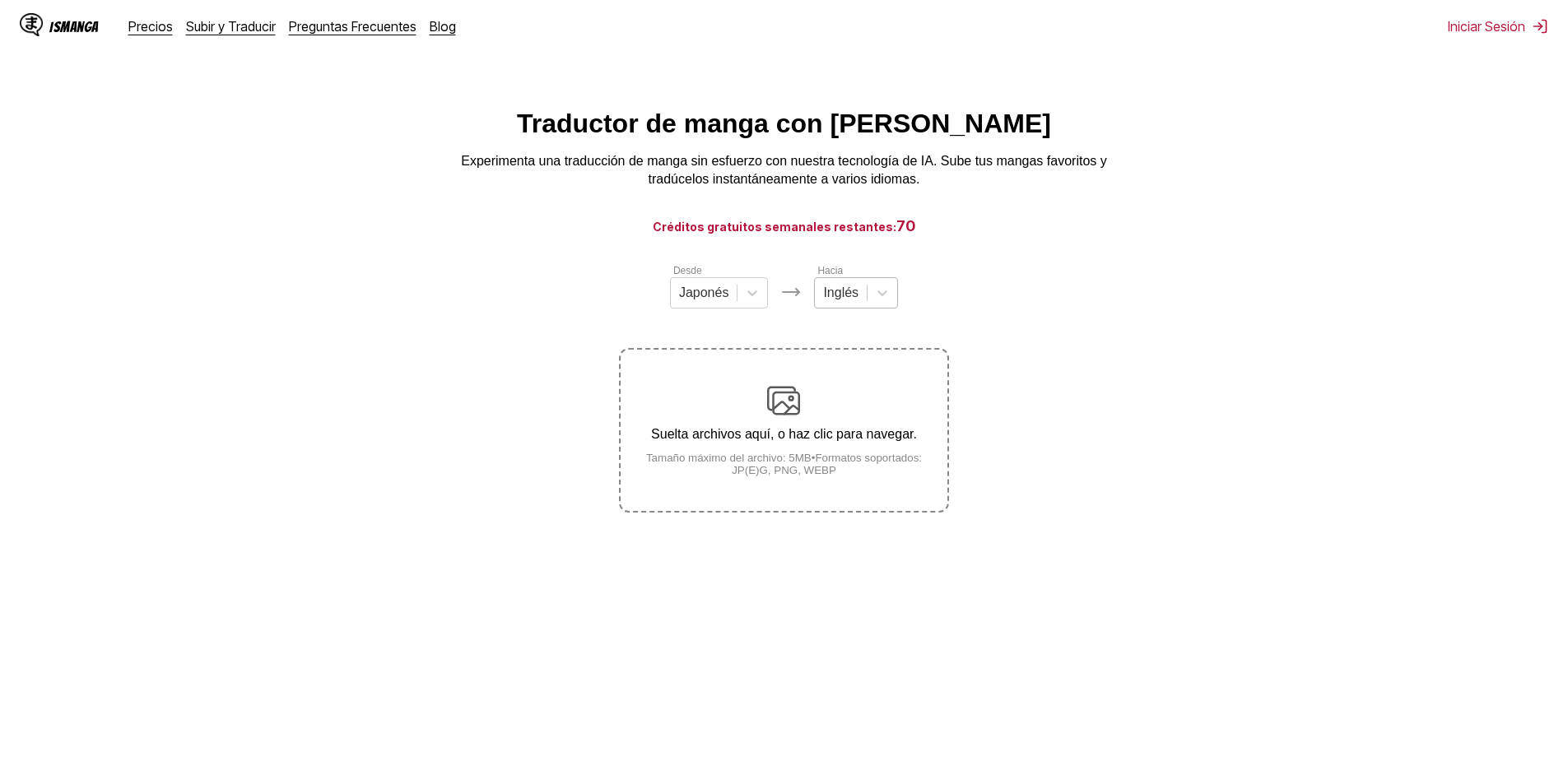
click at [848, 302] on div at bounding box center [840, 293] width 35 height 18
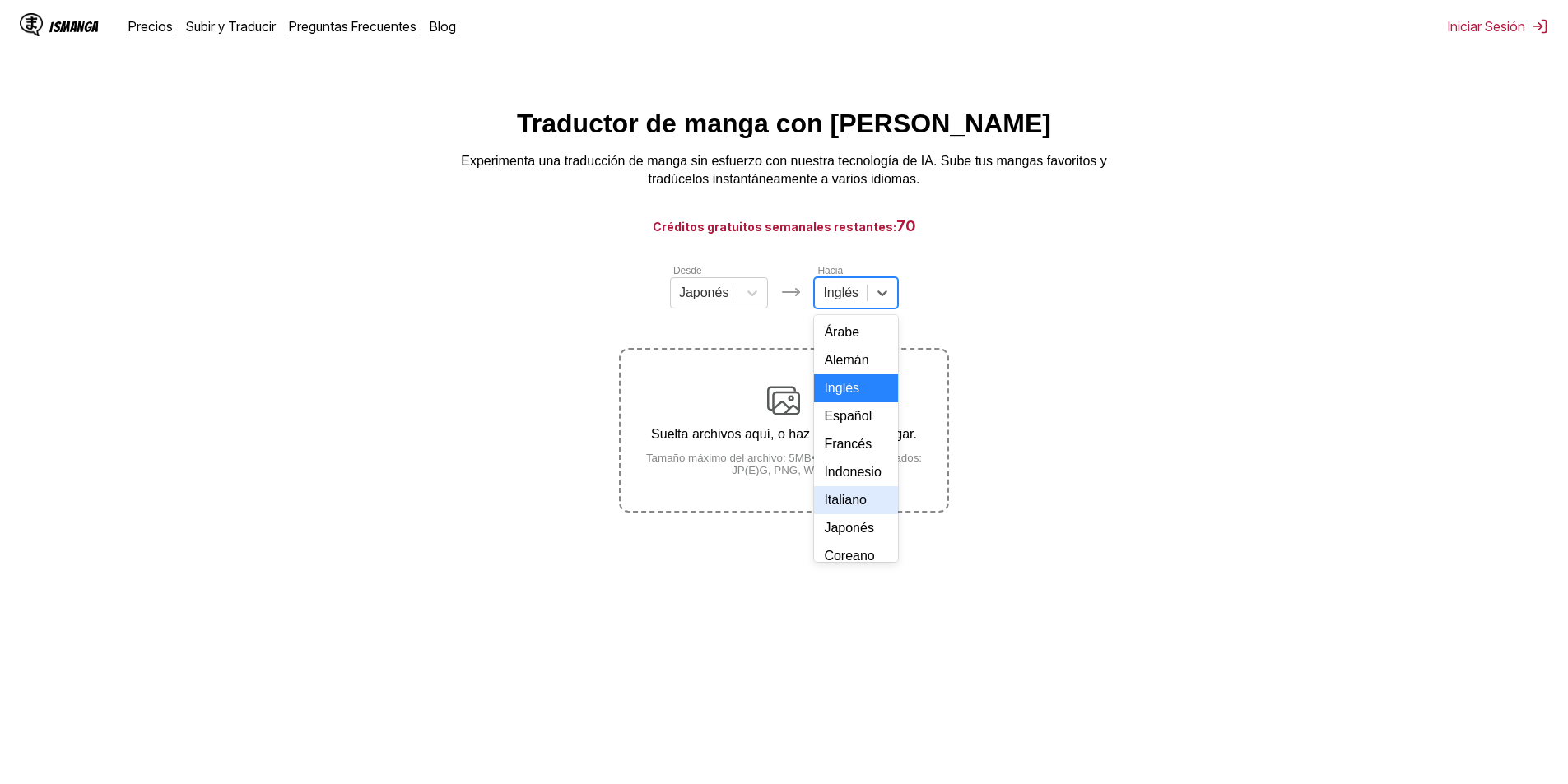
click at [849, 514] on div "Italiano" at bounding box center [855, 500] width 84 height 28
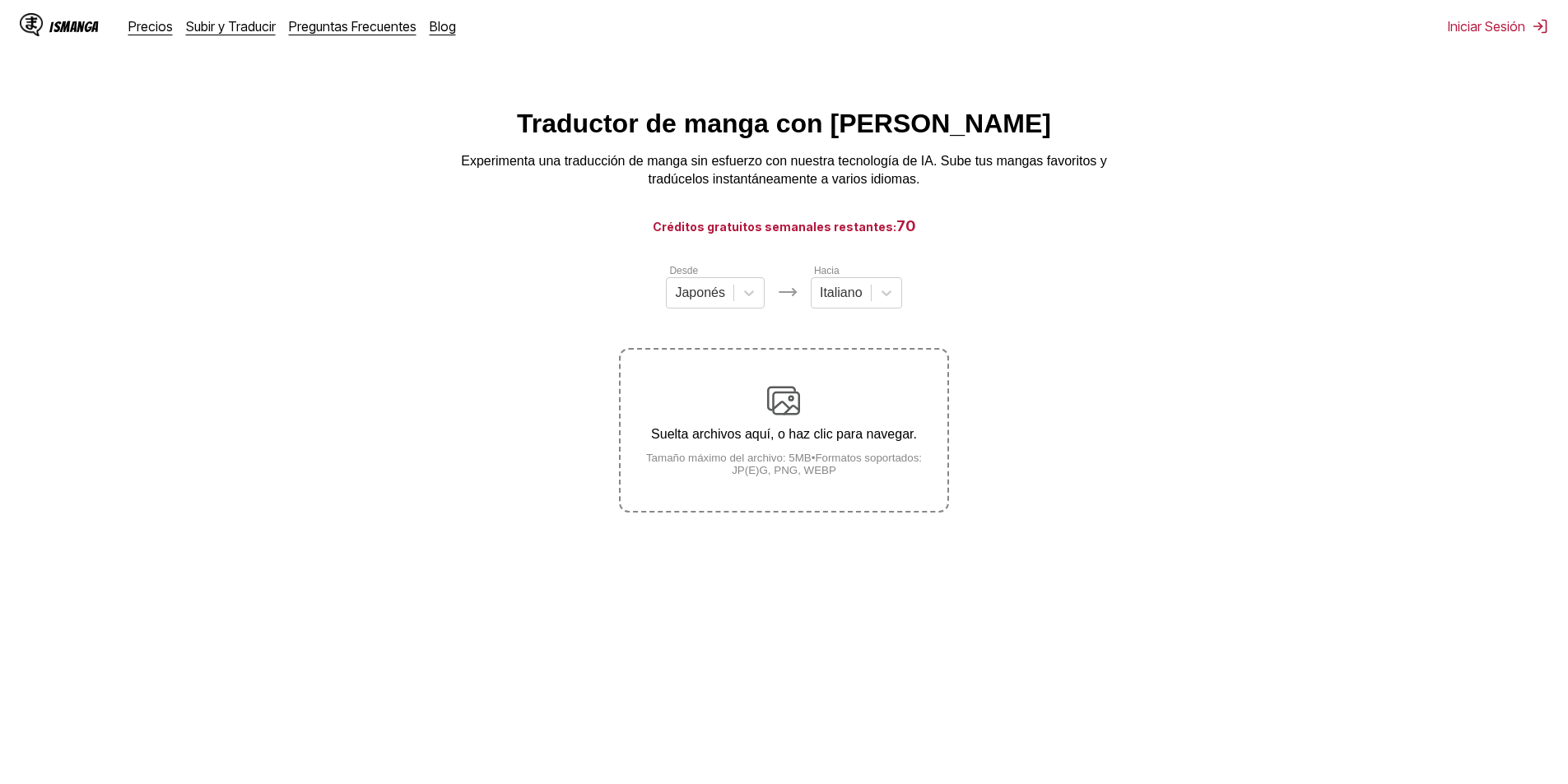
click at [821, 461] on small "Tamaño máximo del archivo: 5MB • Formatos soportados: JP(E)G, PNG, WEBP" at bounding box center [784, 463] width 326 height 25
click at [0, 0] on input "Suelta archivos aquí, o haz clic para navegar. Tamaño máximo del archivo: 5MB •…" at bounding box center [0, 0] width 0 height 0
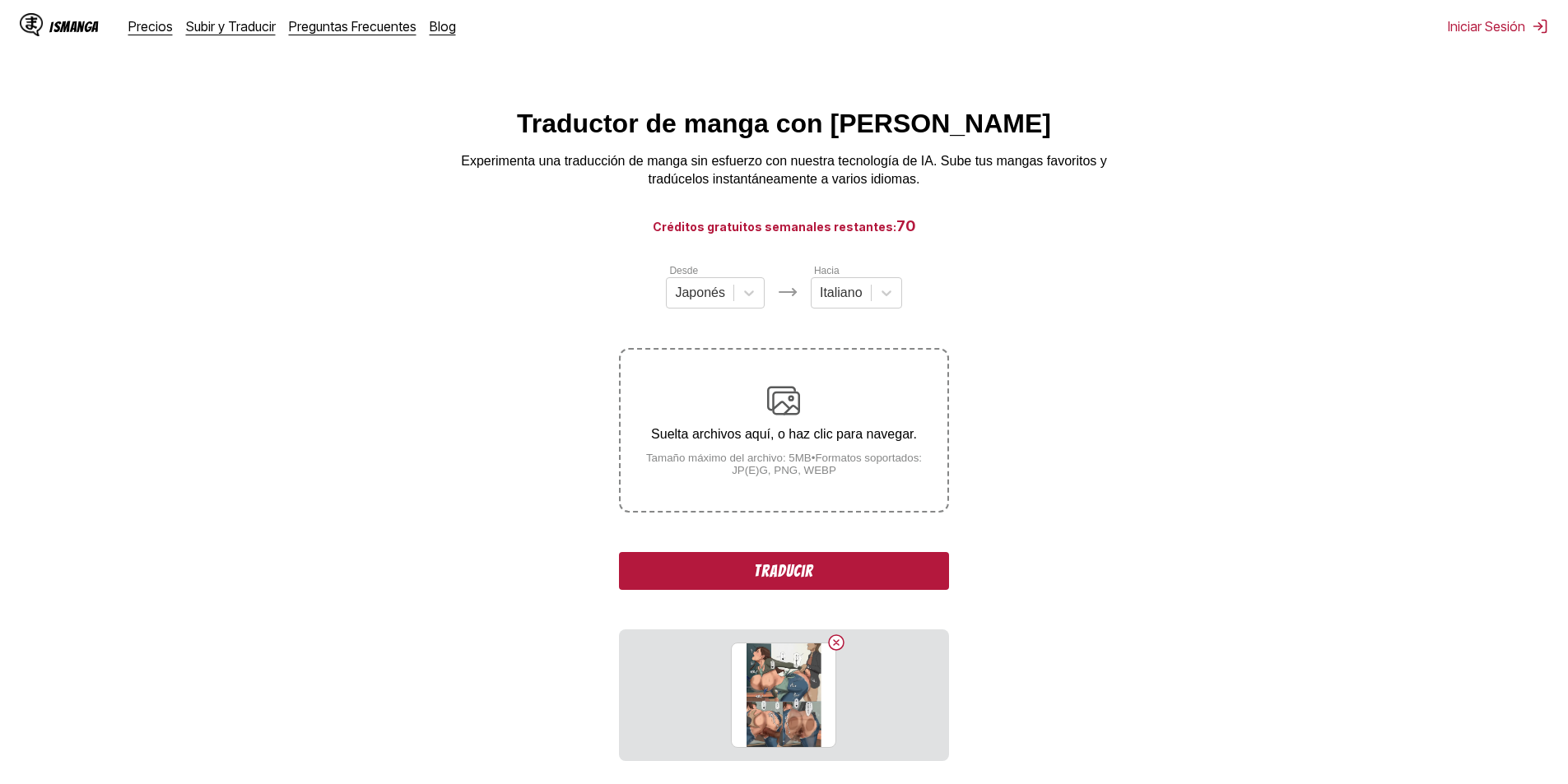
click at [833, 551] on div "Desde Japonés Hacia Italiano Suelta archivos aquí, o haz clic para navegar. Tam…" at bounding box center [784, 511] width 329 height 499
click at [836, 559] on button "Traducir" at bounding box center [784, 571] width 329 height 38
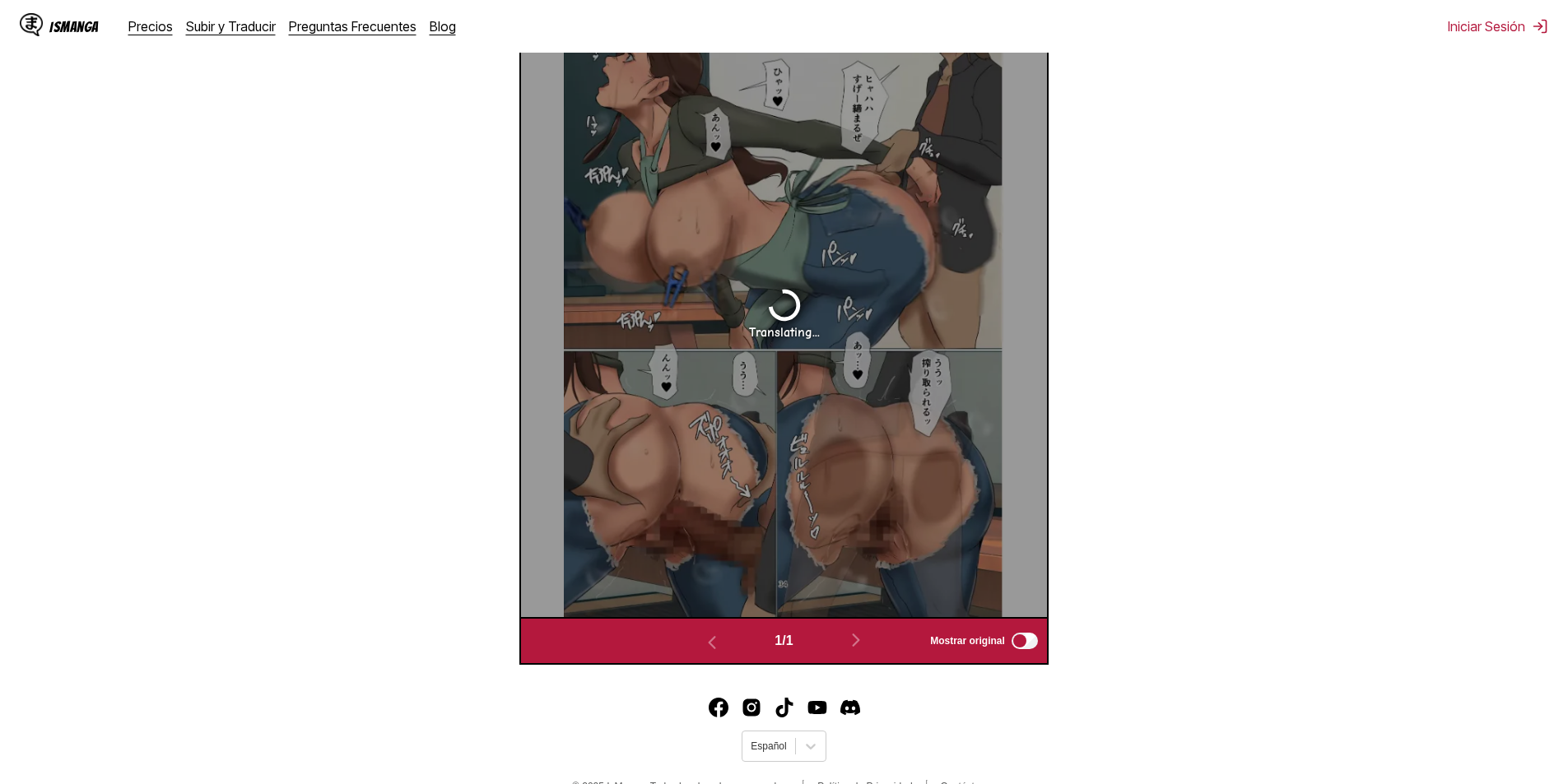
scroll to position [592, 0]
